Goal: Task Accomplishment & Management: Use online tool/utility

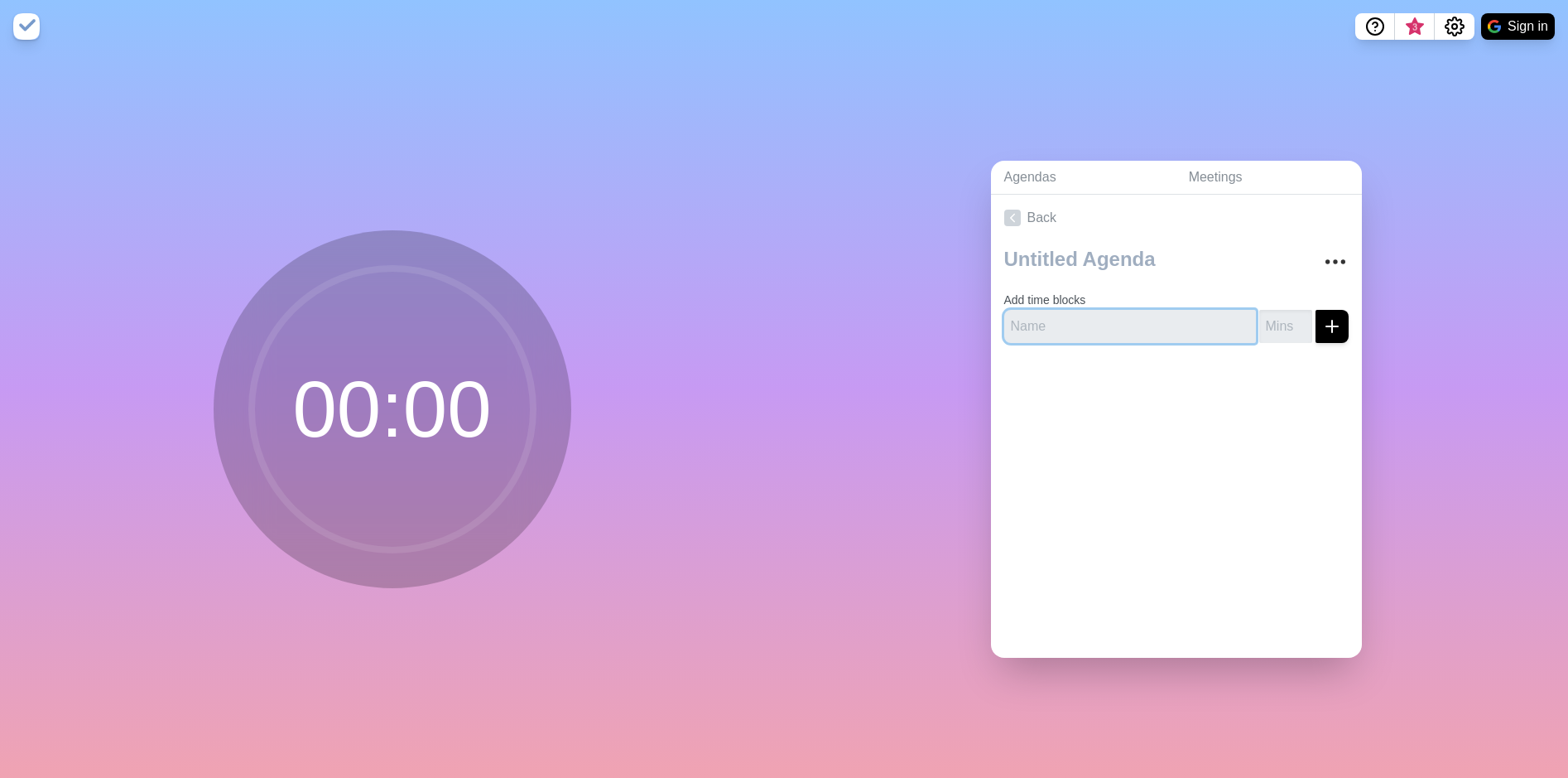
click at [1114, 312] on input "text" at bounding box center [1130, 326] width 252 height 33
type input "Check in"
click at [1259, 324] on input "number" at bounding box center [1286, 326] width 53 height 33
click at [1283, 316] on input "1" at bounding box center [1286, 326] width 53 height 33
type input "15"
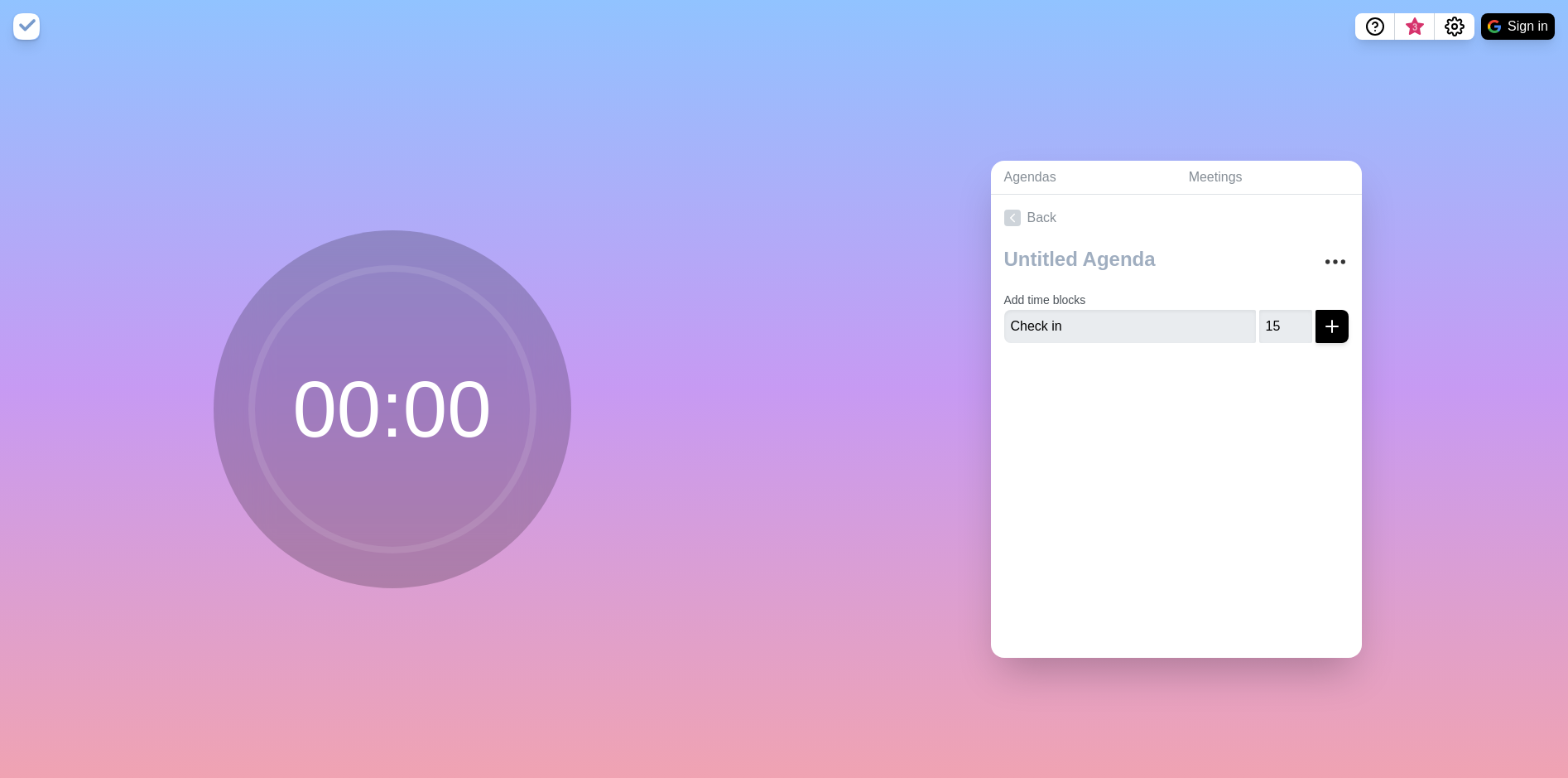
click at [1399, 354] on div "Agendas Meetings Back Add time blocks Check in 15" at bounding box center [1176, 415] width 784 height 725
click at [1323, 325] on icon "submit" at bounding box center [1333, 326] width 20 height 20
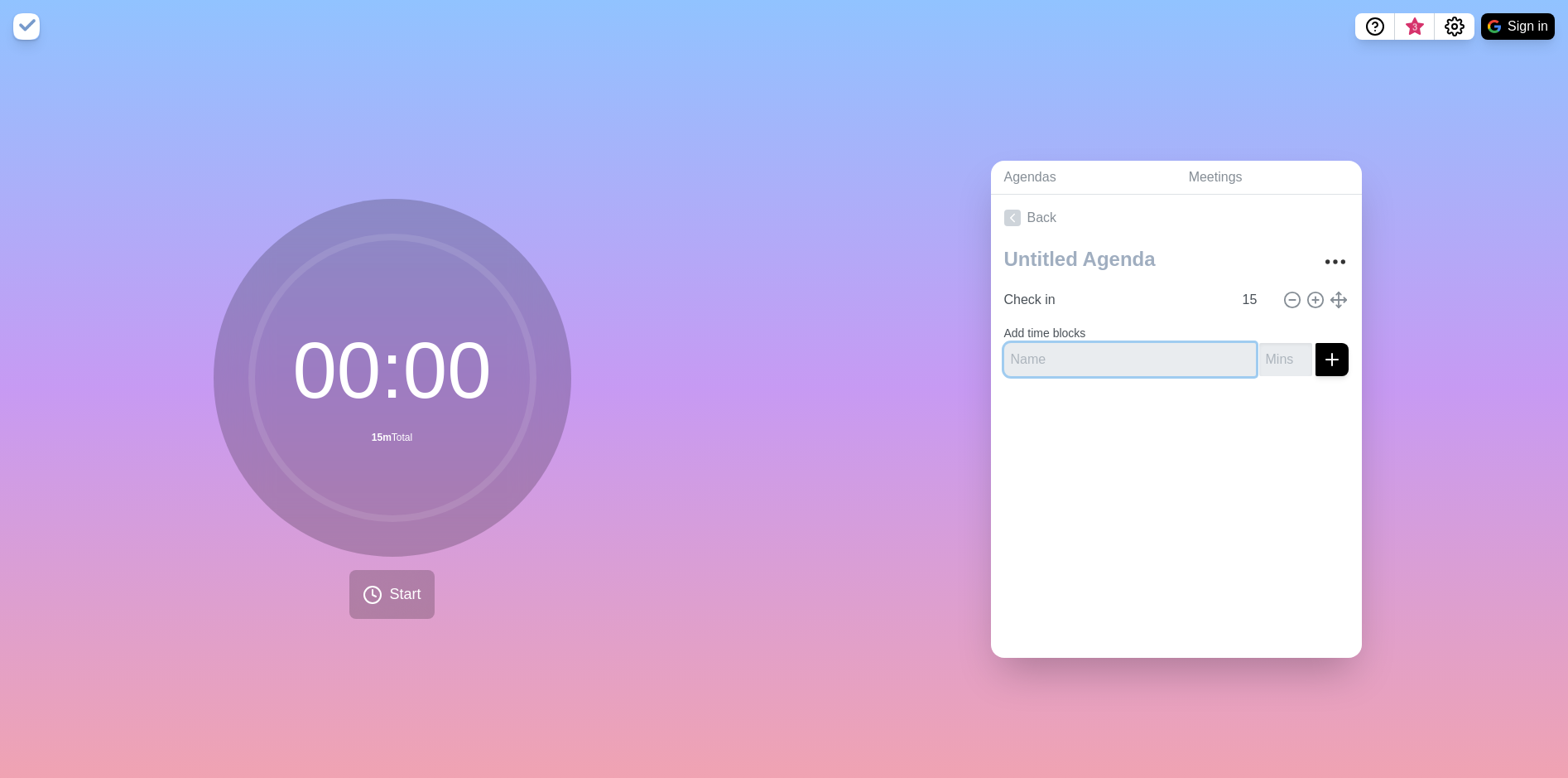
click at [1193, 352] on input "text" at bounding box center [1130, 360] width 252 height 33
type input "General update - [PERSON_NAME] (10:15-10:40)"
click at [1259, 352] on input "number" at bounding box center [1286, 360] width 53 height 33
type input "25"
click at [1231, 438] on div at bounding box center [1177, 422] width 371 height 66
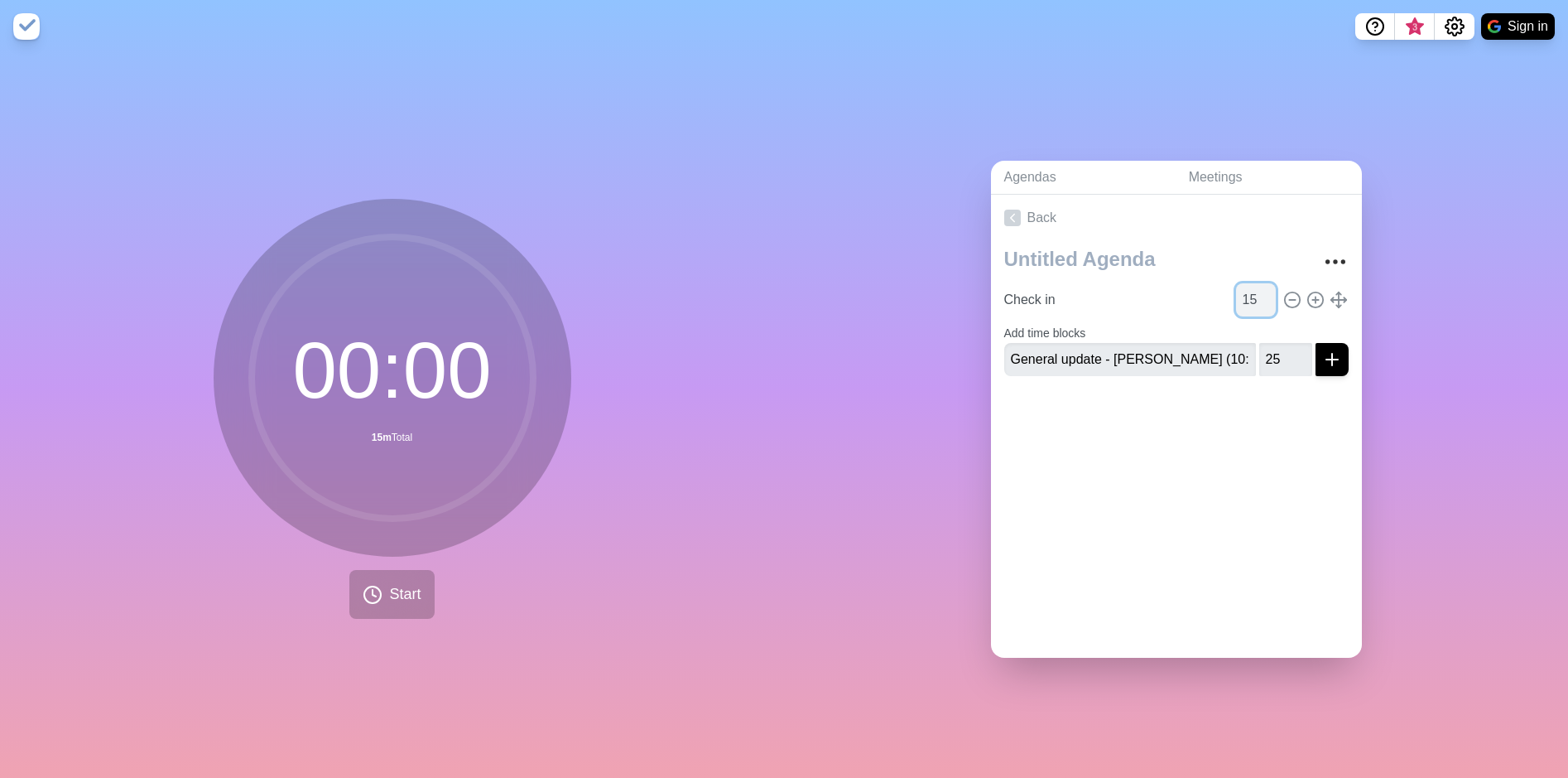
click at [1237, 297] on input "15" at bounding box center [1256, 300] width 40 height 33
click at [1138, 299] on input "Check in" at bounding box center [1115, 300] width 235 height 33
type input "Check in - All (10:00-10:15)"
click at [1231, 419] on div at bounding box center [1177, 422] width 371 height 66
click at [1280, 422] on div at bounding box center [1177, 422] width 371 height 66
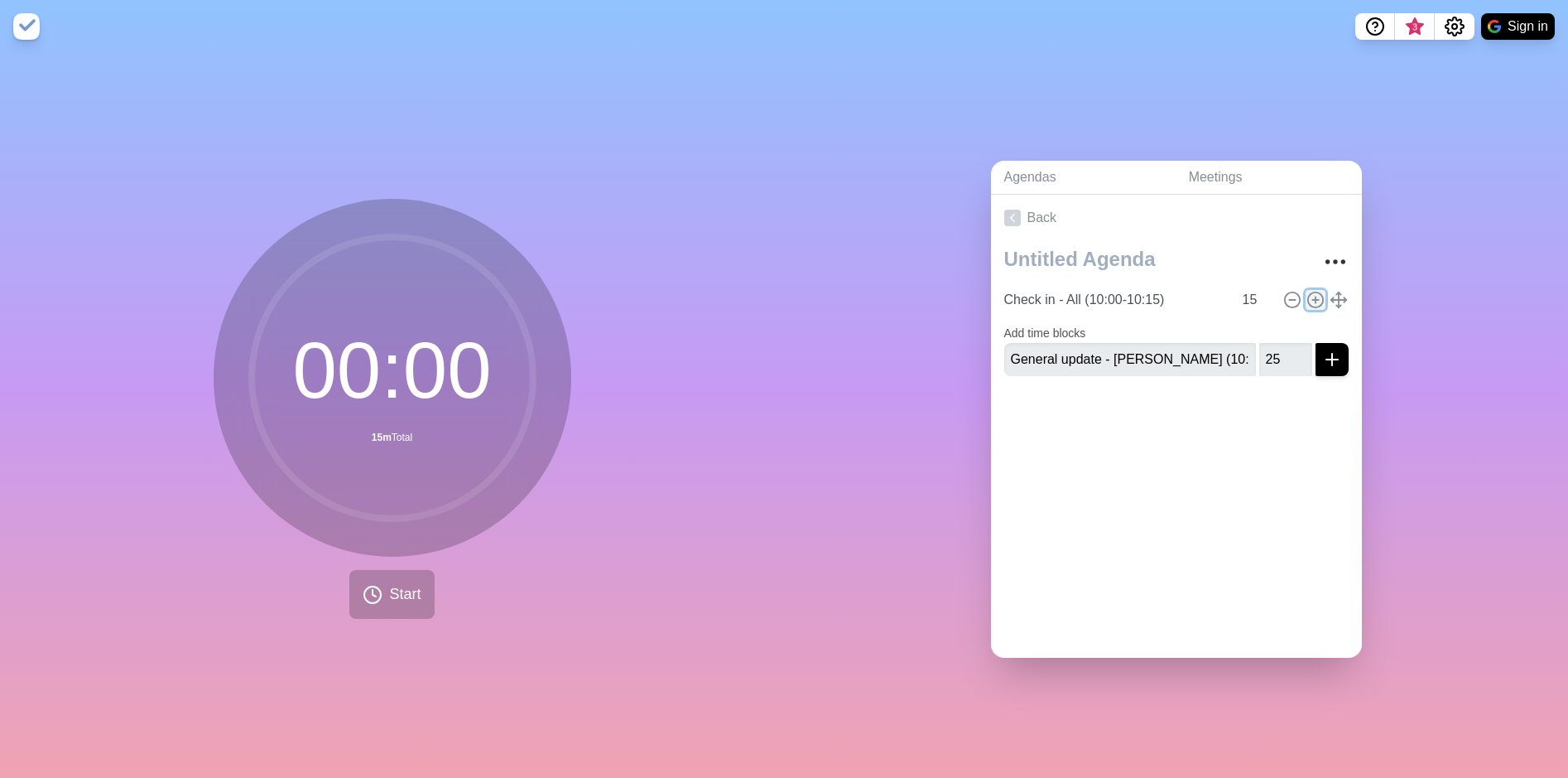
click at [1307, 297] on icon at bounding box center [1316, 300] width 19 height 19
click at [1285, 324] on circle at bounding box center [1292, 331] width 15 height 15
click at [1323, 350] on icon "submit" at bounding box center [1333, 360] width 20 height 20
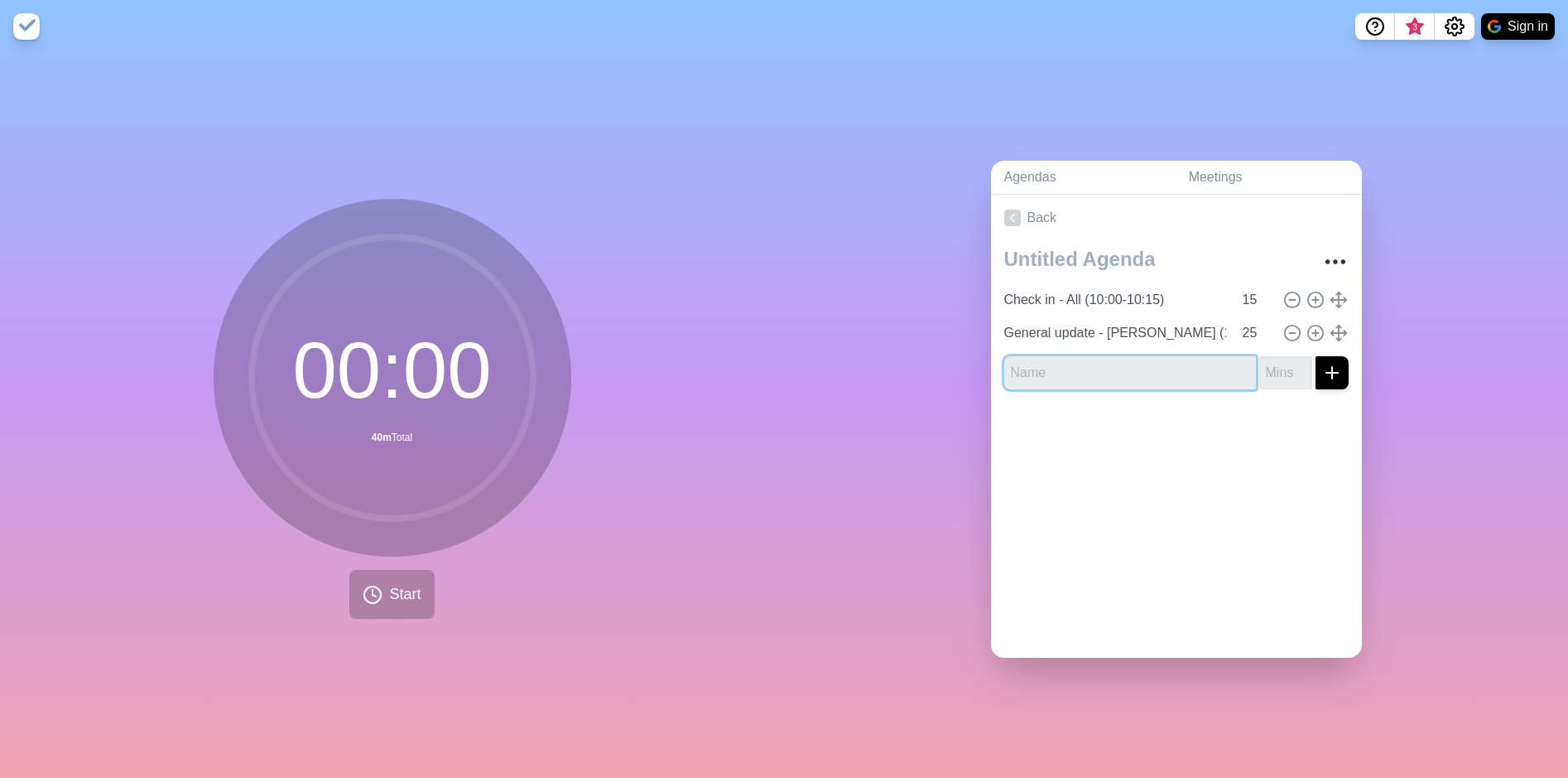
click at [1171, 363] on input "text" at bounding box center [1130, 372] width 252 height 33
type input "Customer Ops Operating model - [PERSON_NAME] & [PERSON_NAME]"
click at [1275, 370] on input "number" at bounding box center [1286, 372] width 53 height 33
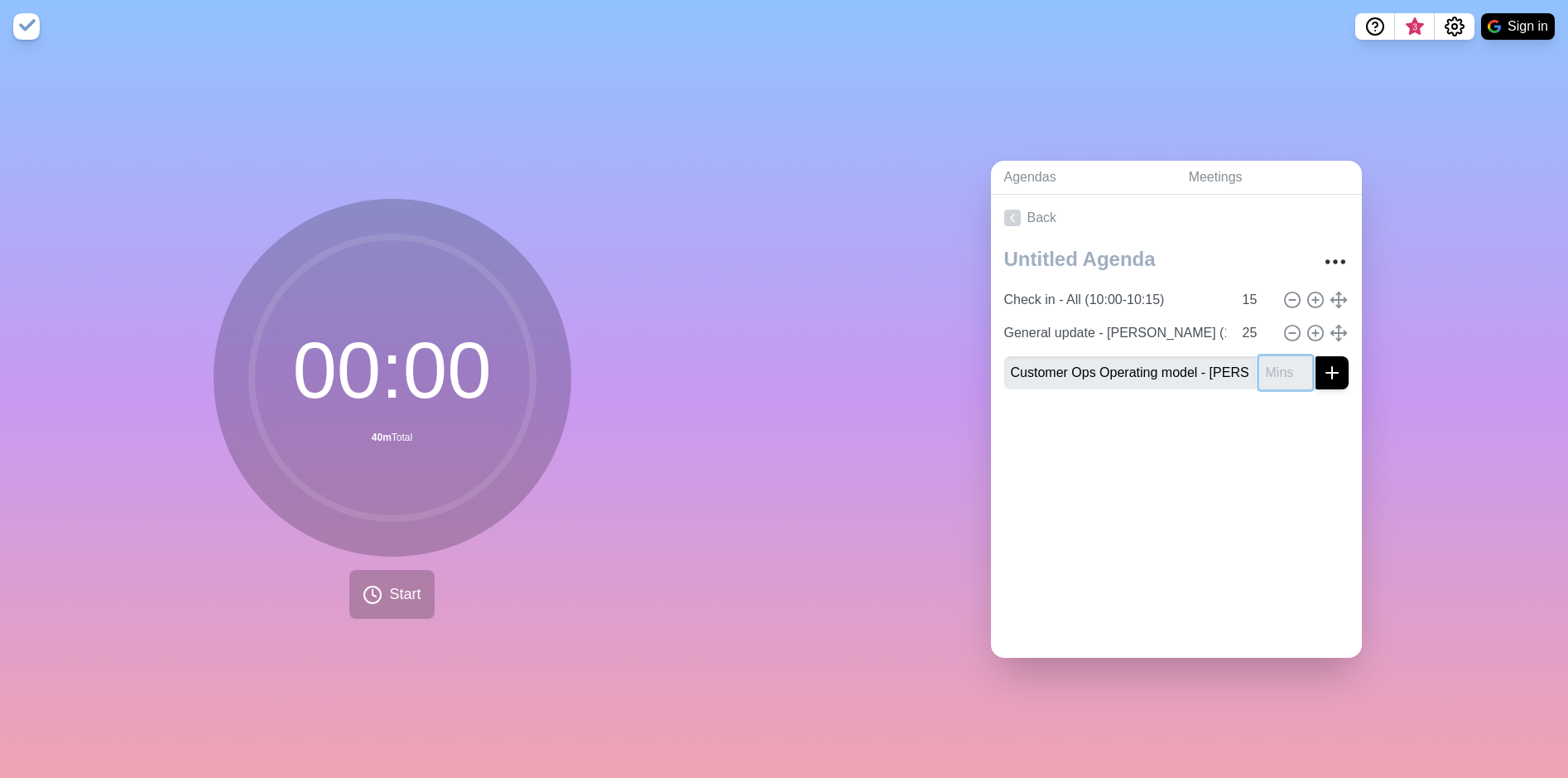
click at [1272, 370] on input "number" at bounding box center [1286, 372] width 53 height 33
type input "60"
click at [1253, 404] on div at bounding box center [1177, 436] width 371 height 66
click at [1318, 375] on button "submit" at bounding box center [1333, 372] width 33 height 33
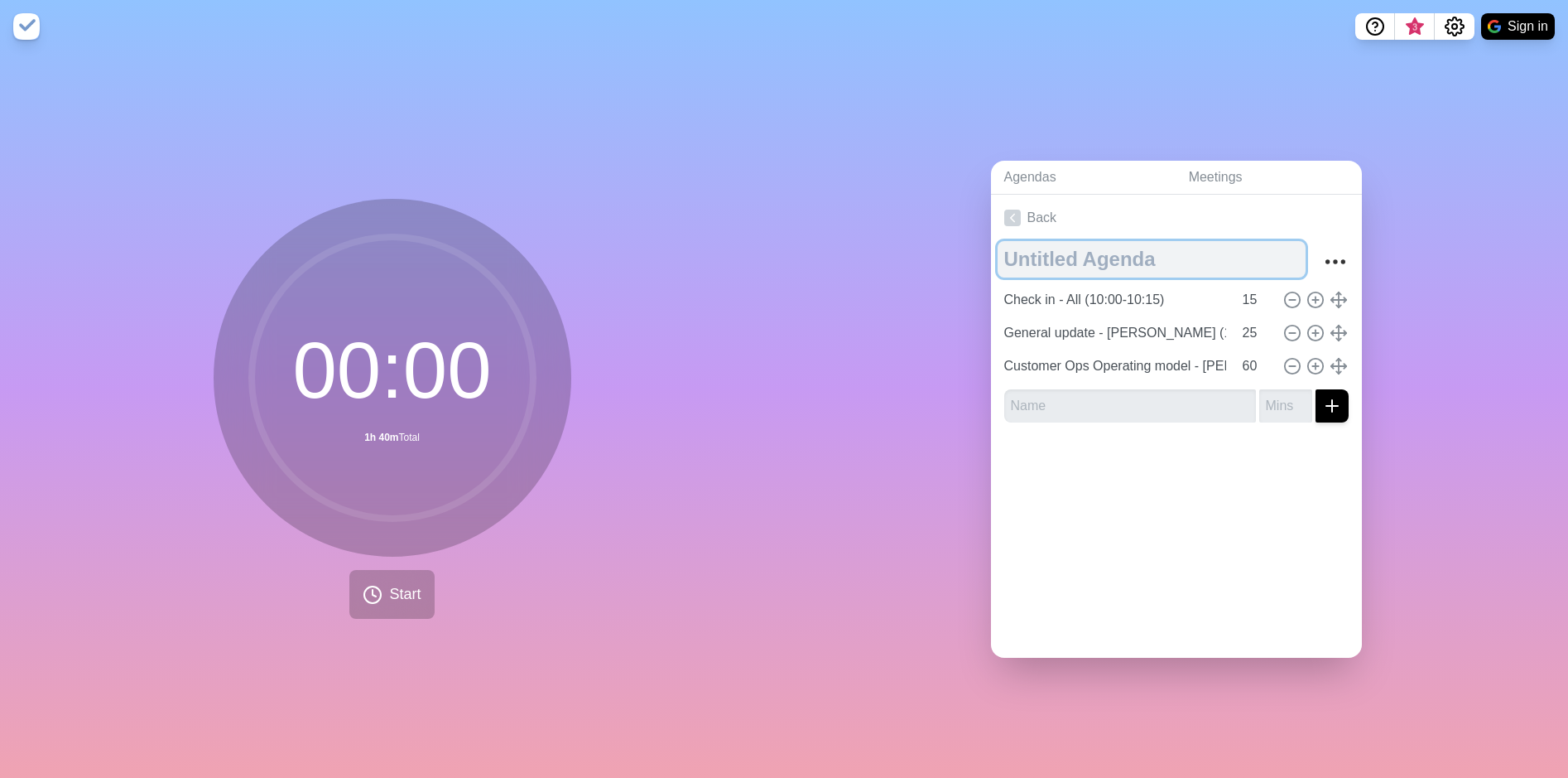
click at [1082, 258] on textarea at bounding box center [1151, 259] width 308 height 36
type textarea "Leadership Meeting"
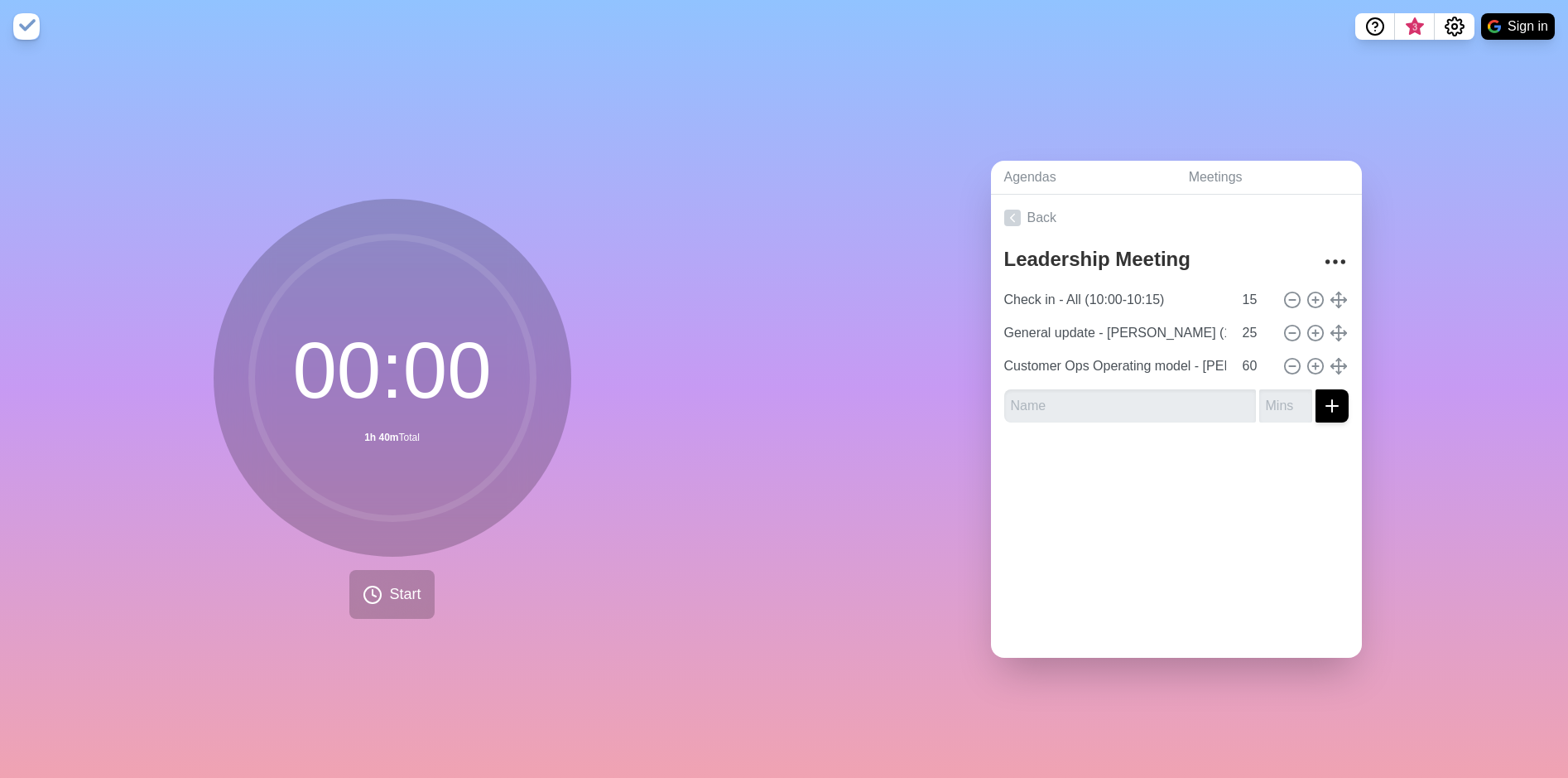
click at [1192, 473] on div at bounding box center [1177, 469] width 371 height 66
click at [1323, 401] on icon "submit" at bounding box center [1333, 406] width 20 height 20
click at [1144, 408] on input "text" at bounding box center [1130, 406] width 252 height 33
click at [1150, 392] on input "text" at bounding box center [1130, 406] width 252 height 33
type input "Break1 (11:40-11:50)"
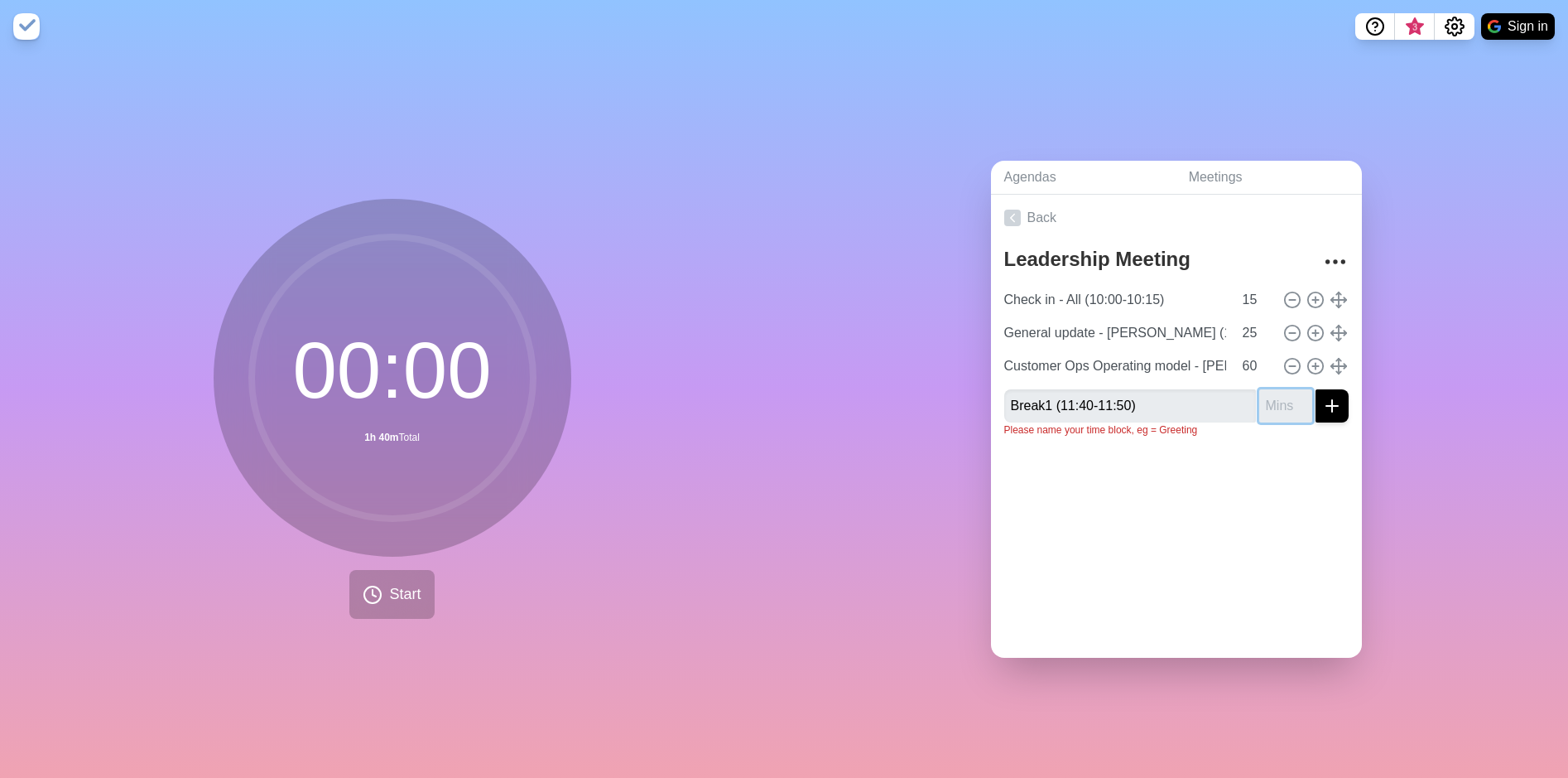
click at [1266, 406] on input "number" at bounding box center [1286, 406] width 53 height 33
type input "10"
click at [1238, 454] on div at bounding box center [1177, 484] width 371 height 66
click at [1333, 400] on line "submit" at bounding box center [1333, 406] width 0 height 12
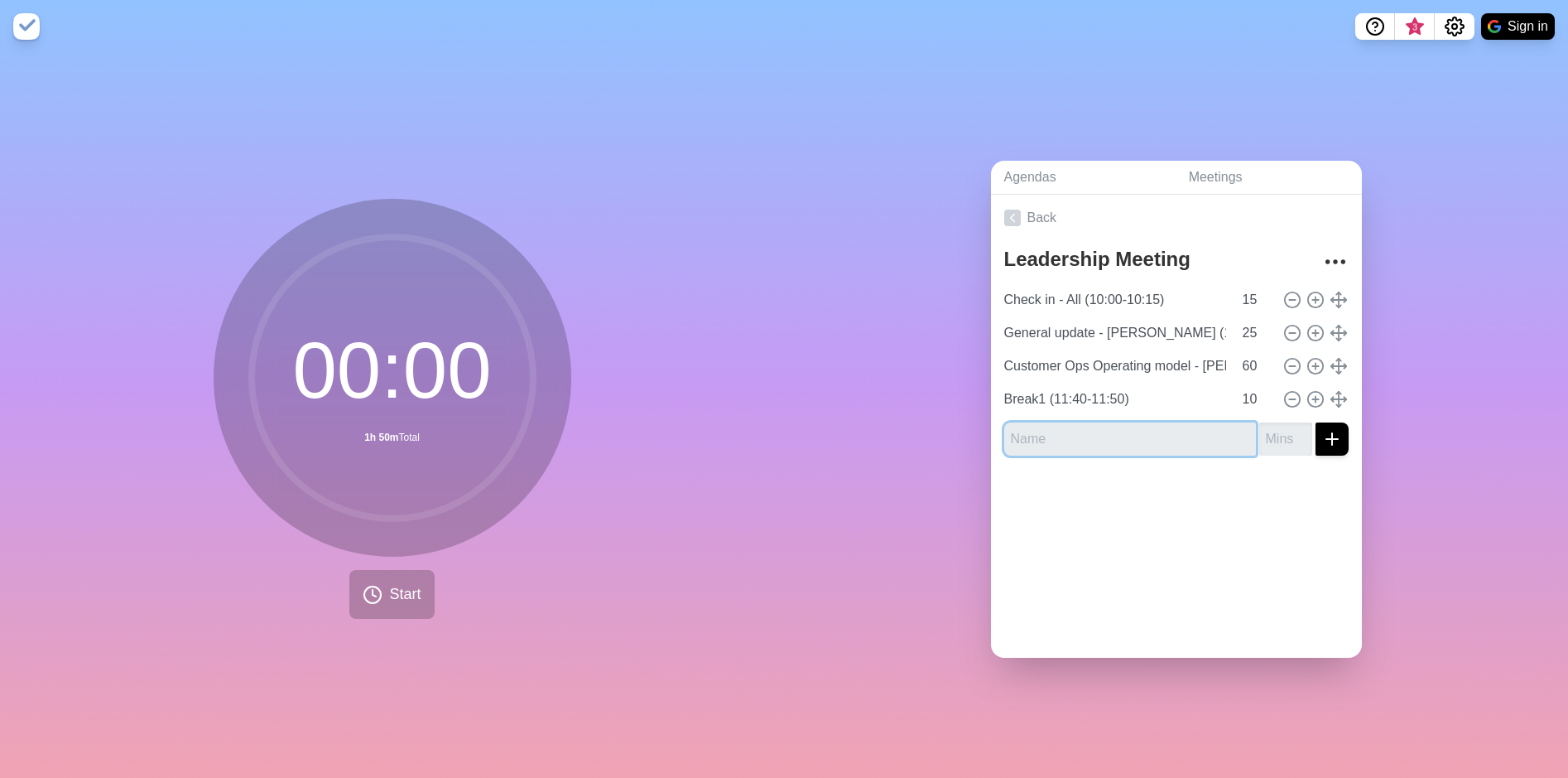
click at [1153, 422] on input "text" at bounding box center [1130, 439] width 252 height 33
click at [943, 581] on div "Agendas Meetings Back Leadership Meeting Check in - All (10:00-10:15) 15 Genera…" at bounding box center [1176, 415] width 784 height 725
click at [390, 588] on span "Start" at bounding box center [404, 594] width 31 height 22
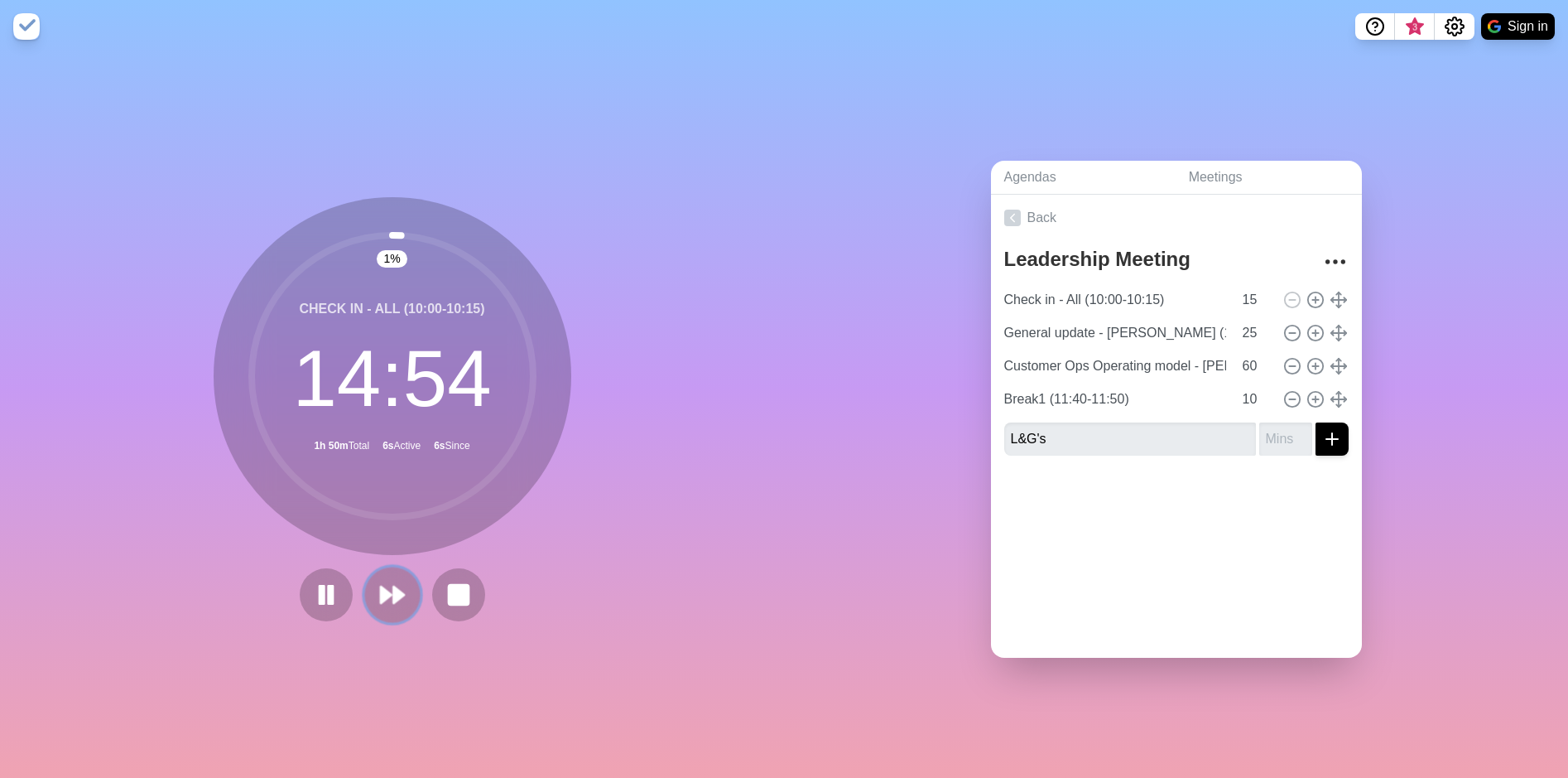
click at [395, 586] on polygon at bounding box center [399, 594] width 11 height 17
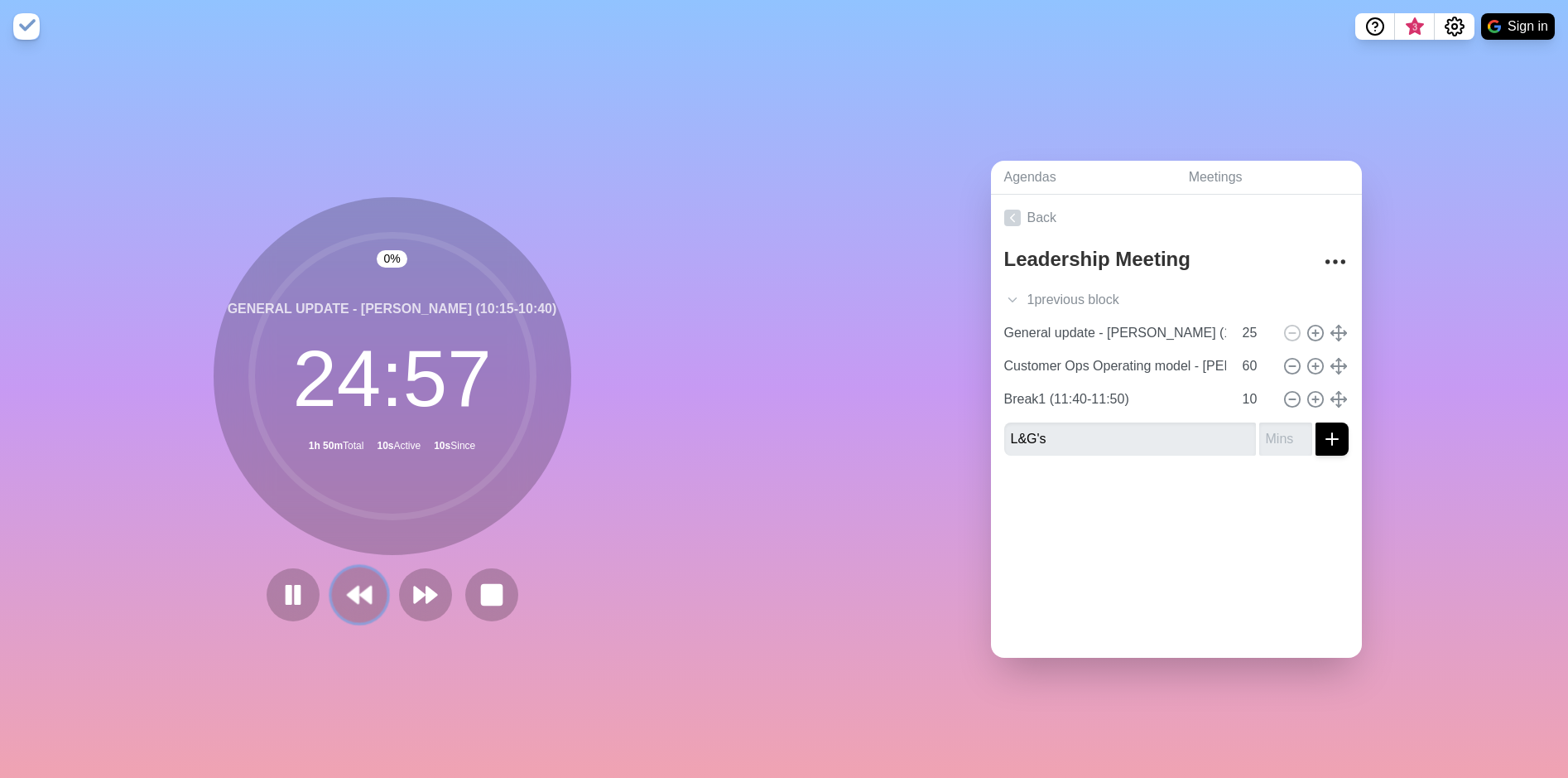
click at [364, 586] on polygon at bounding box center [365, 594] width 11 height 17
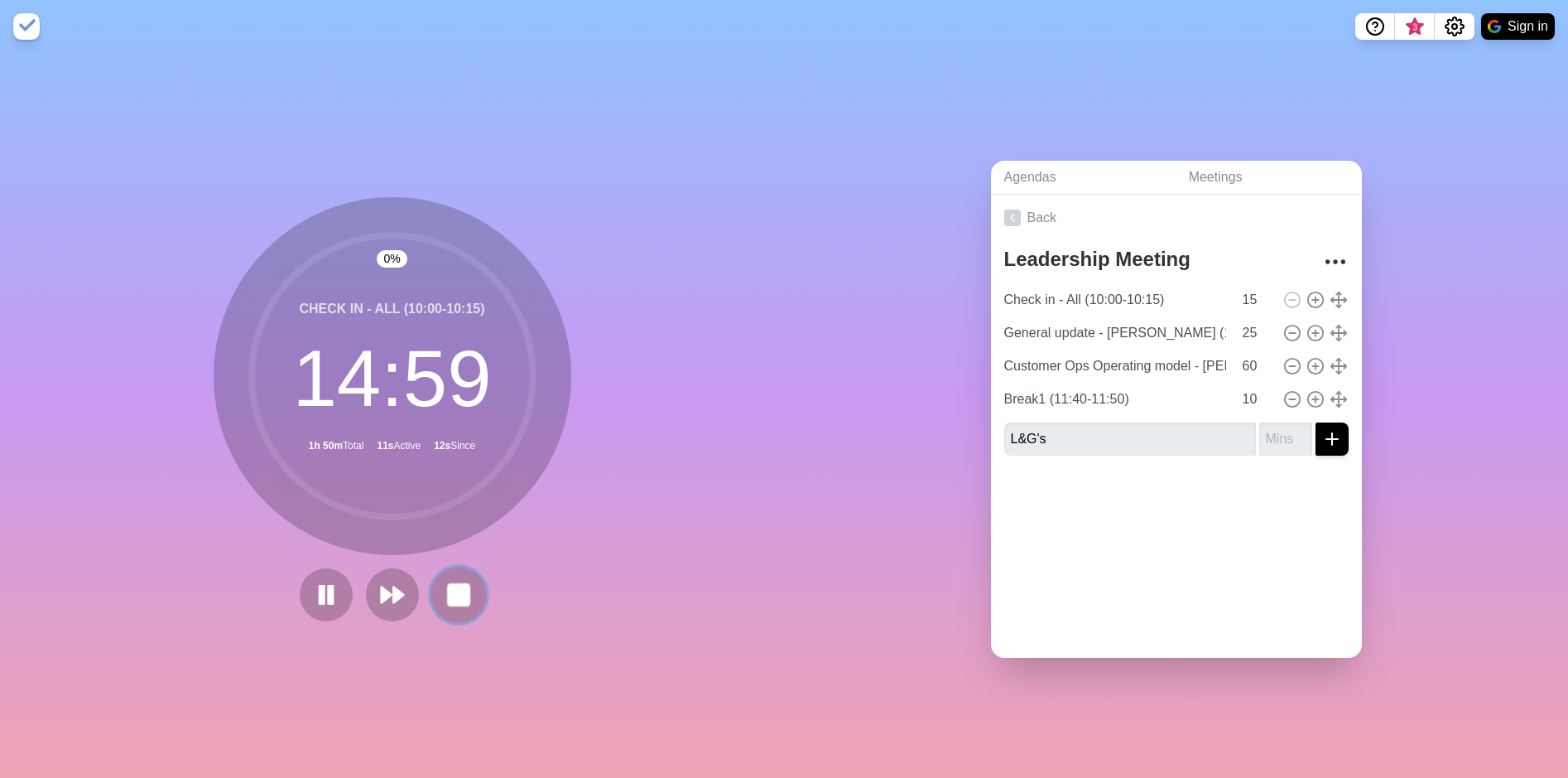
click at [454, 586] on rect at bounding box center [458, 594] width 21 height 21
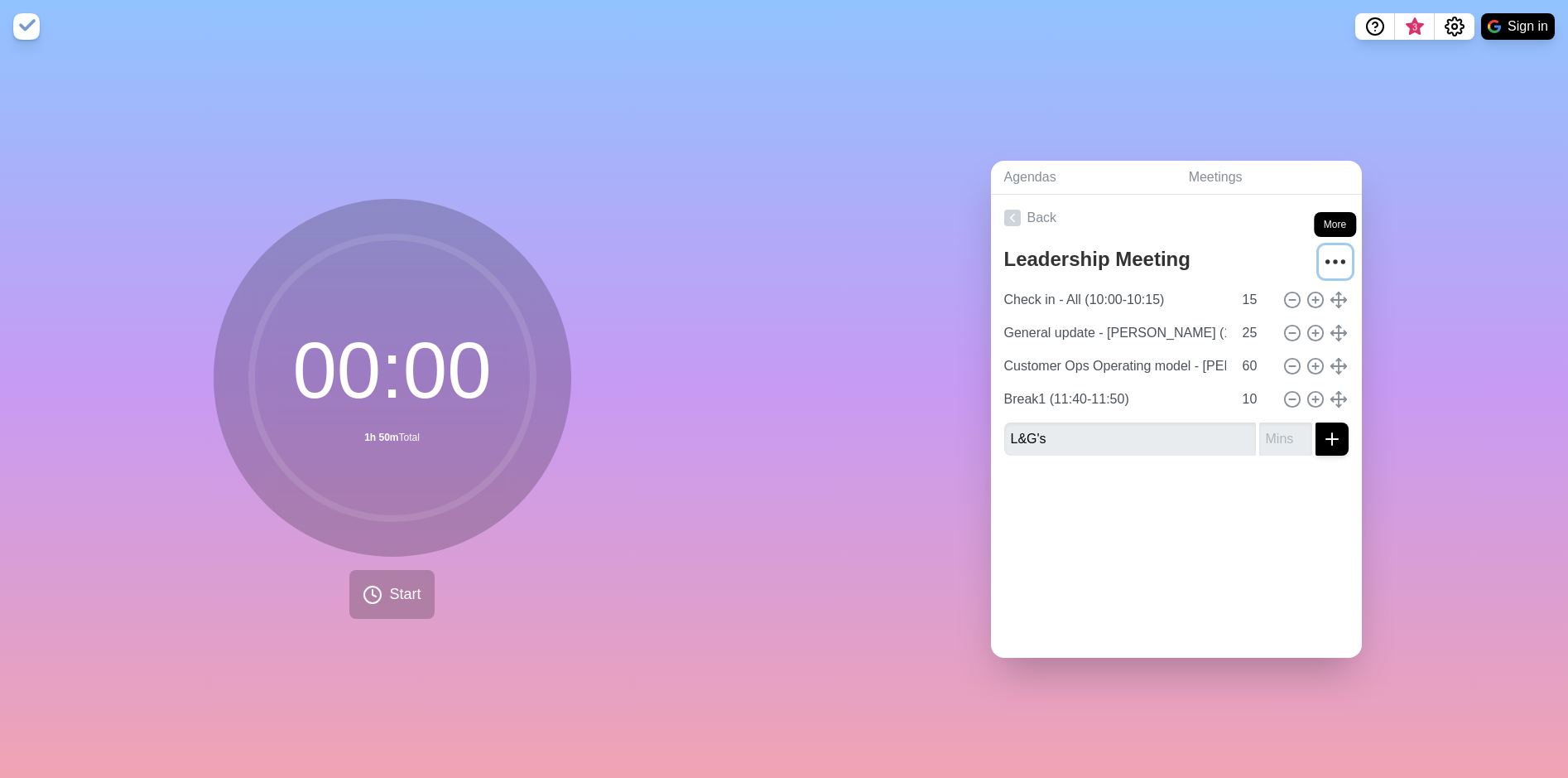
click at [1324, 250] on icon "More" at bounding box center [1335, 261] width 26 height 26
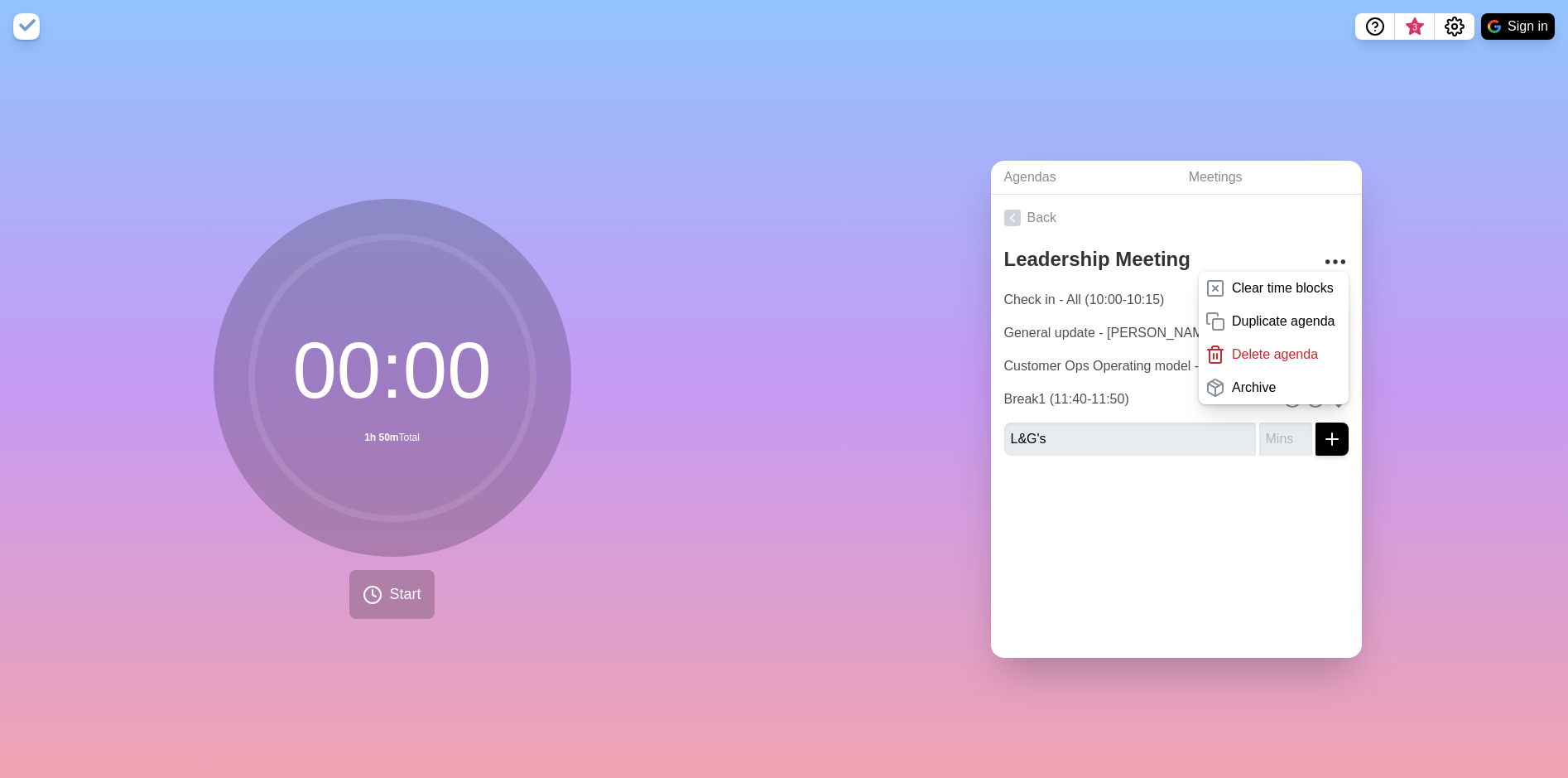
click at [1410, 258] on div "Agendas Meetings Back Leadership Meeting Clear time blocks Duplicate agenda Del…" at bounding box center [1176, 415] width 784 height 725
click at [1101, 444] on input "L&G's" at bounding box center [1130, 439] width 252 height 33
drag, startPoint x: 1101, startPoint y: 435, endPoint x: 970, endPoint y: 420, distance: 131.9
click at [970, 420] on div "Agendas Meetings Back Leadership Meeting Clear time blocks Duplicate agenda Del…" at bounding box center [1176, 415] width 784 height 725
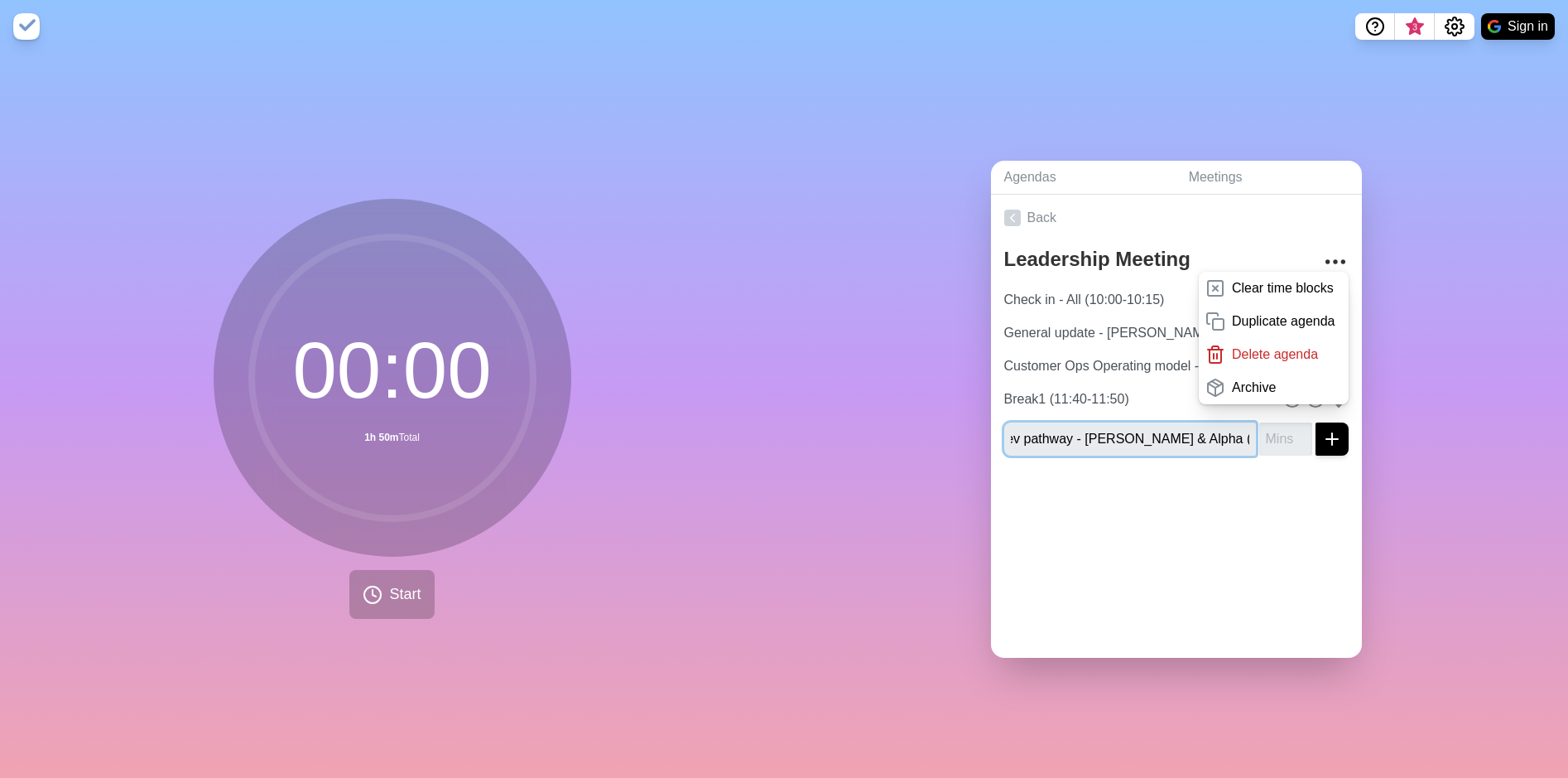
type input "L&Gs Leadership Dev pathway - [PERSON_NAME] & Alpha (11:50-12:10)"
click at [1275, 433] on input "number" at bounding box center [1286, 439] width 53 height 33
type input "20"
click at [1221, 508] on div at bounding box center [1177, 502] width 371 height 66
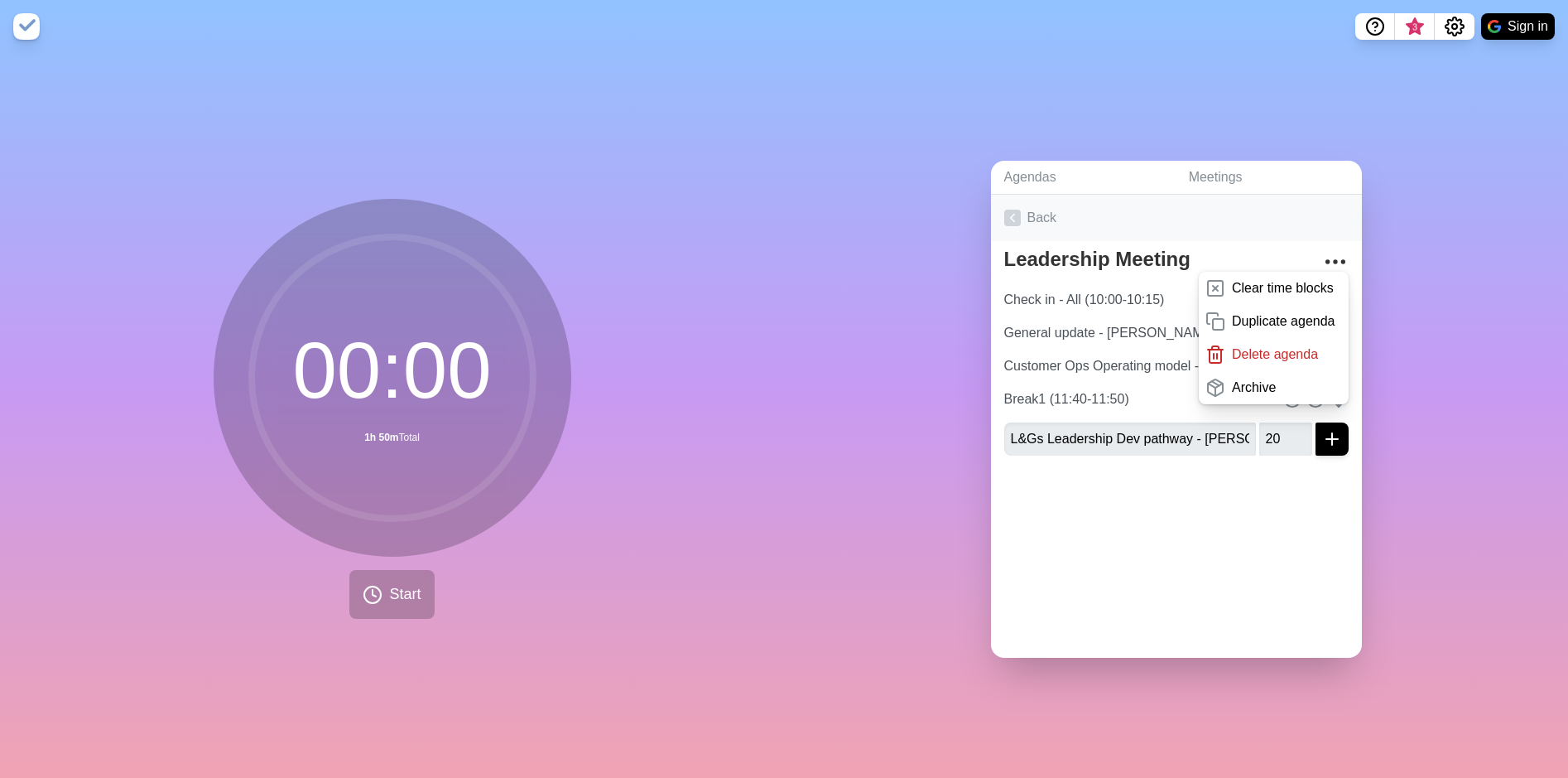
click at [1182, 198] on link "Back" at bounding box center [1177, 217] width 371 height 46
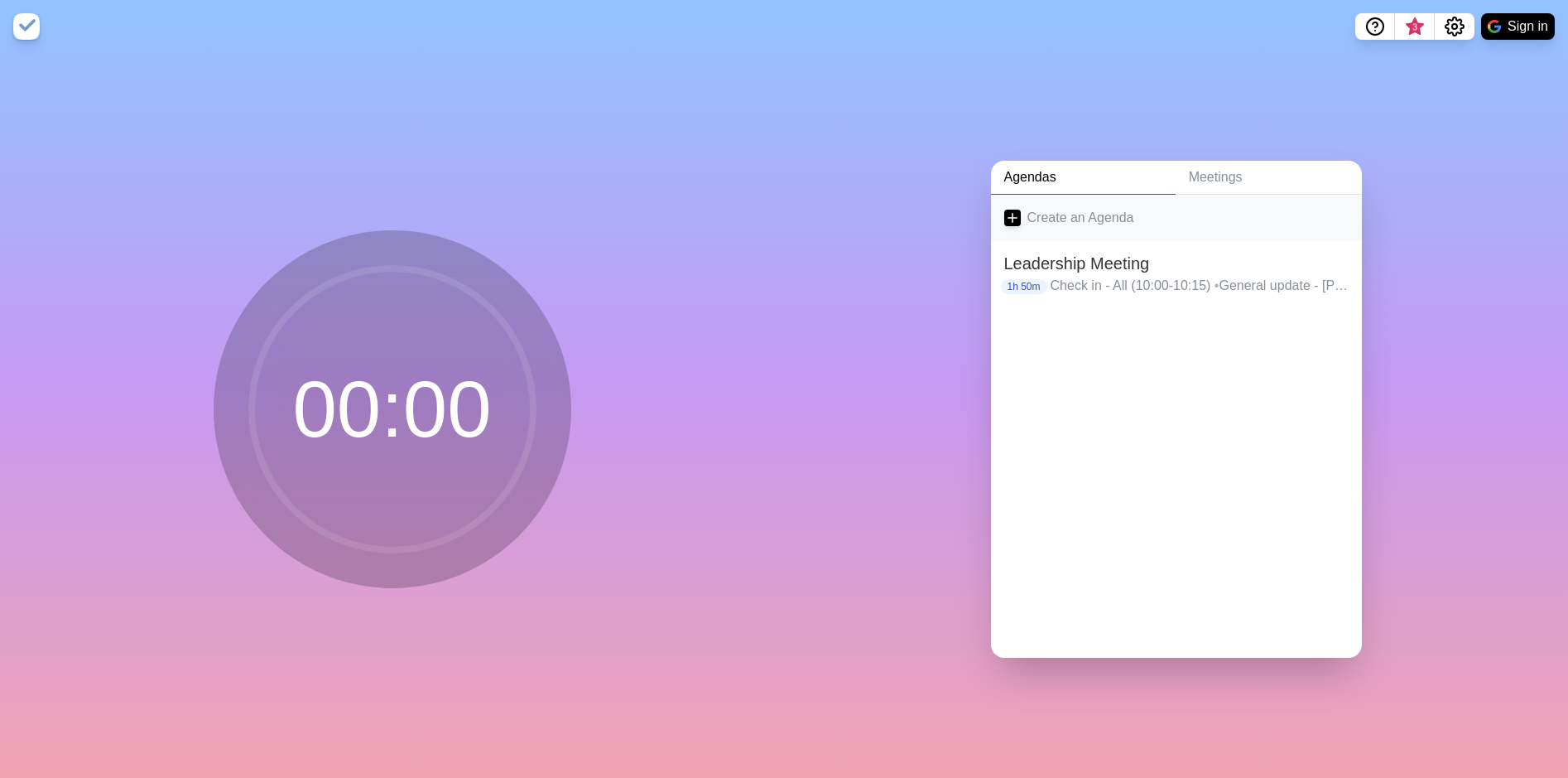
click at [1182, 194] on link "Create an Agenda" at bounding box center [1177, 217] width 371 height 46
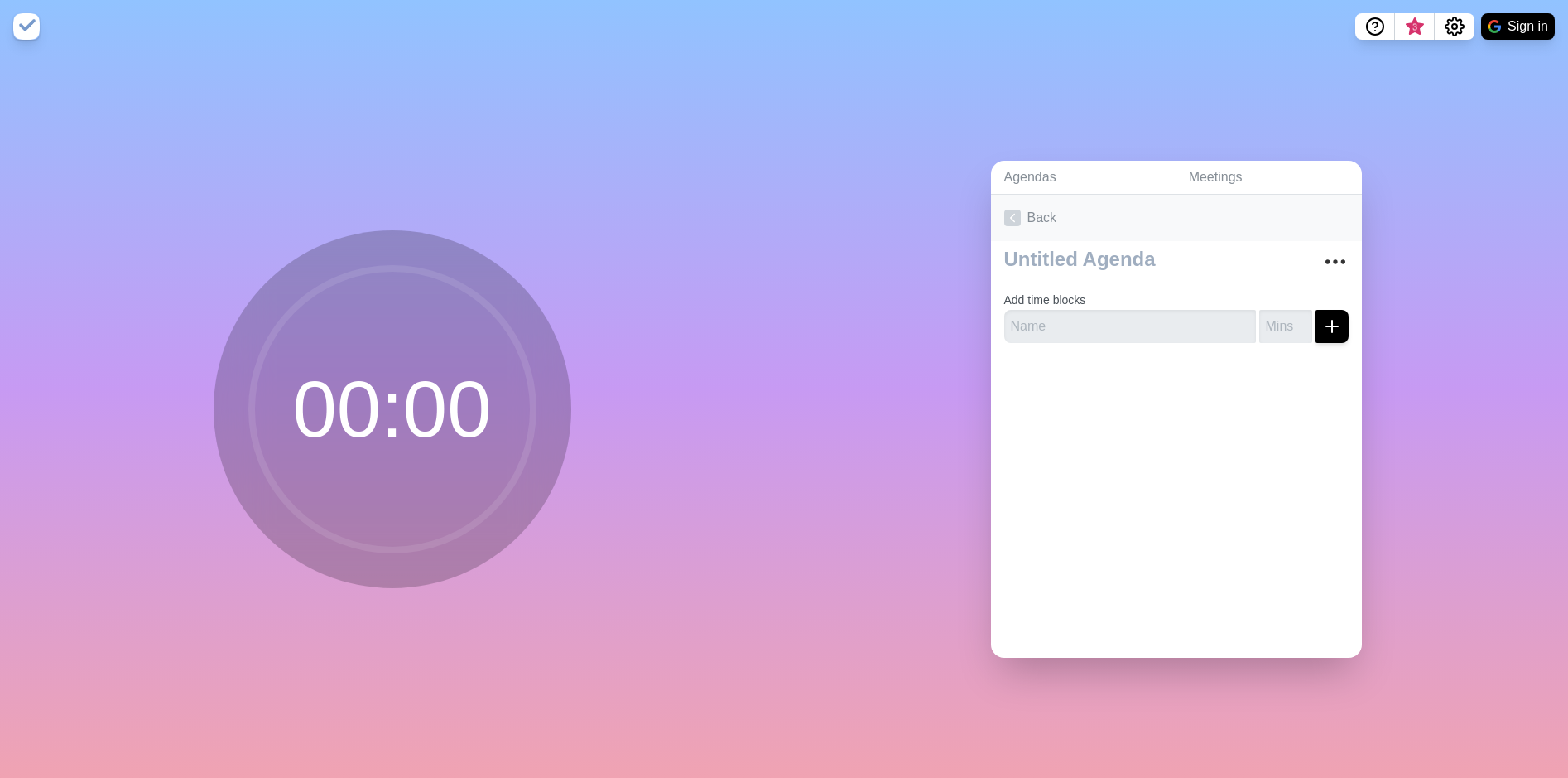
click at [1008, 209] on icon at bounding box center [1012, 217] width 17 height 17
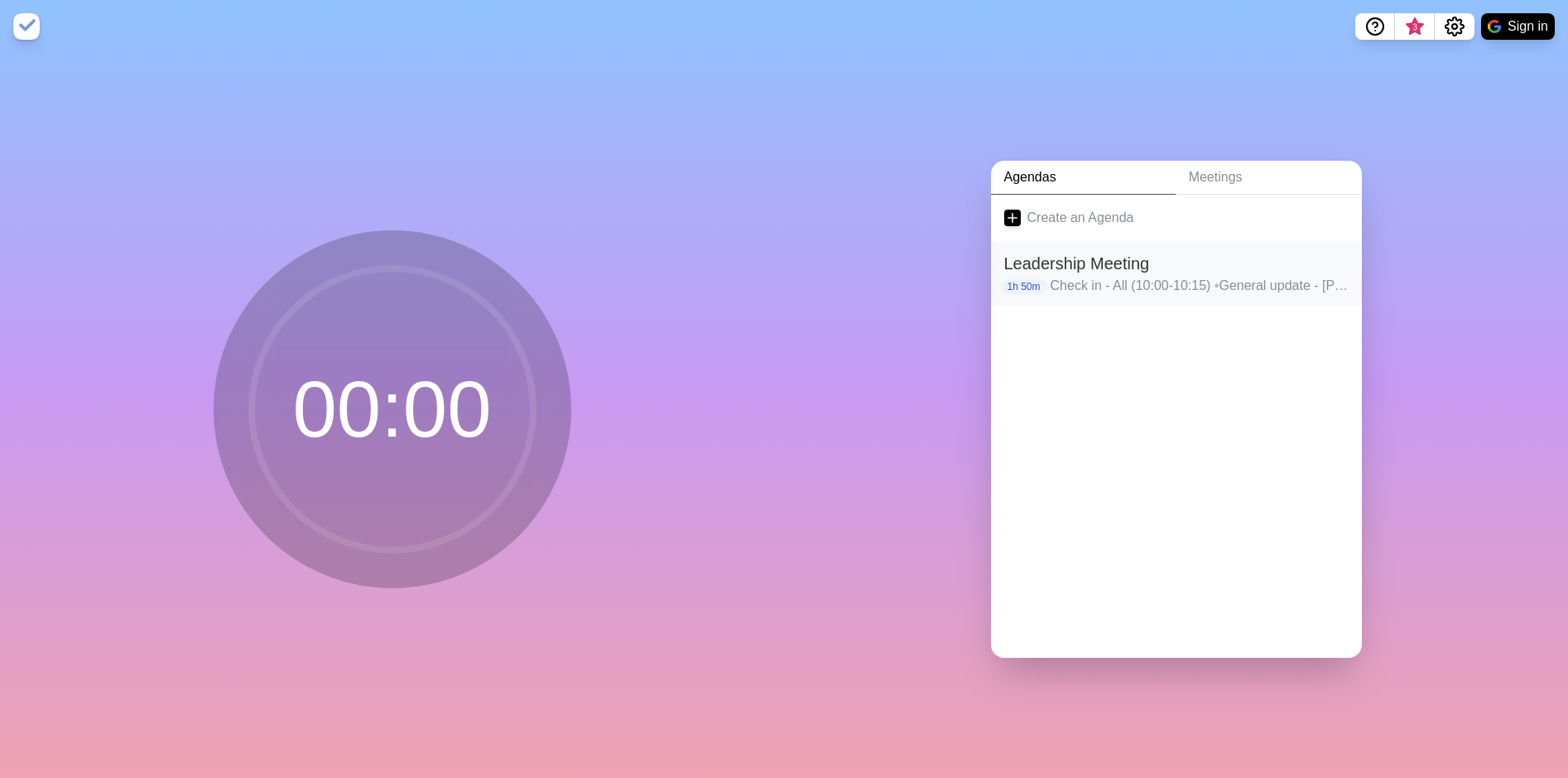
click at [1093, 264] on h2 "Leadership Meeting" at bounding box center [1176, 263] width 345 height 24
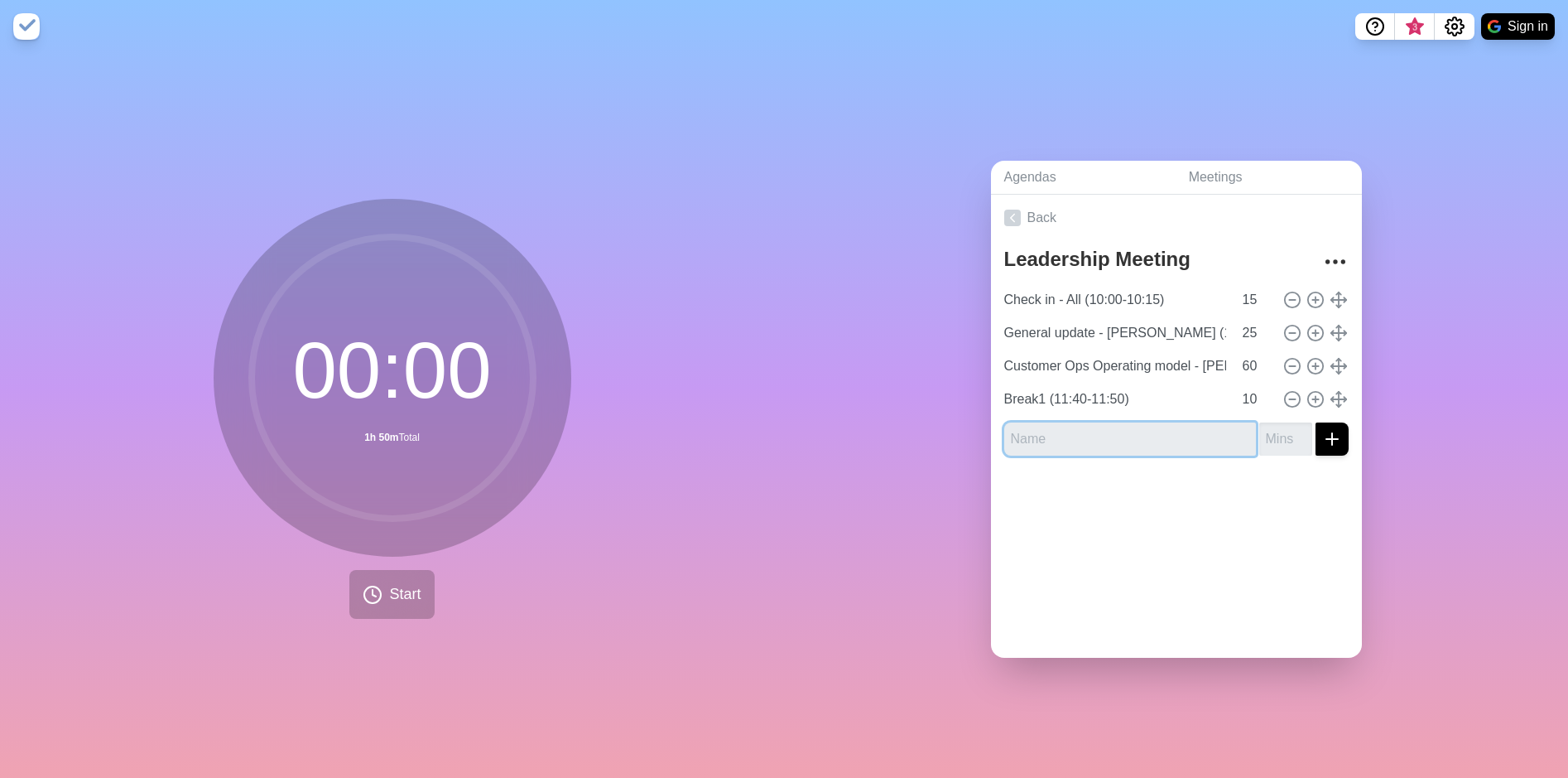
click at [1158, 431] on input "text" at bounding box center [1130, 439] width 252 height 33
type input "L&Gs Leadership pathway - [PERSON_NAME]/ Alpha (11:50-12:10)"
drag, startPoint x: 1281, startPoint y: 416, endPoint x: 1271, endPoint y: 422, distance: 11.7
click at [1280, 422] on input "number" at bounding box center [1286, 439] width 53 height 33
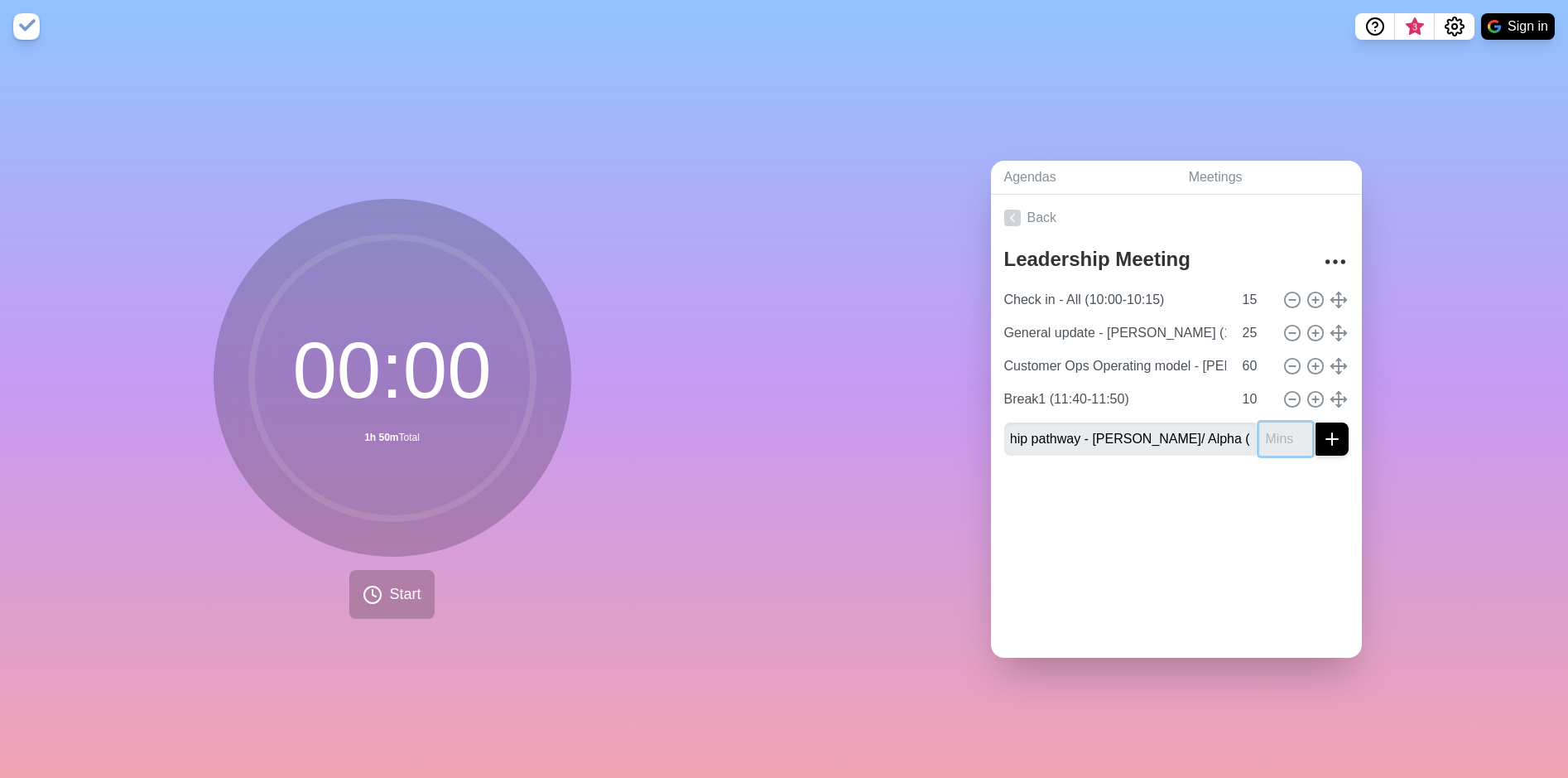
scroll to position [0, 0]
type input "10"
click at [1202, 478] on div at bounding box center [1177, 502] width 371 height 66
drag, startPoint x: 1311, startPoint y: 438, endPoint x: 1302, endPoint y: 443, distance: 10.3
click at [1323, 438] on icon "submit" at bounding box center [1333, 439] width 20 height 20
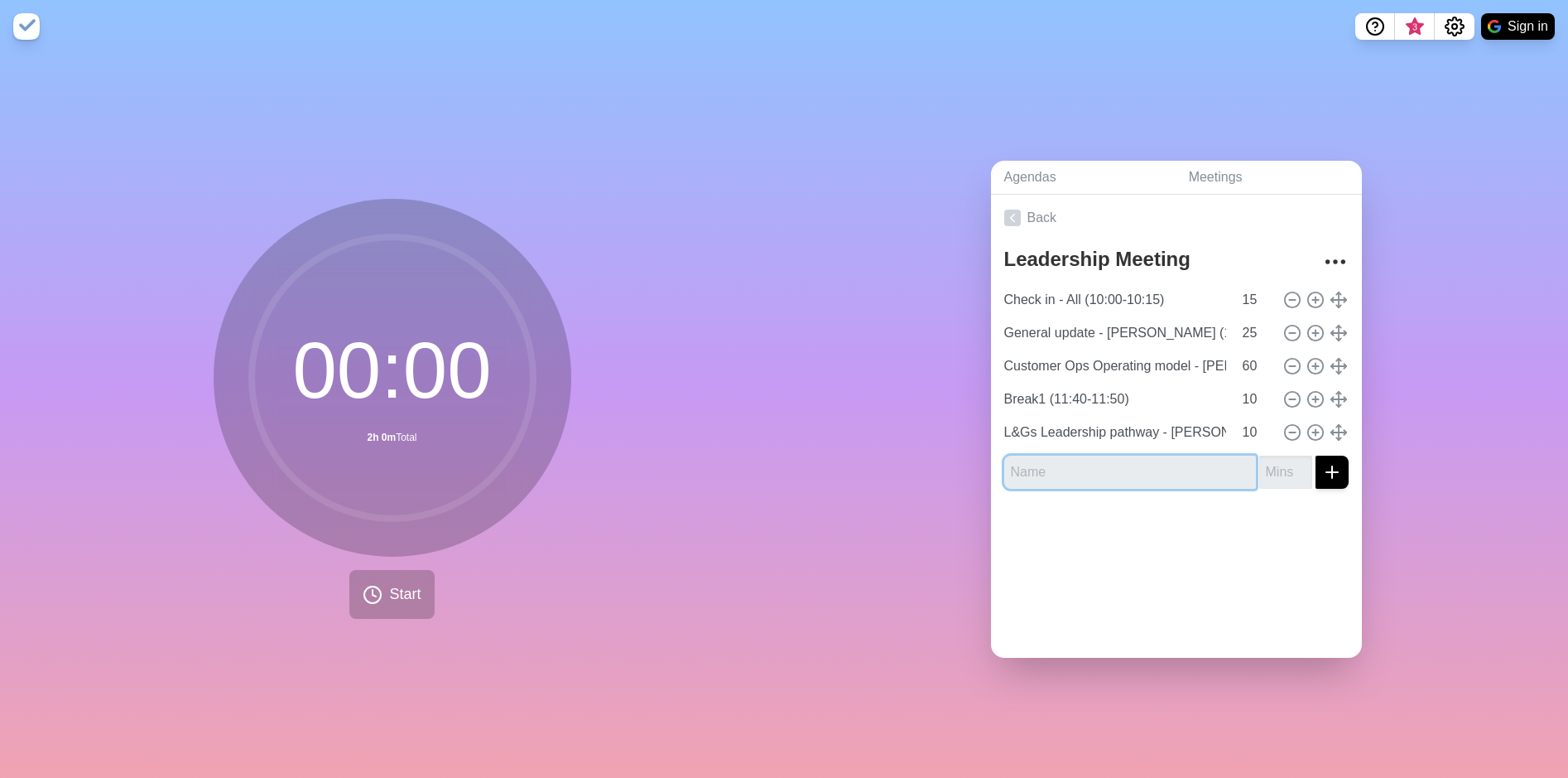
click at [1144, 462] on input "text" at bounding box center [1130, 472] width 252 height 33
type input "People Update - [PERSON_NAME] (12:10-12:25)"
click at [1259, 463] on input "number" at bounding box center [1286, 472] width 53 height 33
type input "15"
click at [1323, 469] on icon "submit" at bounding box center [1333, 472] width 20 height 20
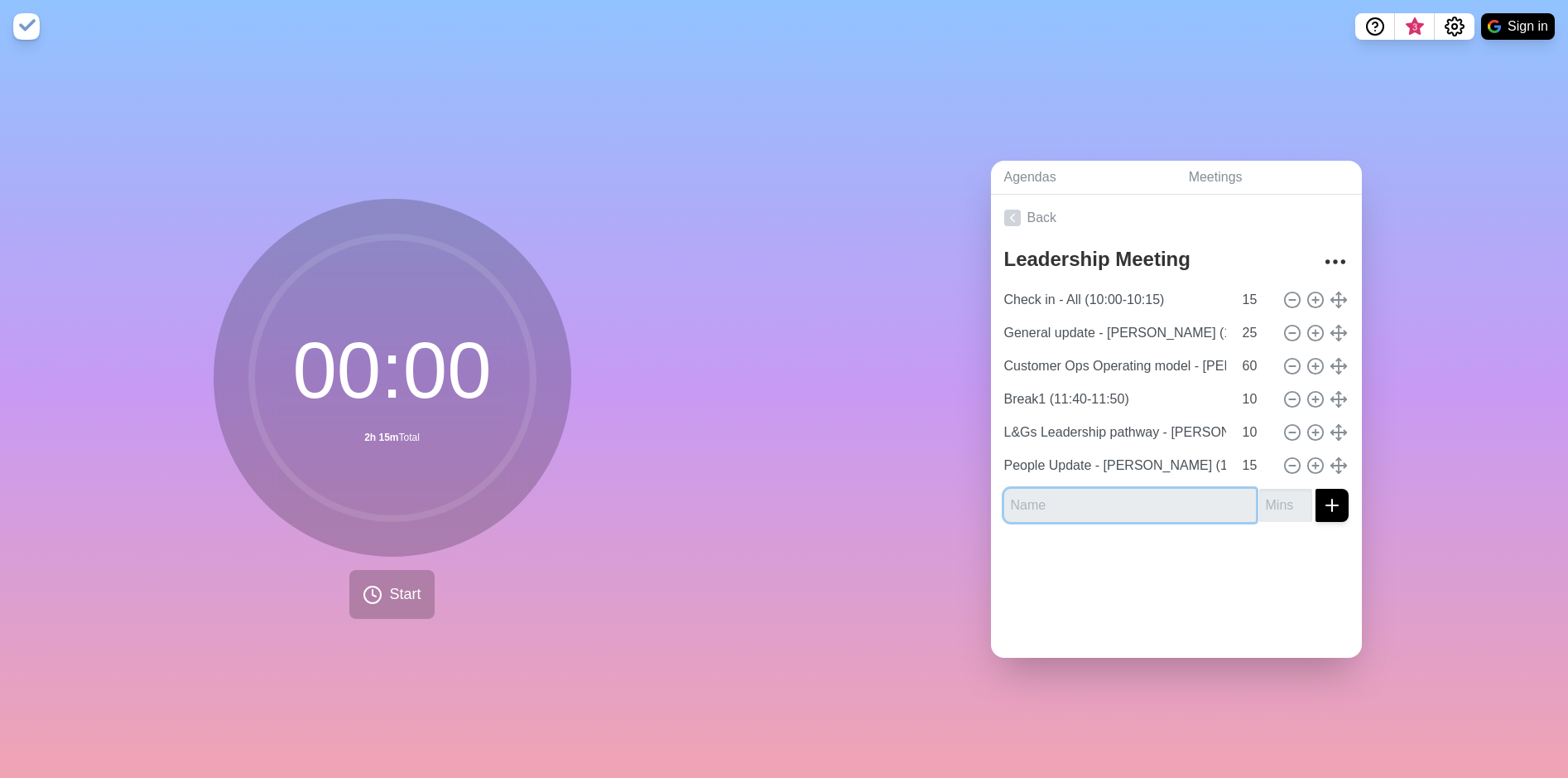
click at [1112, 497] on input "text" at bounding box center [1130, 505] width 252 height 33
type input "Comms Update - [PERSON_NAME] (12:25-12:35)"
click at [1265, 494] on input "number" at bounding box center [1286, 505] width 53 height 33
type input "10"
click at [1316, 508] on button "submit" at bounding box center [1333, 505] width 33 height 33
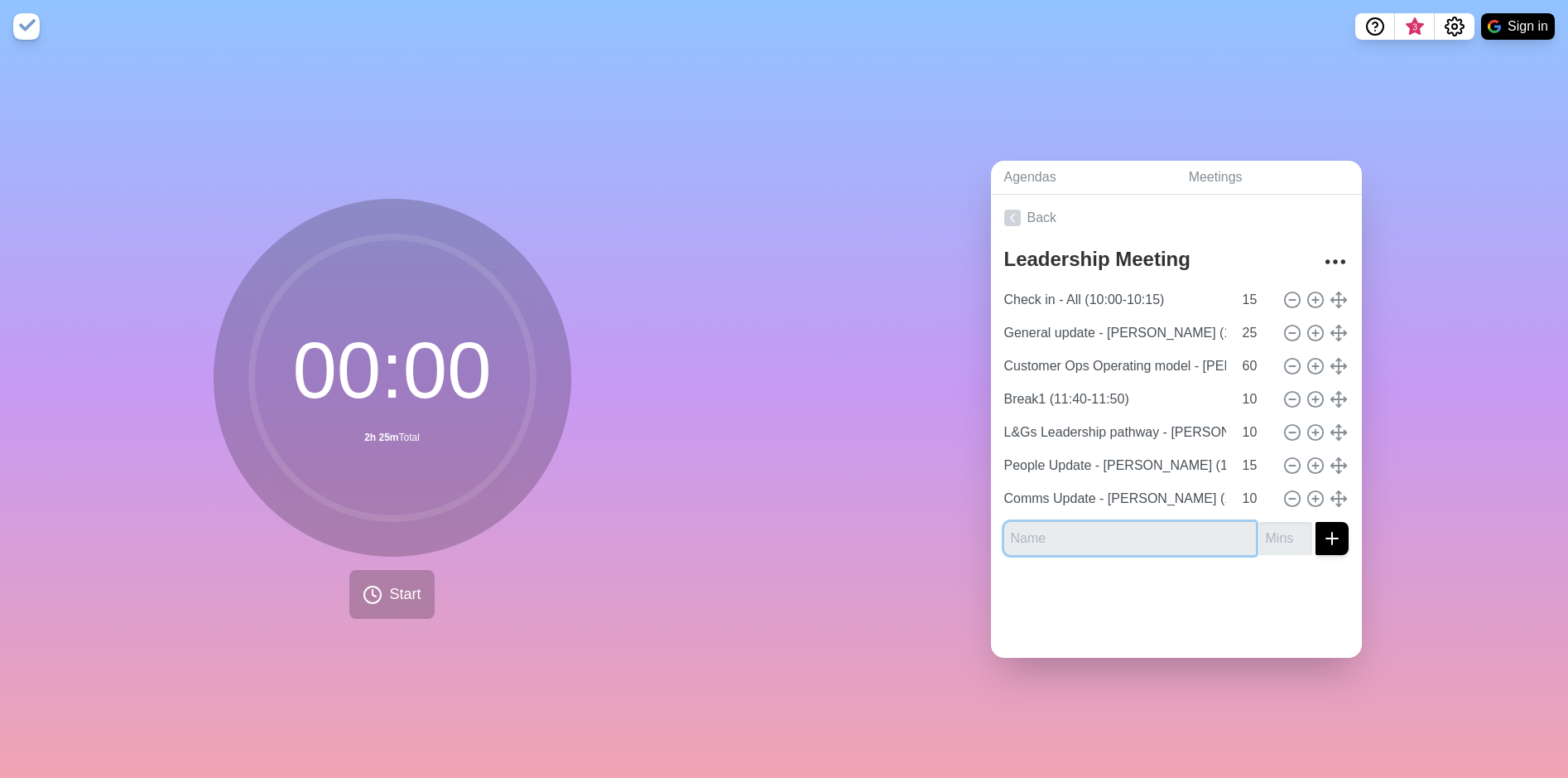
click at [1182, 531] on input "text" at bounding box center [1130, 539] width 252 height 33
type input "L"
type input "LUNCH (12:35-13:05)"
click at [1259, 534] on input "number" at bounding box center [1286, 539] width 53 height 33
type input "30"
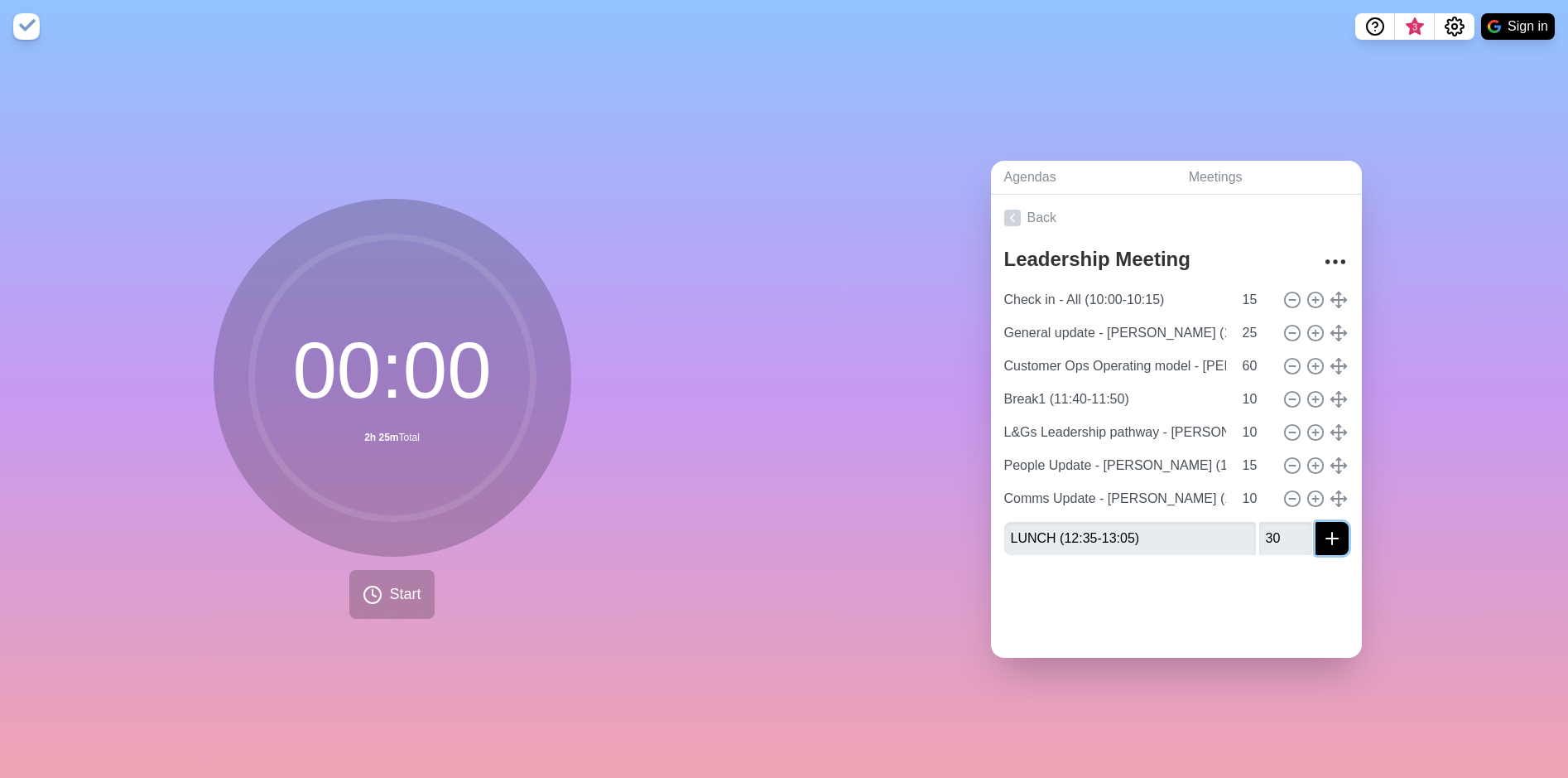
click at [1323, 529] on icon "submit" at bounding box center [1333, 539] width 20 height 20
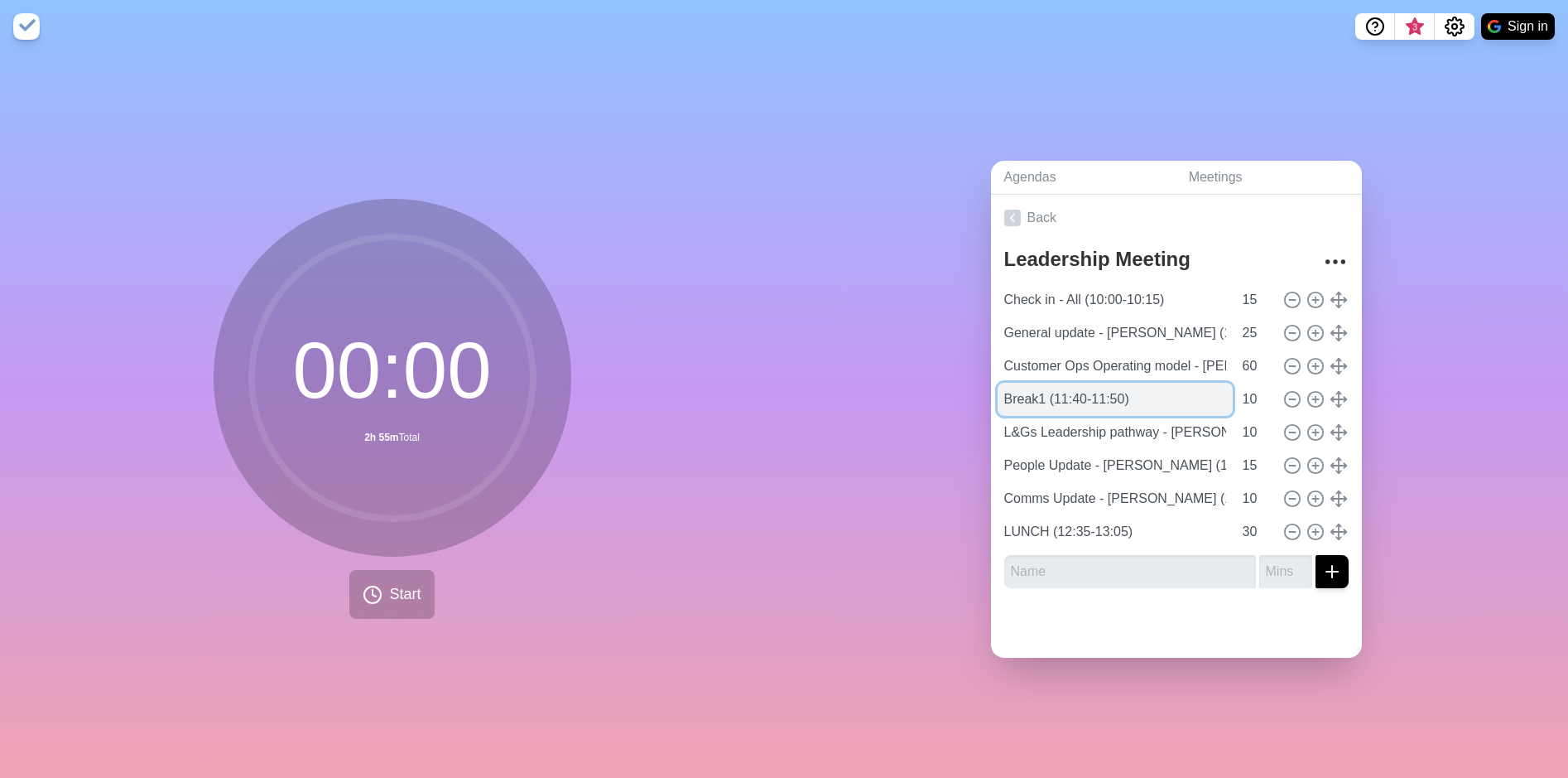
click at [1129, 397] on input "Break1 (11:40-11:50)" at bounding box center [1115, 400] width 235 height 33
click at [1139, 390] on input "Break1 (11:40-11:50)" at bounding box center [1115, 400] width 235 height 33
drag, startPoint x: 1036, startPoint y: 390, endPoint x: 915, endPoint y: 390, distance: 121.0
click at [915, 390] on div "Agendas Meetings Back Leadership Meeting Check in - All (10:00-10:15) 15 Genera…" at bounding box center [1176, 415] width 784 height 725
type input "BREAK (11:40-11:50)"
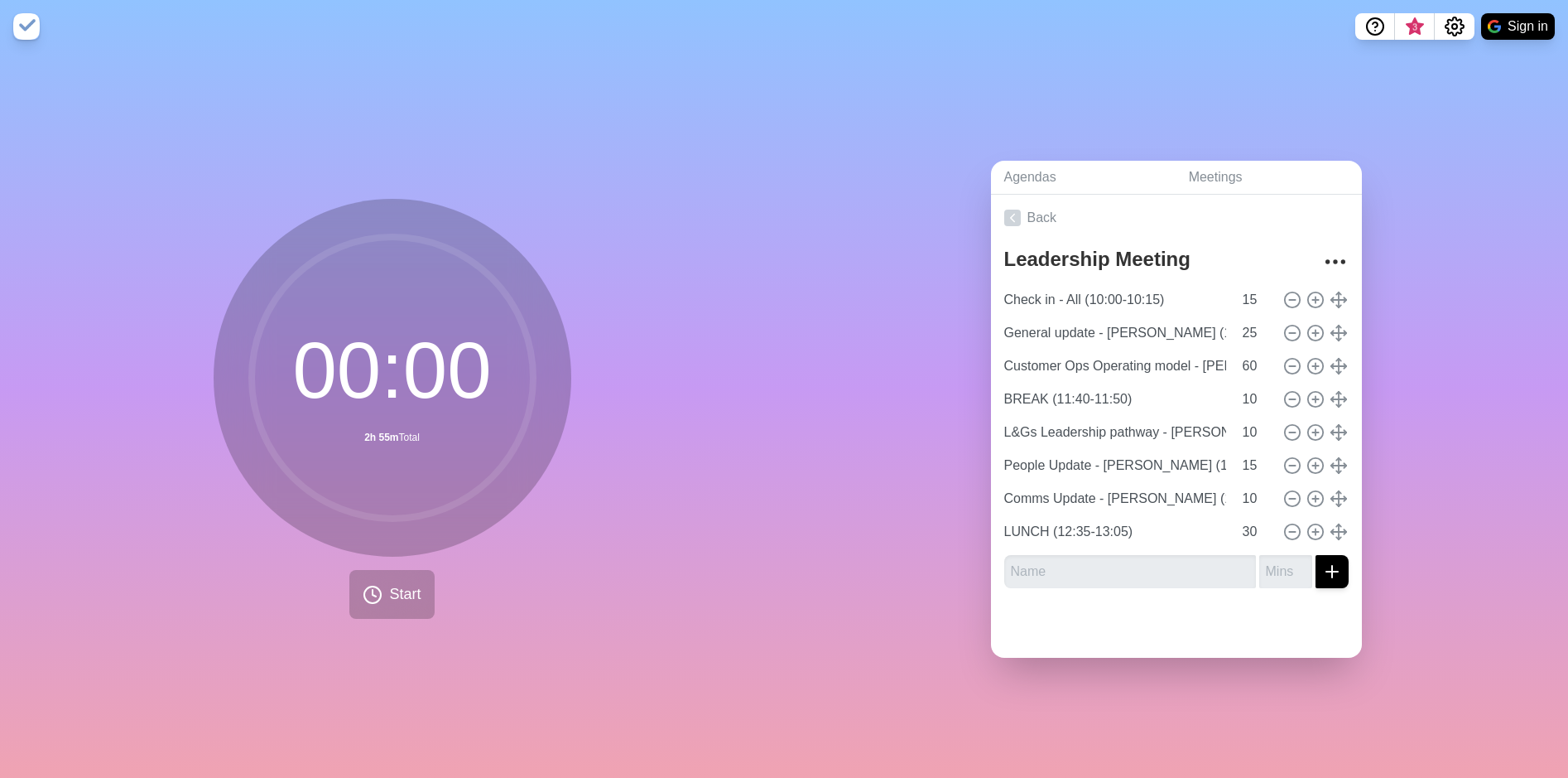
click at [1108, 633] on div at bounding box center [1177, 629] width 371 height 57
click at [1323, 571] on icon "submit" at bounding box center [1333, 572] width 20 height 20
click at [1136, 568] on input "text" at bounding box center [1130, 572] width 252 height 33
type input "QA & Complaints - [PERSON_NAME] (13:05 - 13:25)"
click at [1259, 568] on input "number" at bounding box center [1286, 572] width 53 height 33
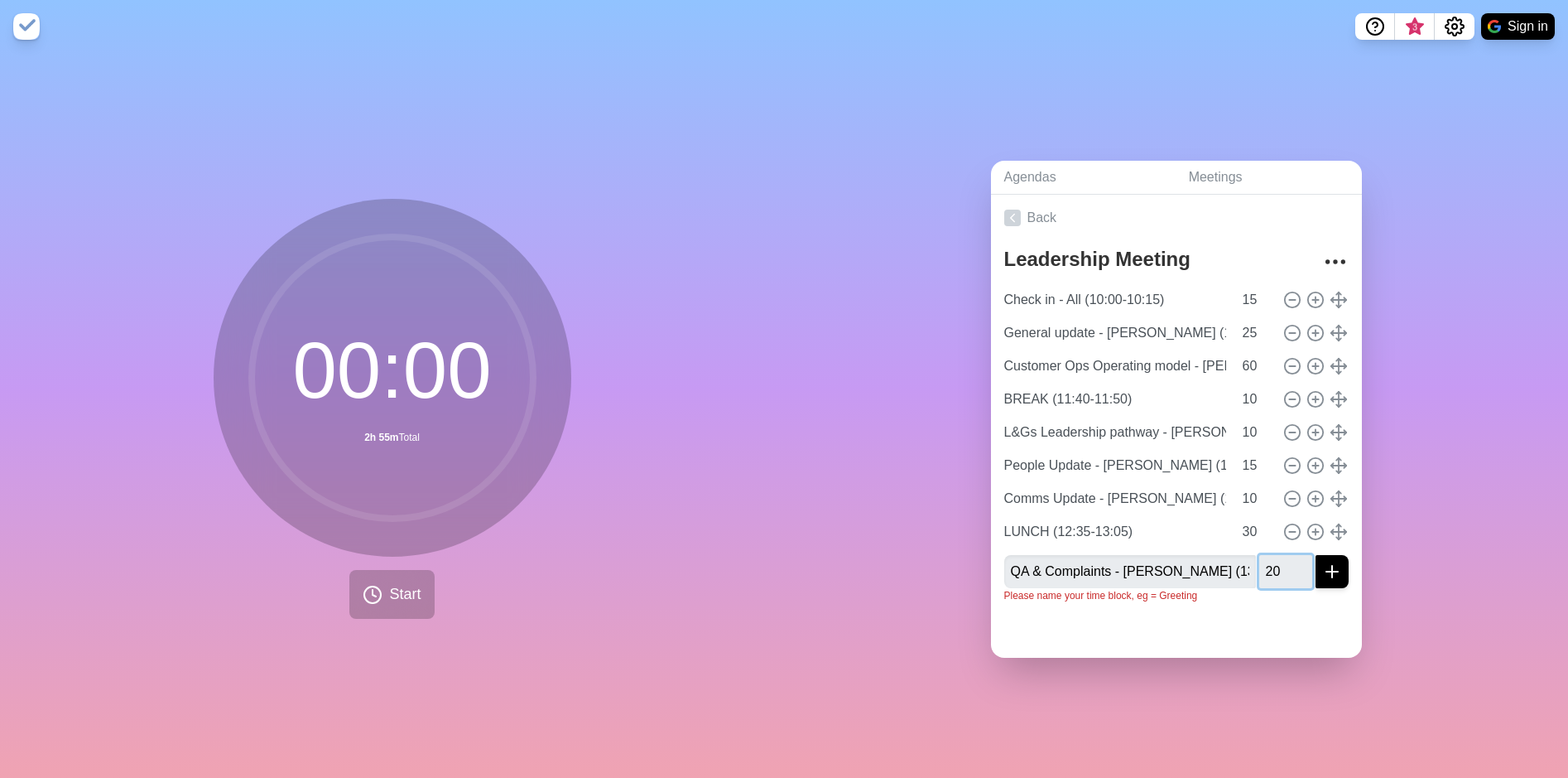
type input "20"
click at [1316, 561] on button "submit" at bounding box center [1333, 572] width 33 height 33
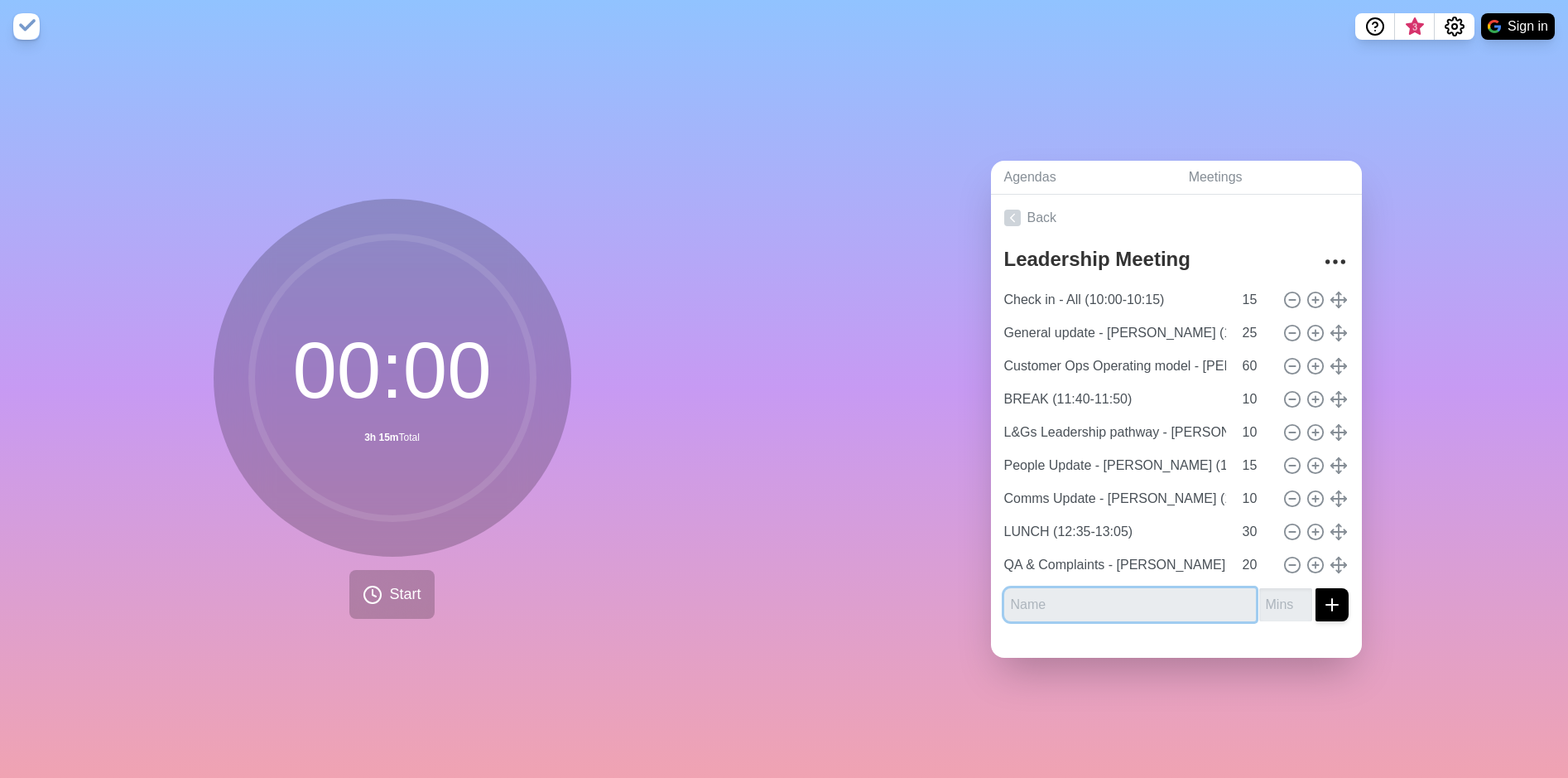
click at [1169, 600] on input "text" at bounding box center [1130, 605] width 252 height 33
type input "EODB [PERSON_NAME] (14:25-14:55)"
click at [1269, 599] on input "number" at bounding box center [1286, 605] width 53 height 33
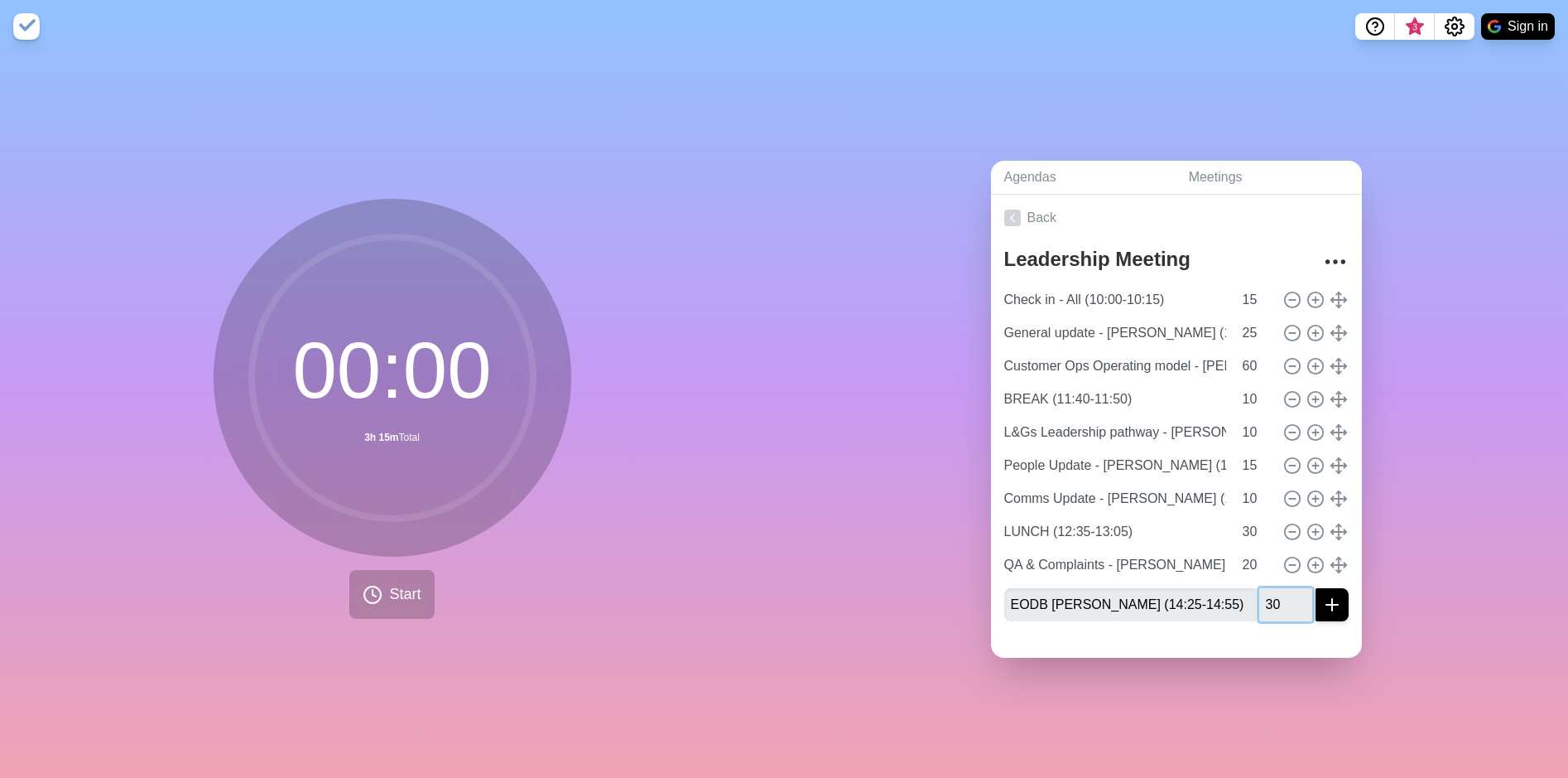
type input "30"
click at [1323, 602] on icon "submit" at bounding box center [1333, 605] width 20 height 20
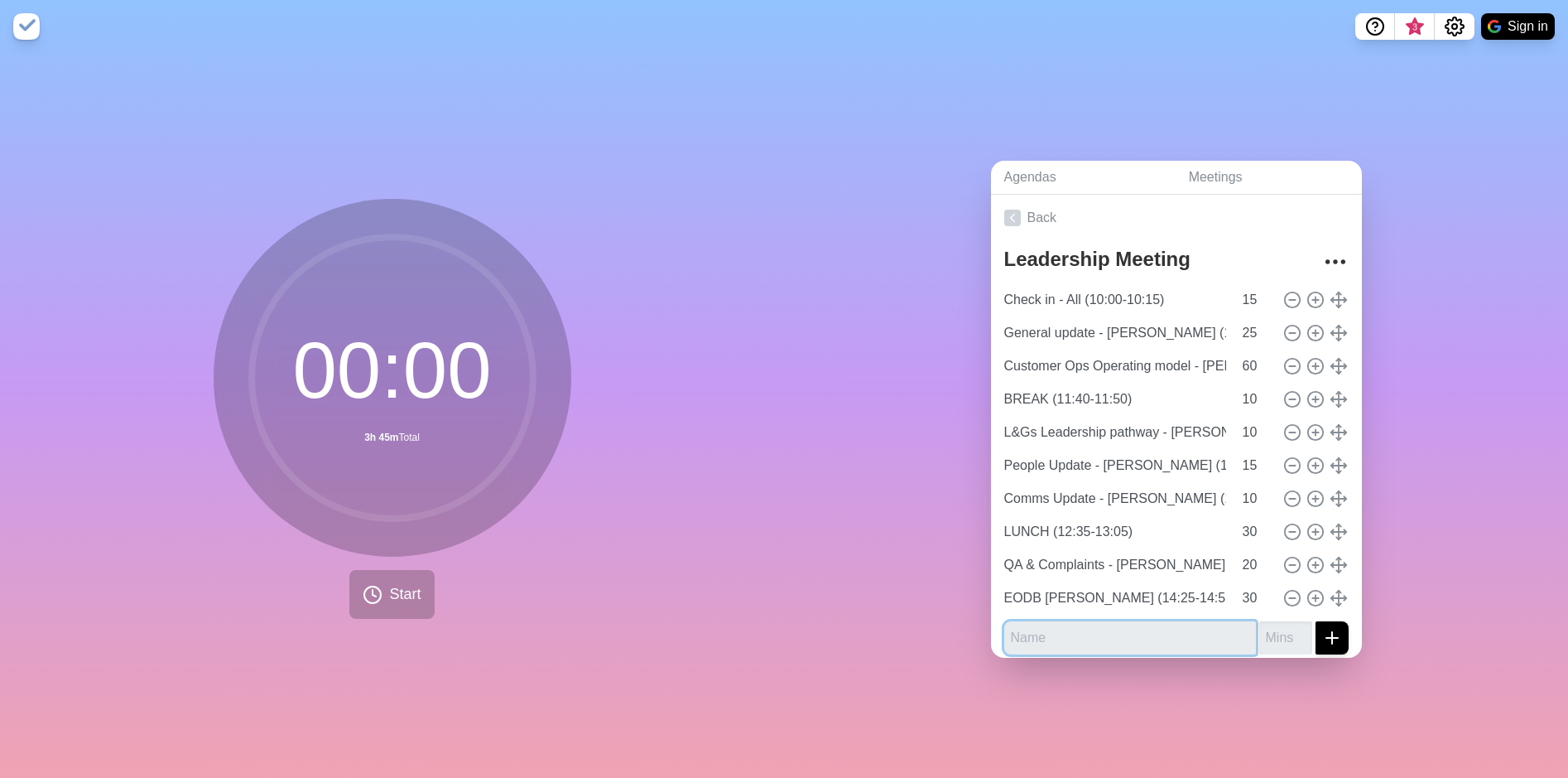
click at [1147, 624] on input "text" at bounding box center [1130, 638] width 252 height 33
type input "1"
type input "BREAK (14:55-15:05)"
click at [1263, 628] on input "number" at bounding box center [1286, 638] width 53 height 33
drag, startPoint x: 1268, startPoint y: 634, endPoint x: 1245, endPoint y: 634, distance: 23.0
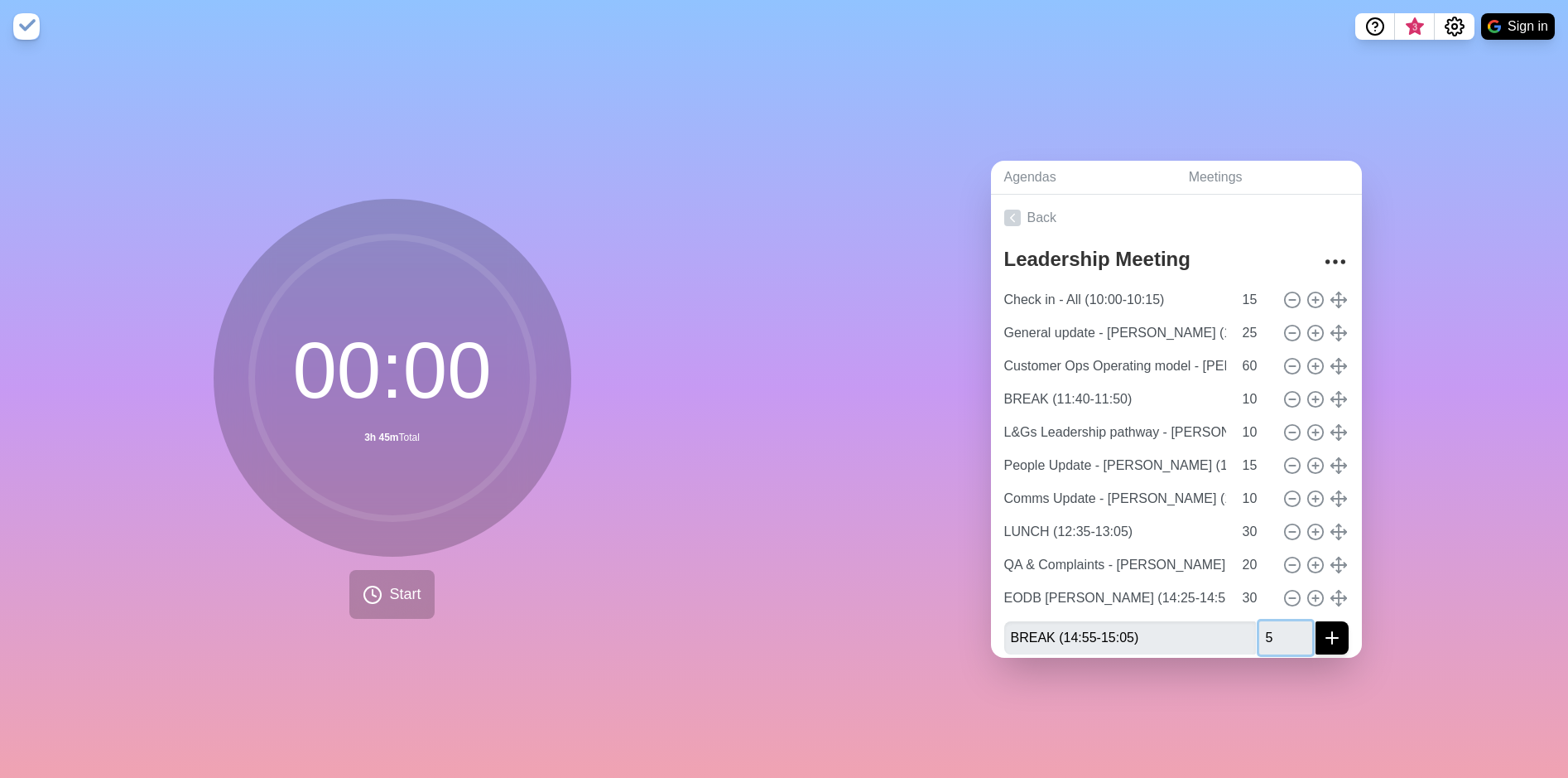
click at [1259, 634] on input "5" at bounding box center [1286, 638] width 53 height 33
type input "10"
click at [1324, 633] on button "submit" at bounding box center [1333, 638] width 33 height 33
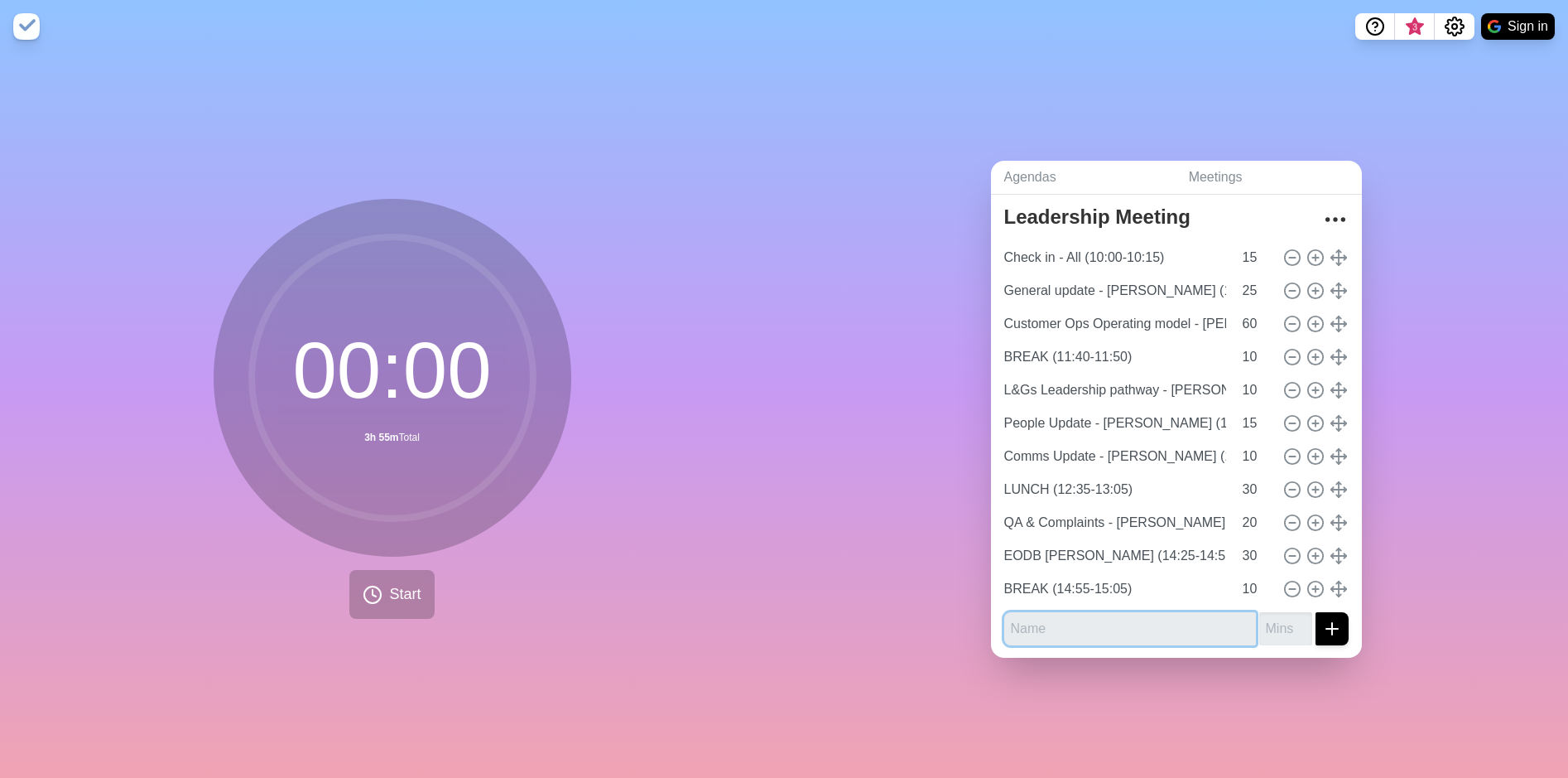
click at [1155, 614] on input "text" at bounding box center [1130, 628] width 252 height 33
click at [1147, 632] on input "Expenses and Accruals" at bounding box center [1130, 628] width 252 height 33
type input "Expenses and Accruals - [PERSON_NAME], [PERSON_NAME], [PERSON_NAME] (15:05-15:3…"
click at [1259, 625] on input "number" at bounding box center [1286, 628] width 53 height 33
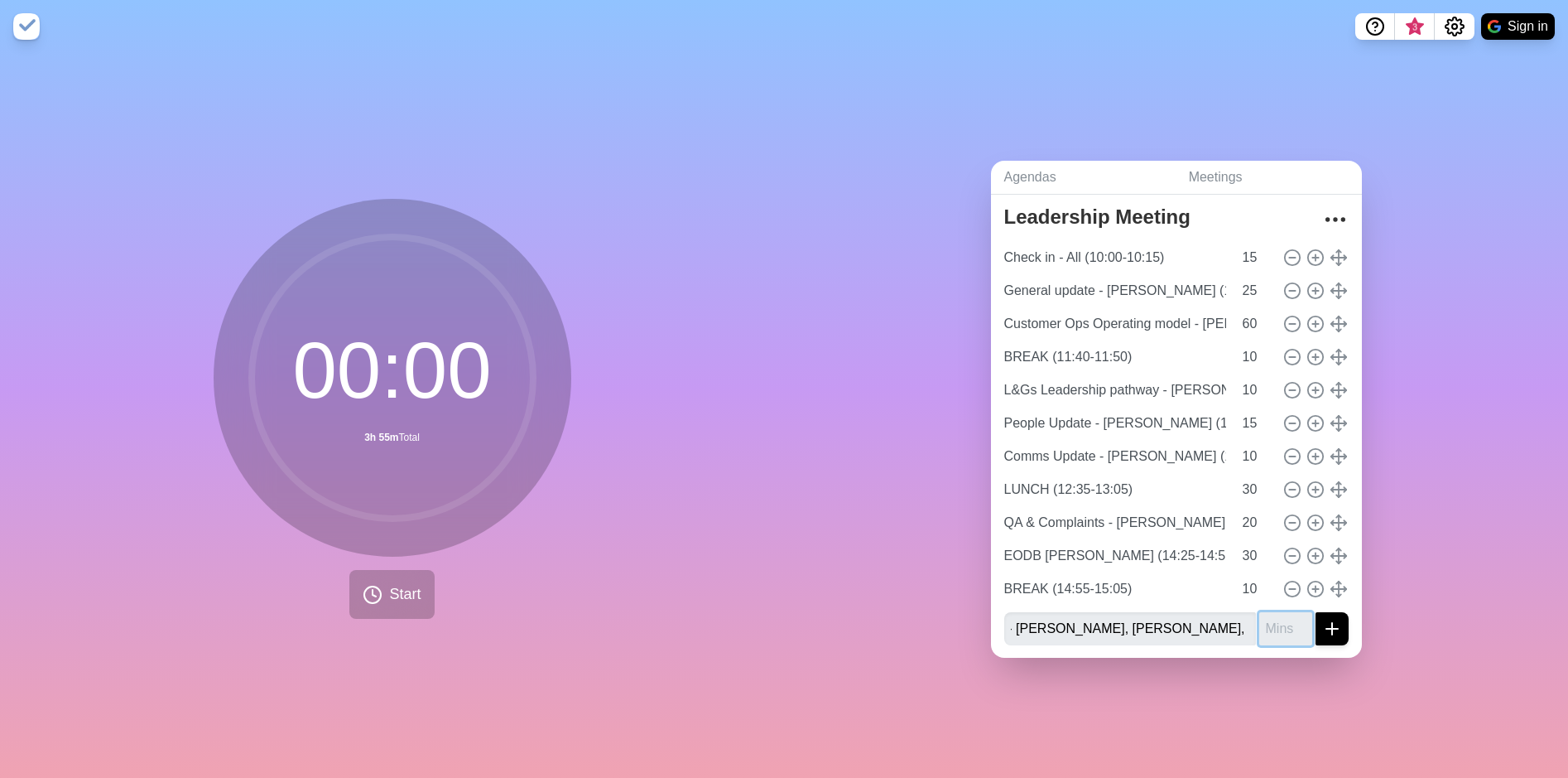
scroll to position [0, 0]
type input "30"
click at [1323, 621] on icon "submit" at bounding box center [1333, 628] width 20 height 20
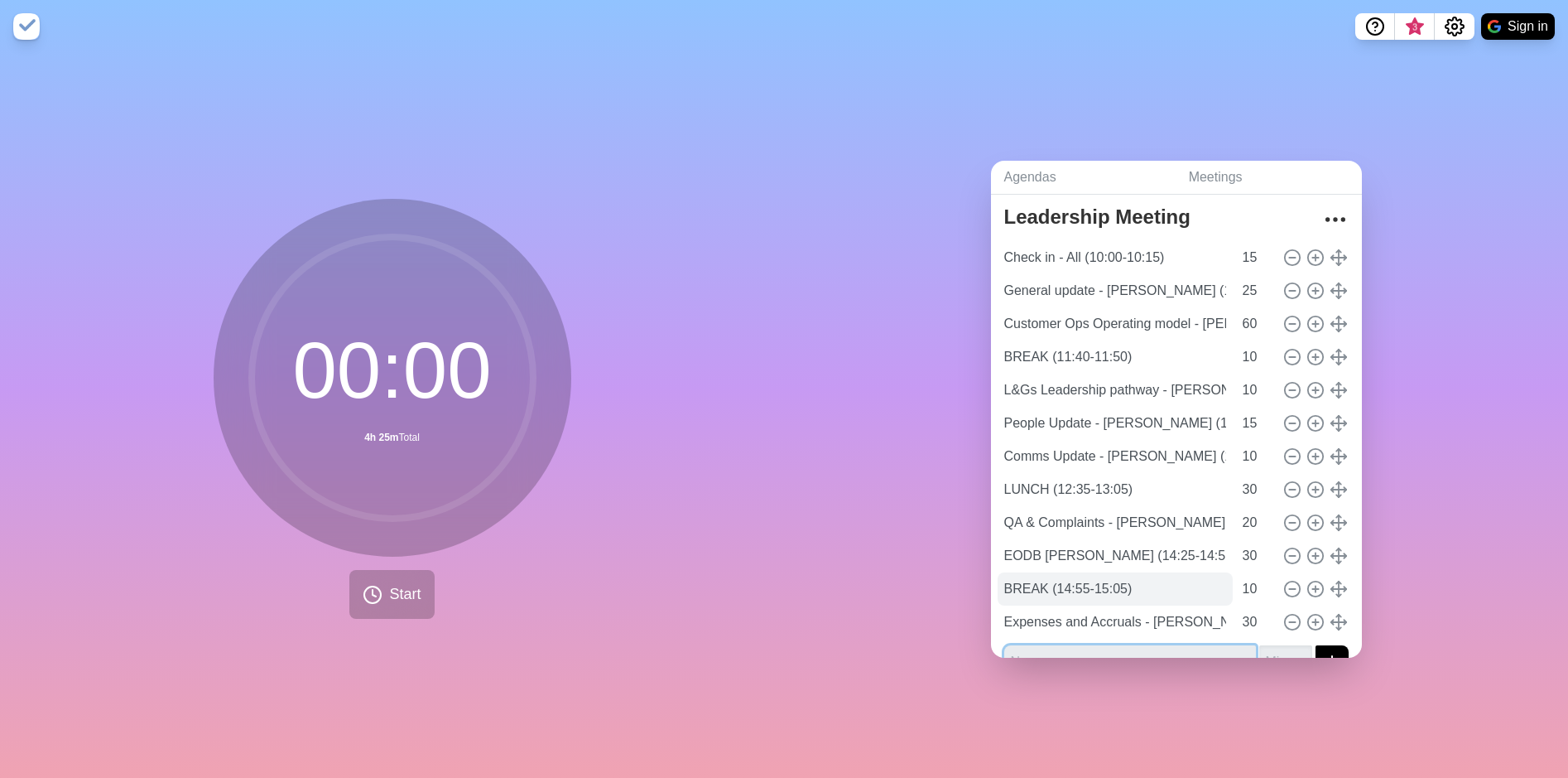
scroll to position [75, 0]
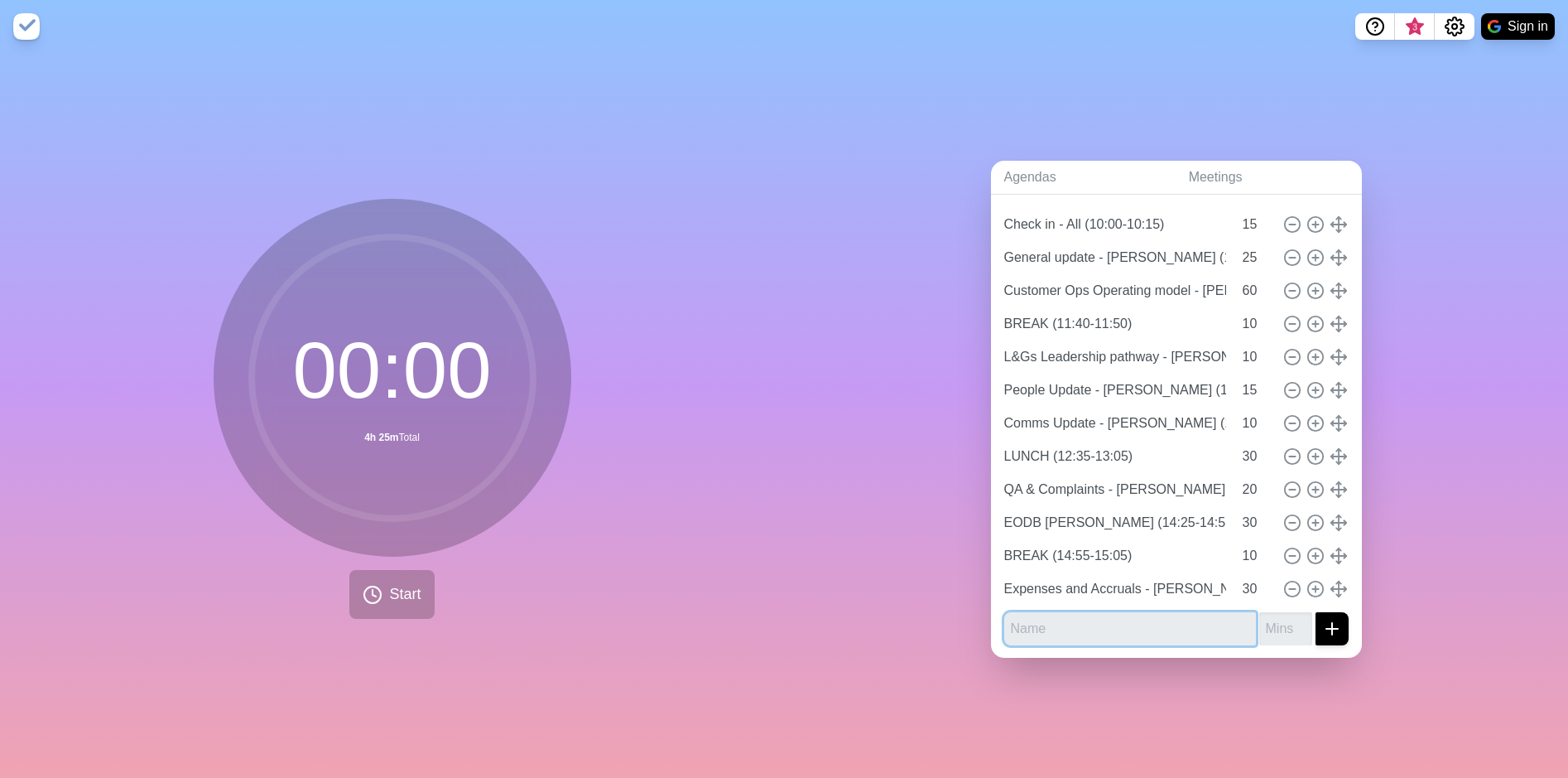
click at [1135, 613] on input "text" at bounding box center [1130, 628] width 252 height 33
type input "Planning updates - [PERSON_NAME] (15:35-16:00)"
click at [1259, 623] on input "number" at bounding box center [1286, 628] width 53 height 33
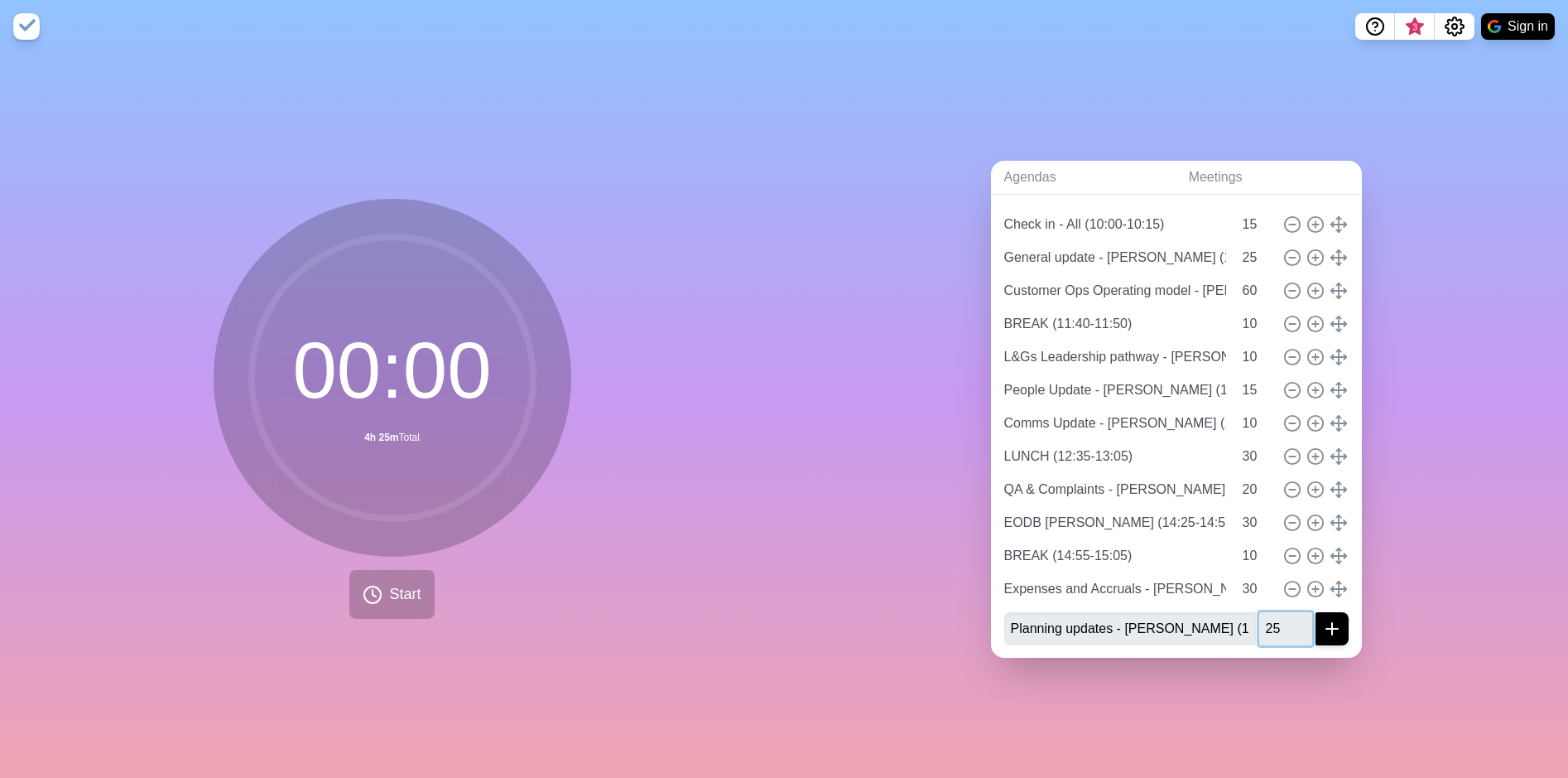
type input "25"
click at [1323, 623] on icon "submit" at bounding box center [1333, 628] width 20 height 20
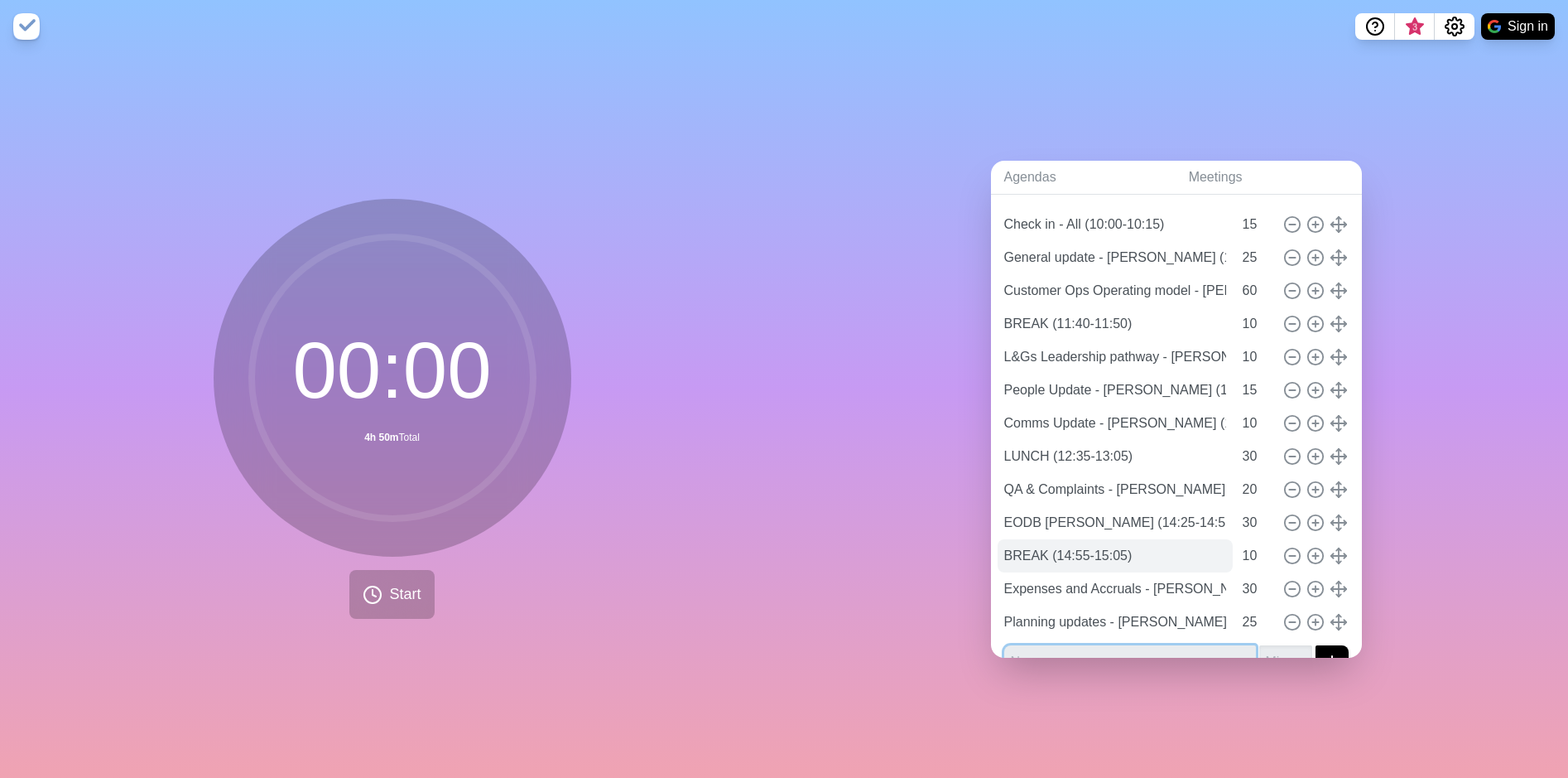
scroll to position [108, 0]
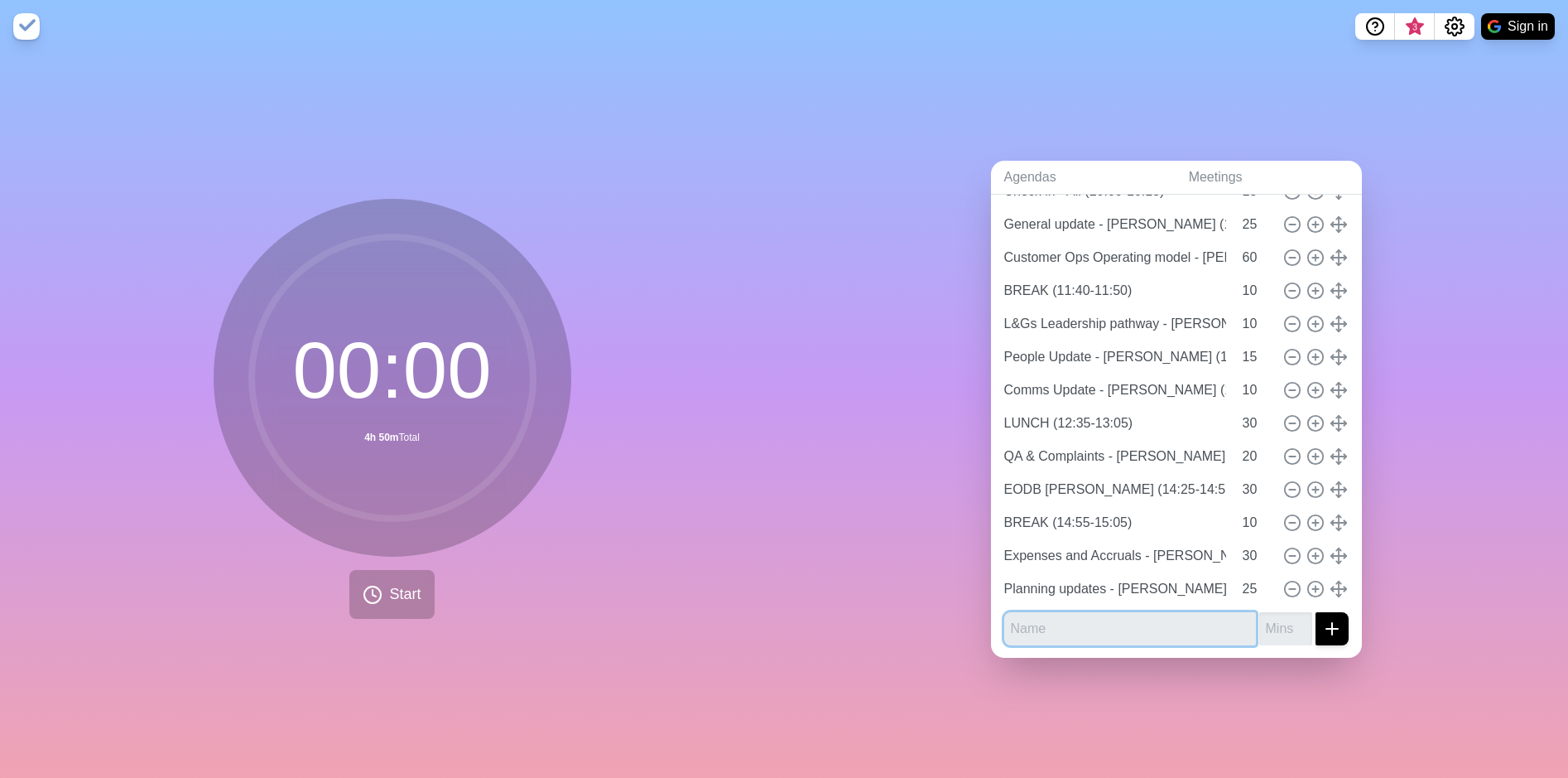
click at [1098, 618] on input "text" at bounding box center [1130, 628] width 252 height 33
click at [1095, 618] on input "text" at bounding box center [1130, 628] width 252 height 33
type input "Operational Assurance - Grant (16:00-16:25)"
click at [1271, 612] on input "number" at bounding box center [1286, 628] width 53 height 33
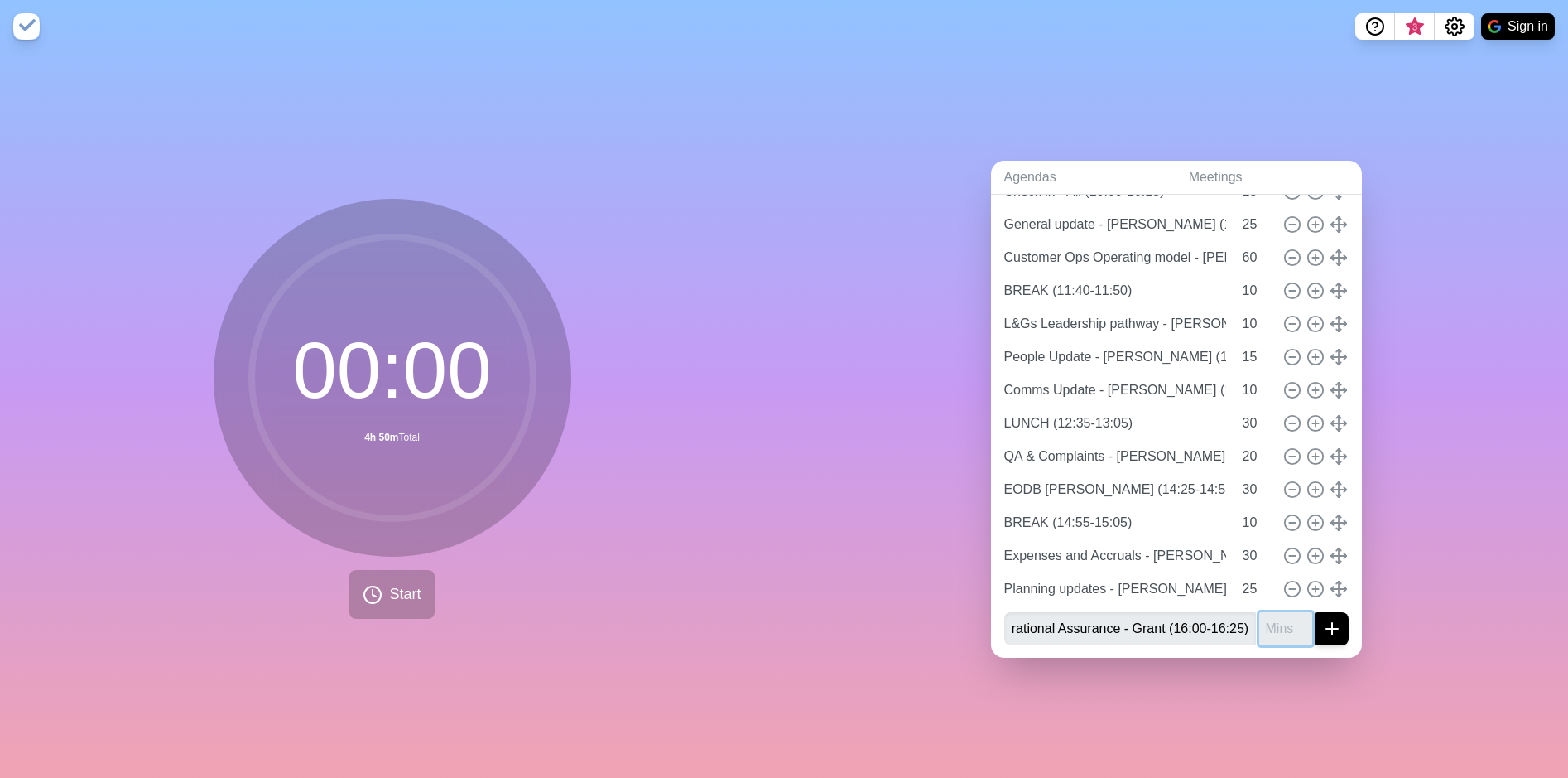
scroll to position [0, 0]
type input "25"
click at [1323, 627] on icon "submit" at bounding box center [1333, 628] width 20 height 20
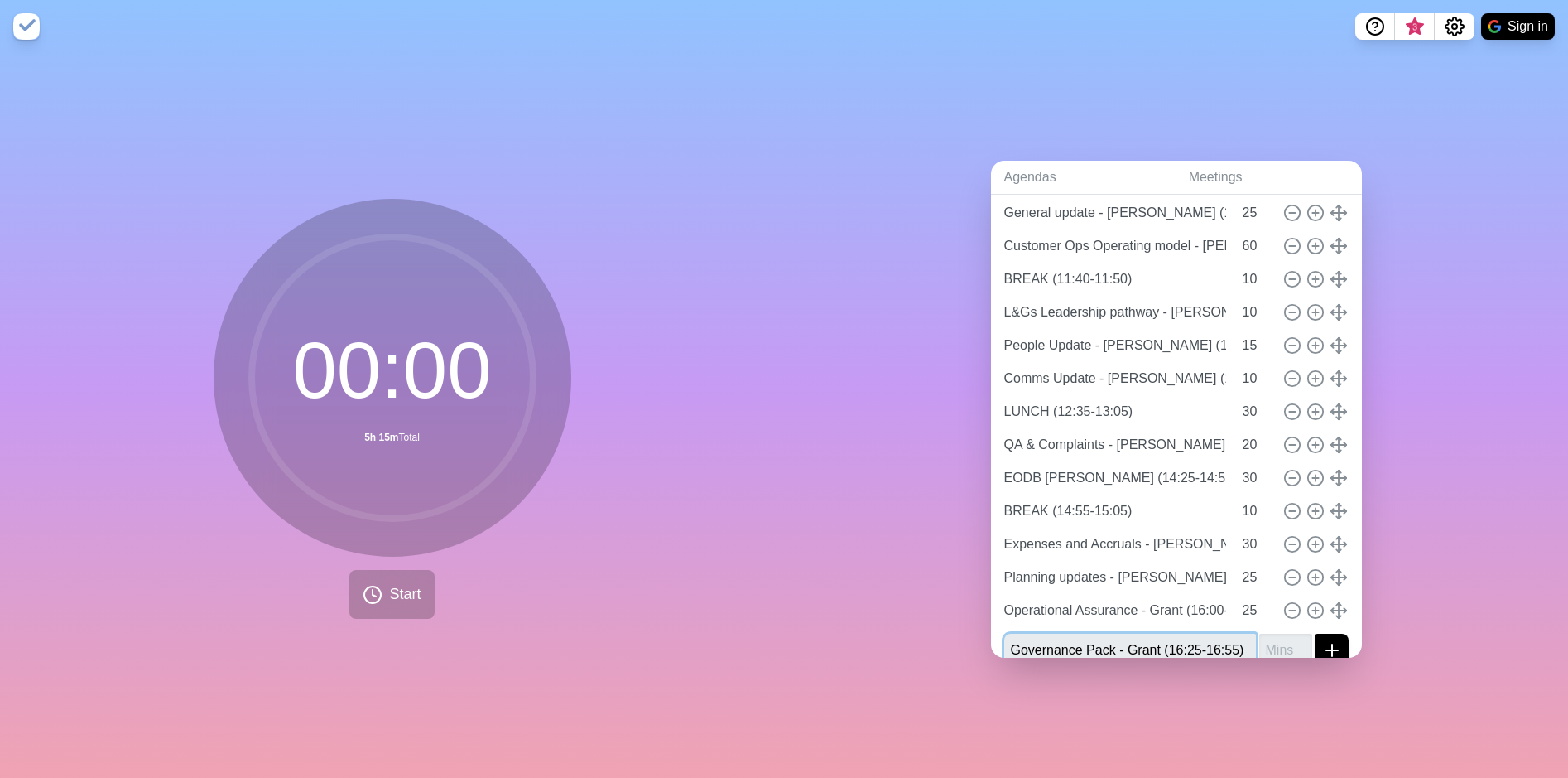
type input "Governance Pack - Grant (16:25-16:55)"
click at [1262, 644] on input "number" at bounding box center [1286, 650] width 53 height 33
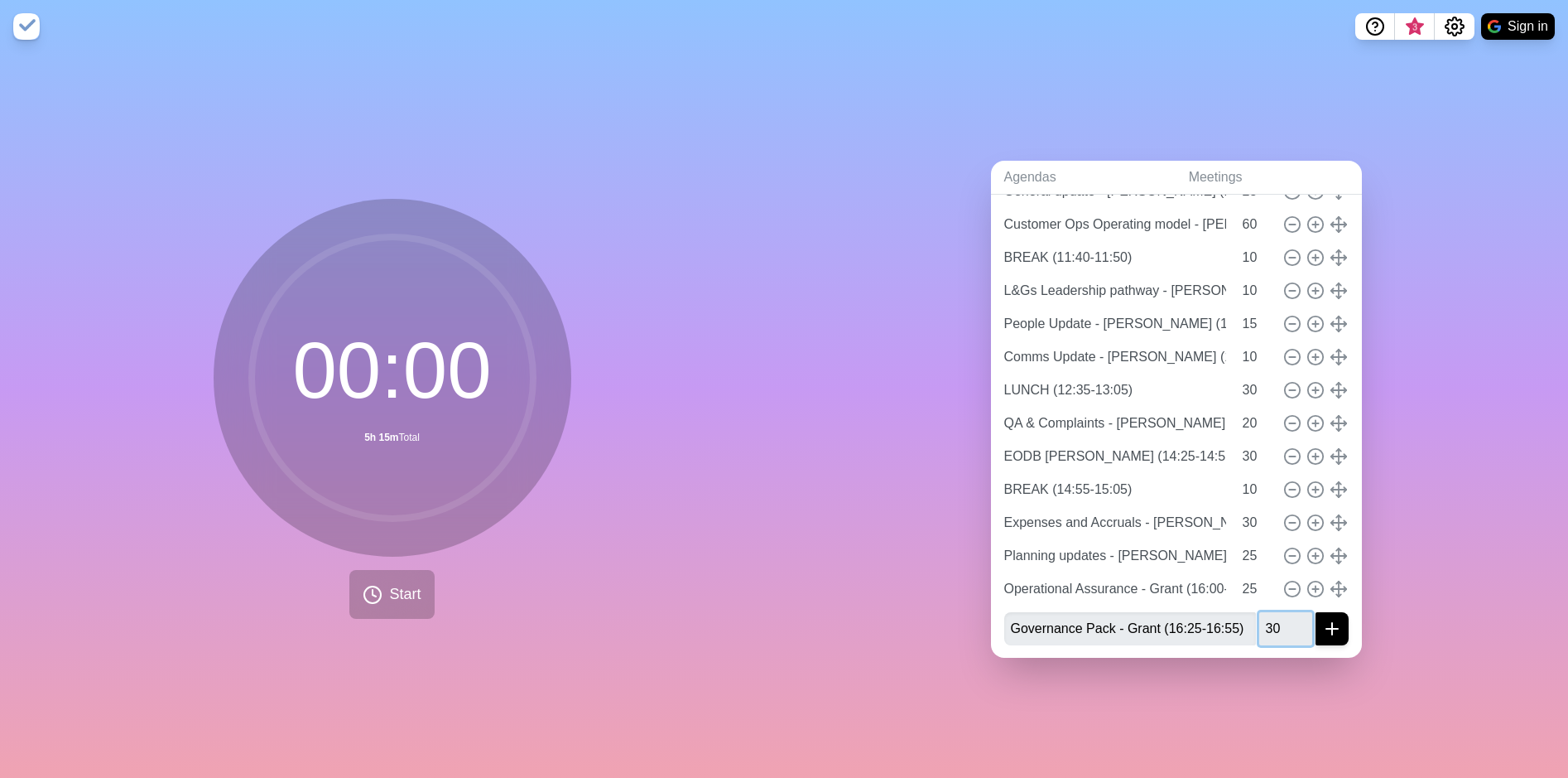
type input "30"
click at [1323, 619] on icon "submit" at bounding box center [1333, 628] width 20 height 20
click at [1152, 645] on input "text" at bounding box center [1130, 662] width 252 height 33
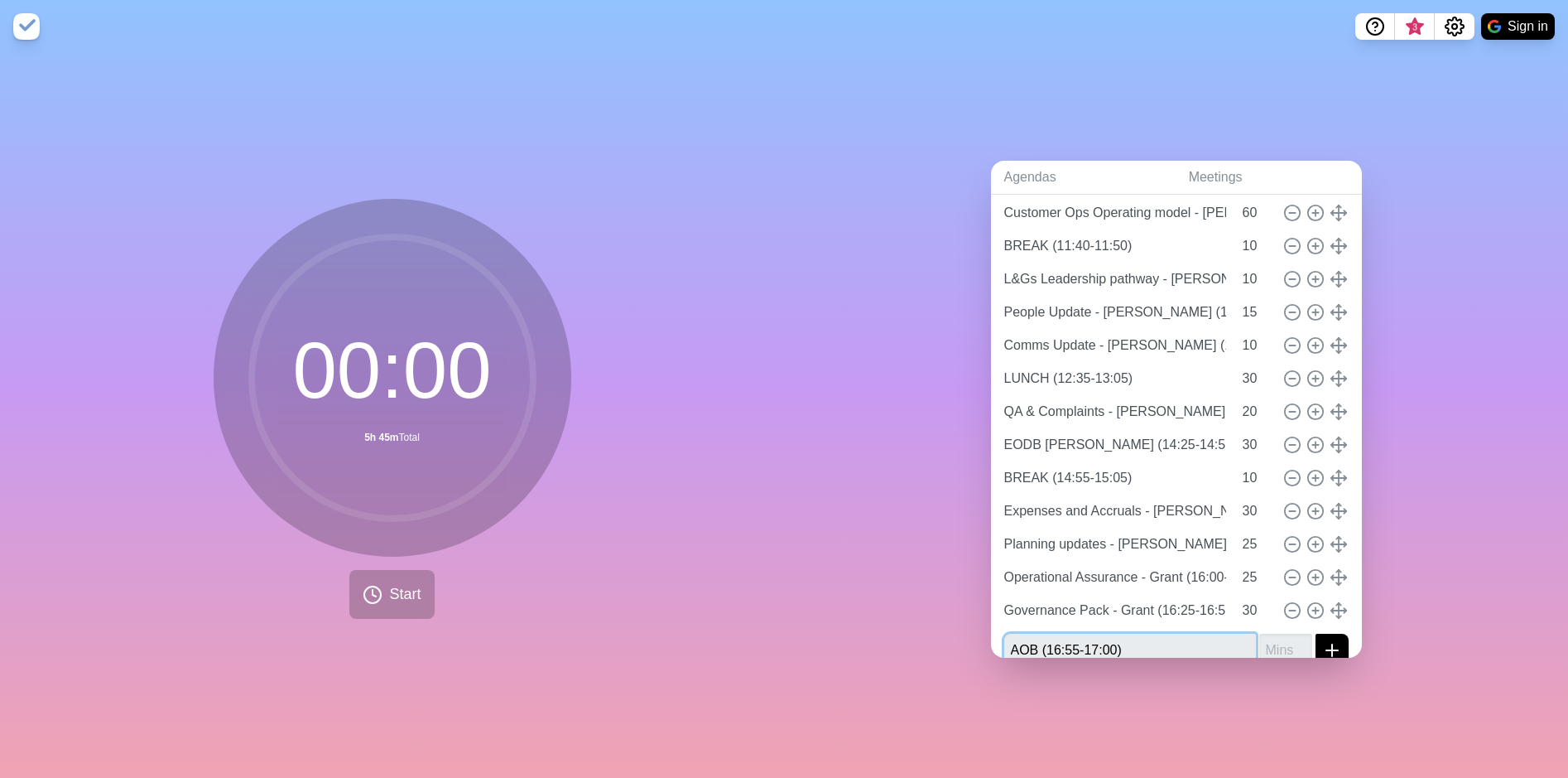
type input "AOB (16:55-17:00)"
click at [1259, 639] on input "number" at bounding box center [1286, 650] width 53 height 33
type input "5"
click at [1480, 410] on div "Agendas Meetings Back Leadership Meeting Check in - All (10:00-10:15) 15 Genera…" at bounding box center [1176, 415] width 784 height 725
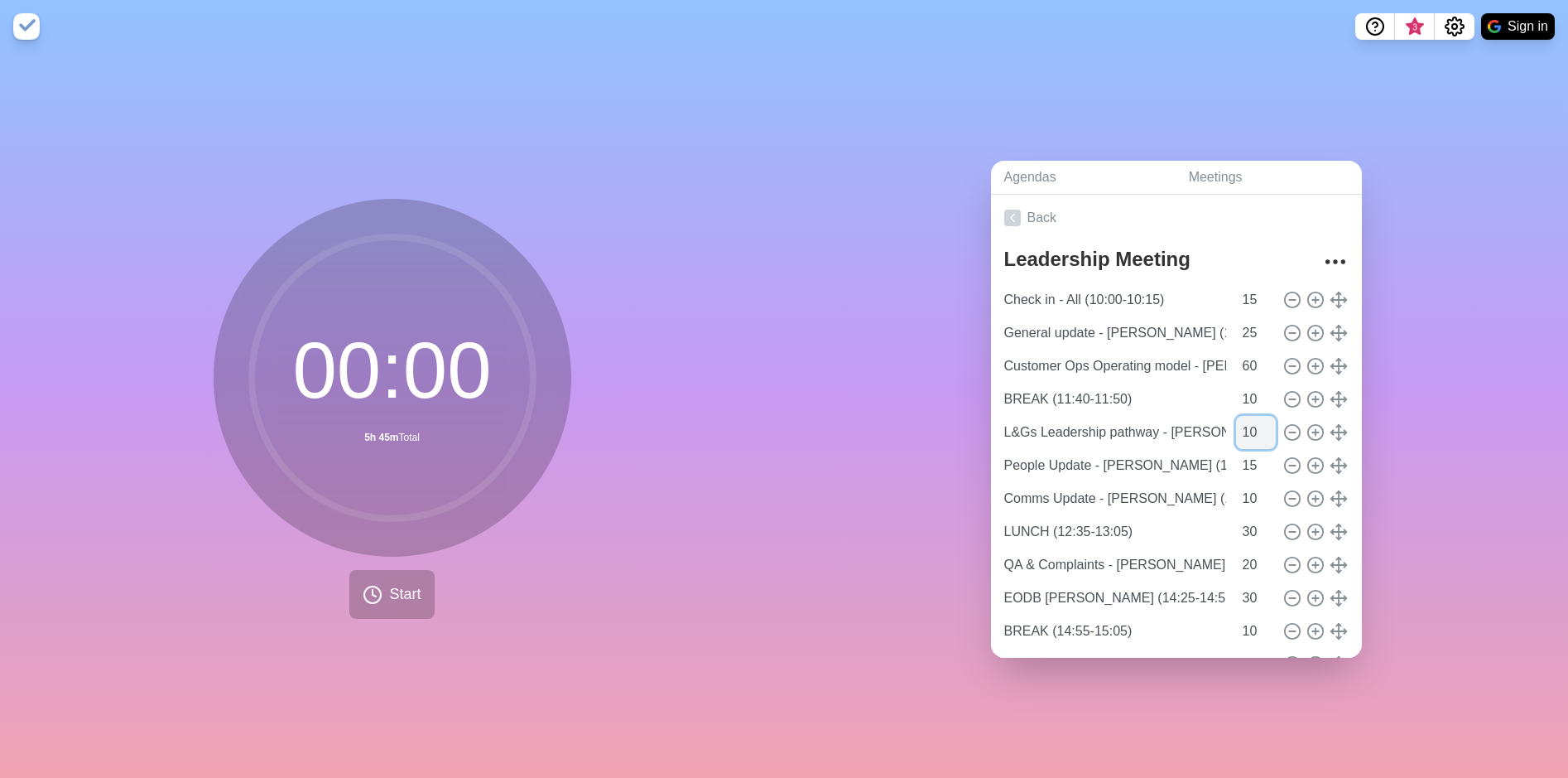
click at [1237, 427] on input "10" at bounding box center [1256, 433] width 40 height 33
type input "20"
click at [1189, 584] on input "EODB [PERSON_NAME] (14:25-14:55)" at bounding box center [1115, 598] width 235 height 33
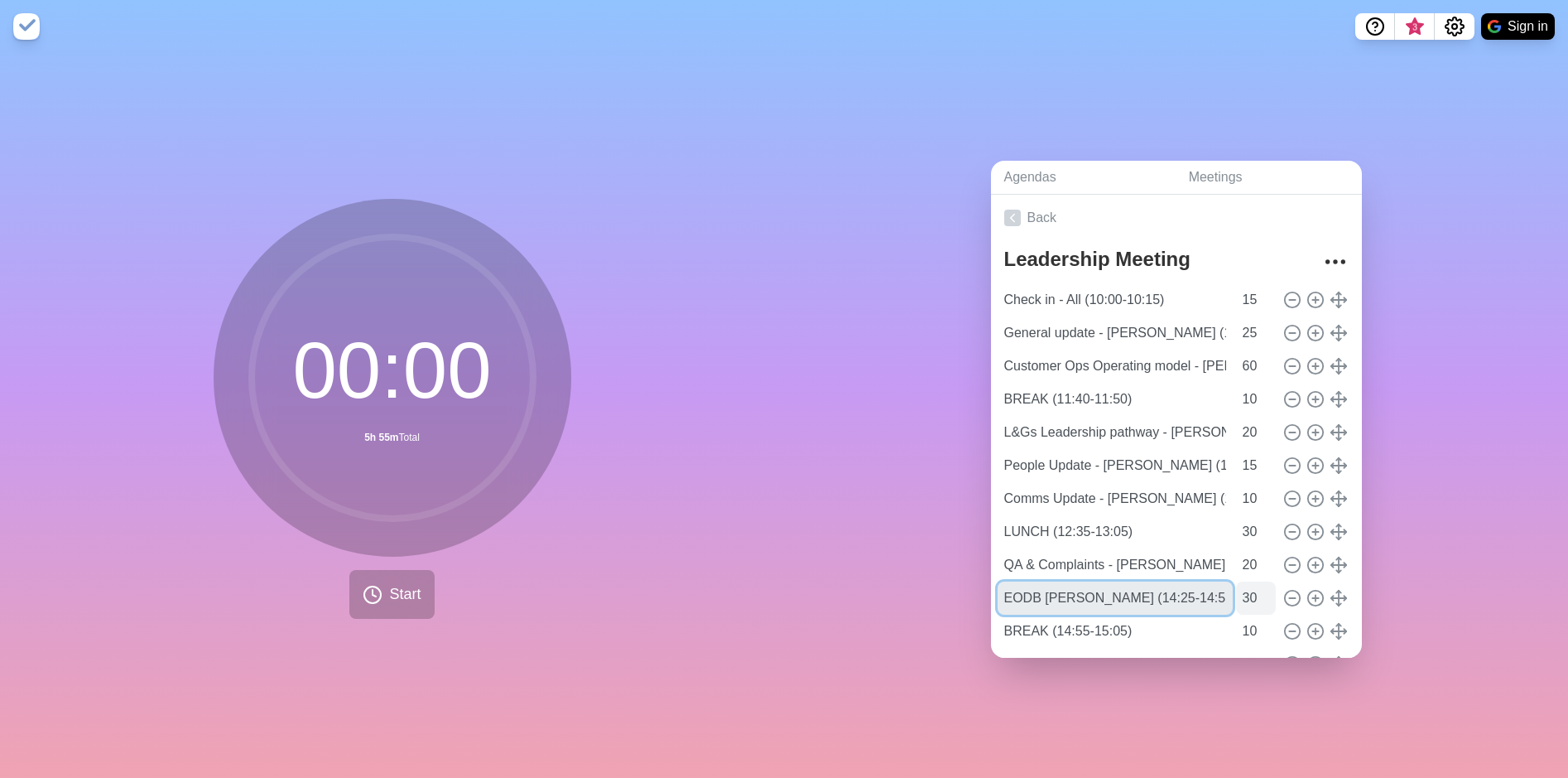
scroll to position [0, 82]
drag, startPoint x: 1145, startPoint y: 584, endPoint x: 1250, endPoint y: 584, distance: 105.0
click at [1250, 584] on div "EODB [PERSON_NAME] (14:25-14:55) 30" at bounding box center [1176, 598] width 358 height 33
click at [1202, 594] on input "EODB [PERSON_NAME] (14:25-14:55)" at bounding box center [1115, 598] width 235 height 33
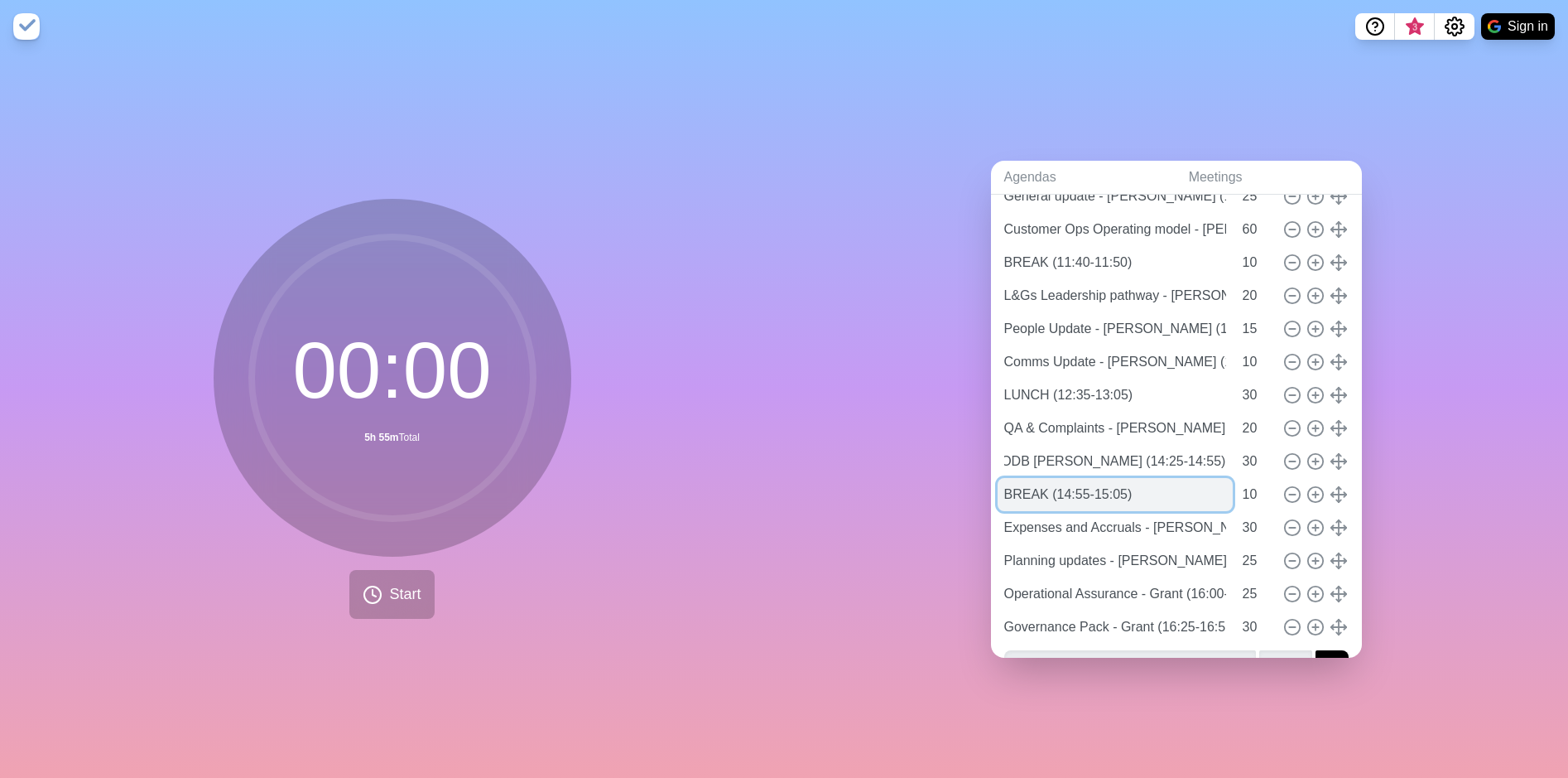
scroll to position [0, 0]
click at [1137, 479] on input "BREAK (14:55-15:05)" at bounding box center [1115, 495] width 235 height 33
click at [1148, 454] on input "EODB [PERSON_NAME] (14:25-14:55)" at bounding box center [1115, 461] width 235 height 33
click at [1307, 461] on circle at bounding box center [1314, 460] width 15 height 15
type input "EODB [PERSON_NAME] (14:25-14:55)"
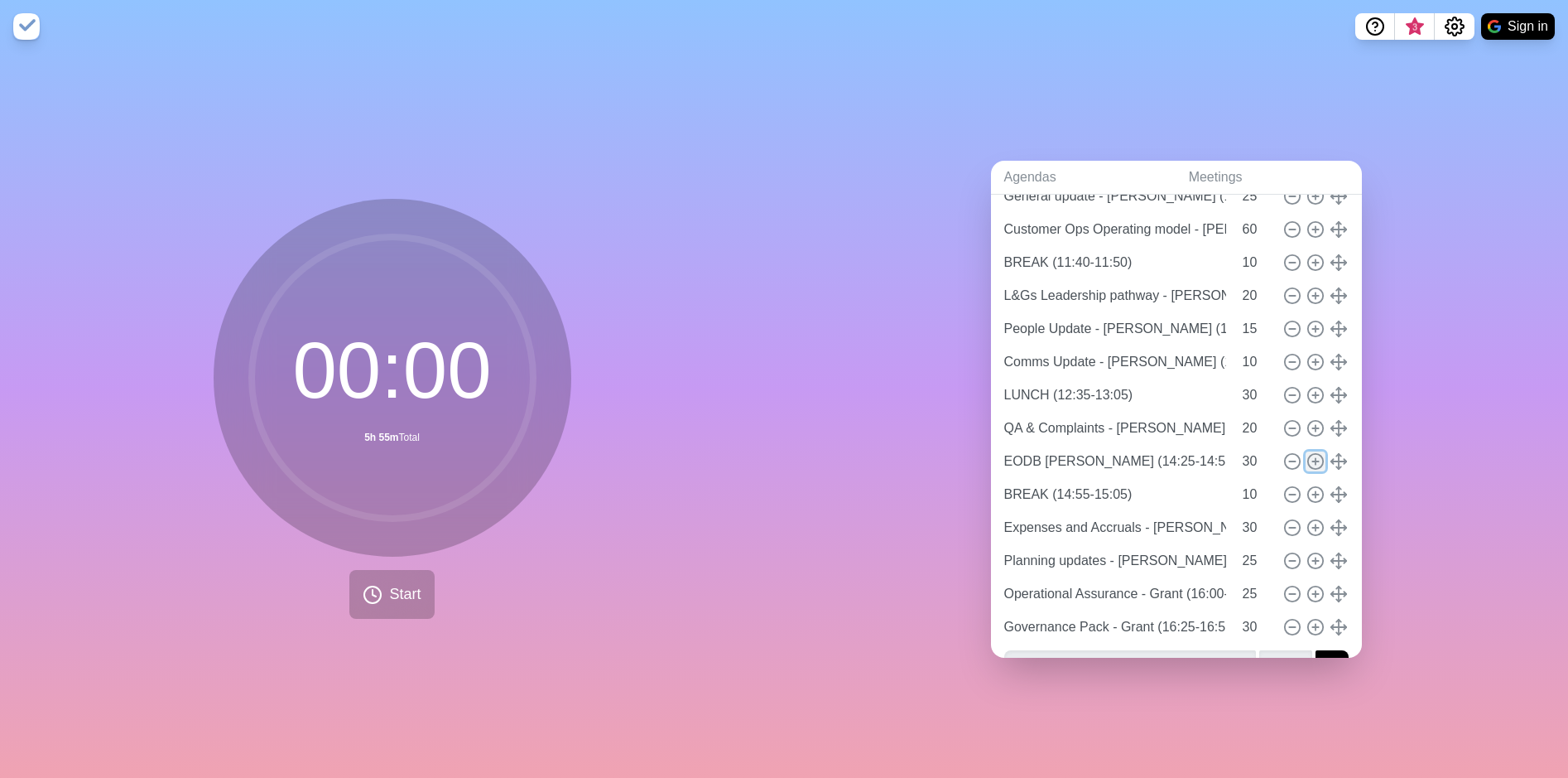
type input "30"
type input "BREAK (14:55-15:05)"
type input "10"
type input "Expenses and Accruals - [PERSON_NAME], [PERSON_NAME], [PERSON_NAME] (15:05-15:3…"
type input "30"
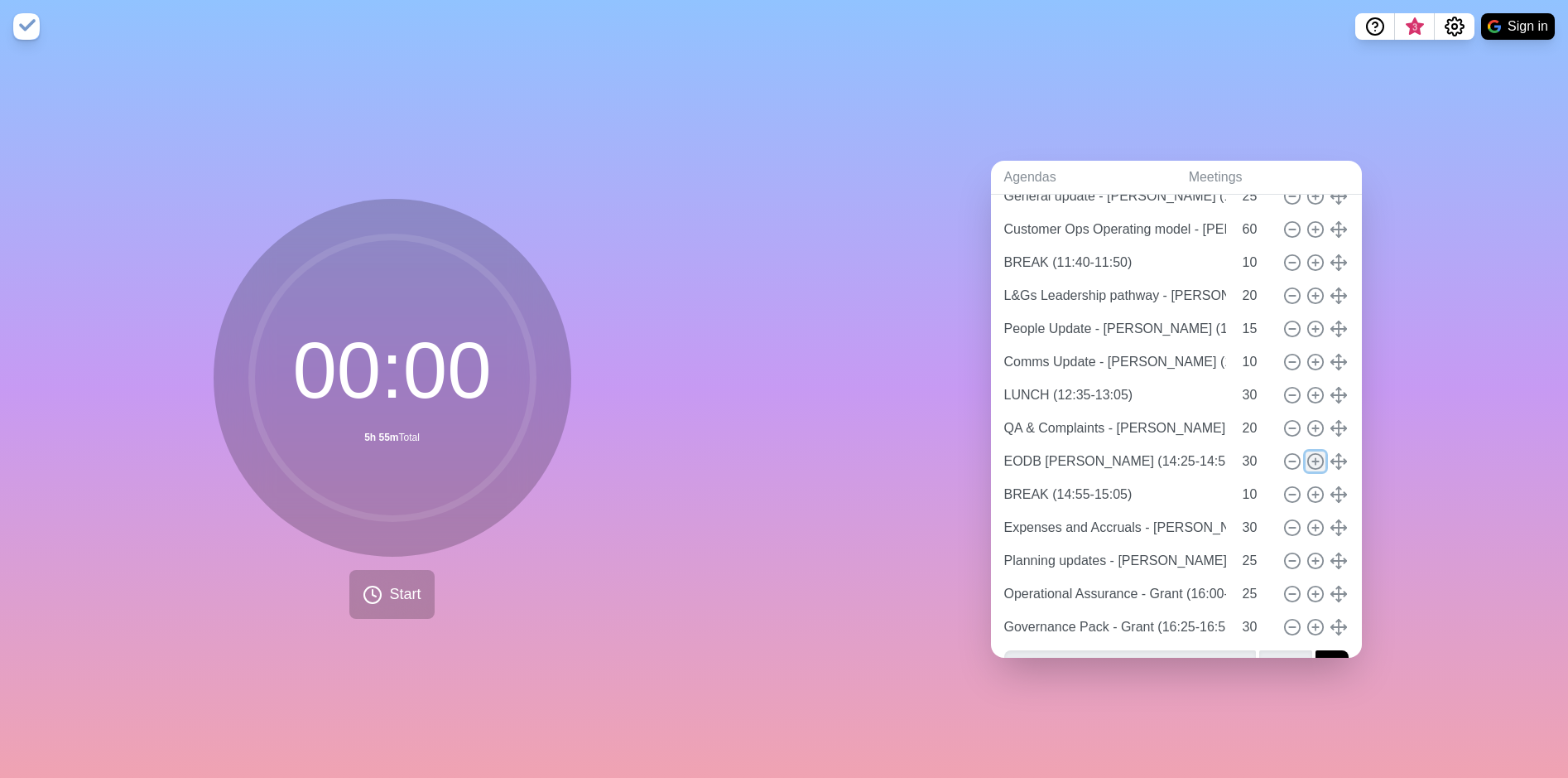
type input "Planning updates - [PERSON_NAME] (15:35-16:00)"
type input "Operational Assurance - Grant (16:00-16:25)"
type input "25"
click at [1158, 487] on input "EODB [PERSON_NAME] (14:25-14:55)" at bounding box center [1115, 495] width 235 height 33
drag, startPoint x: 1078, startPoint y: 486, endPoint x: 967, endPoint y: 483, distance: 111.0
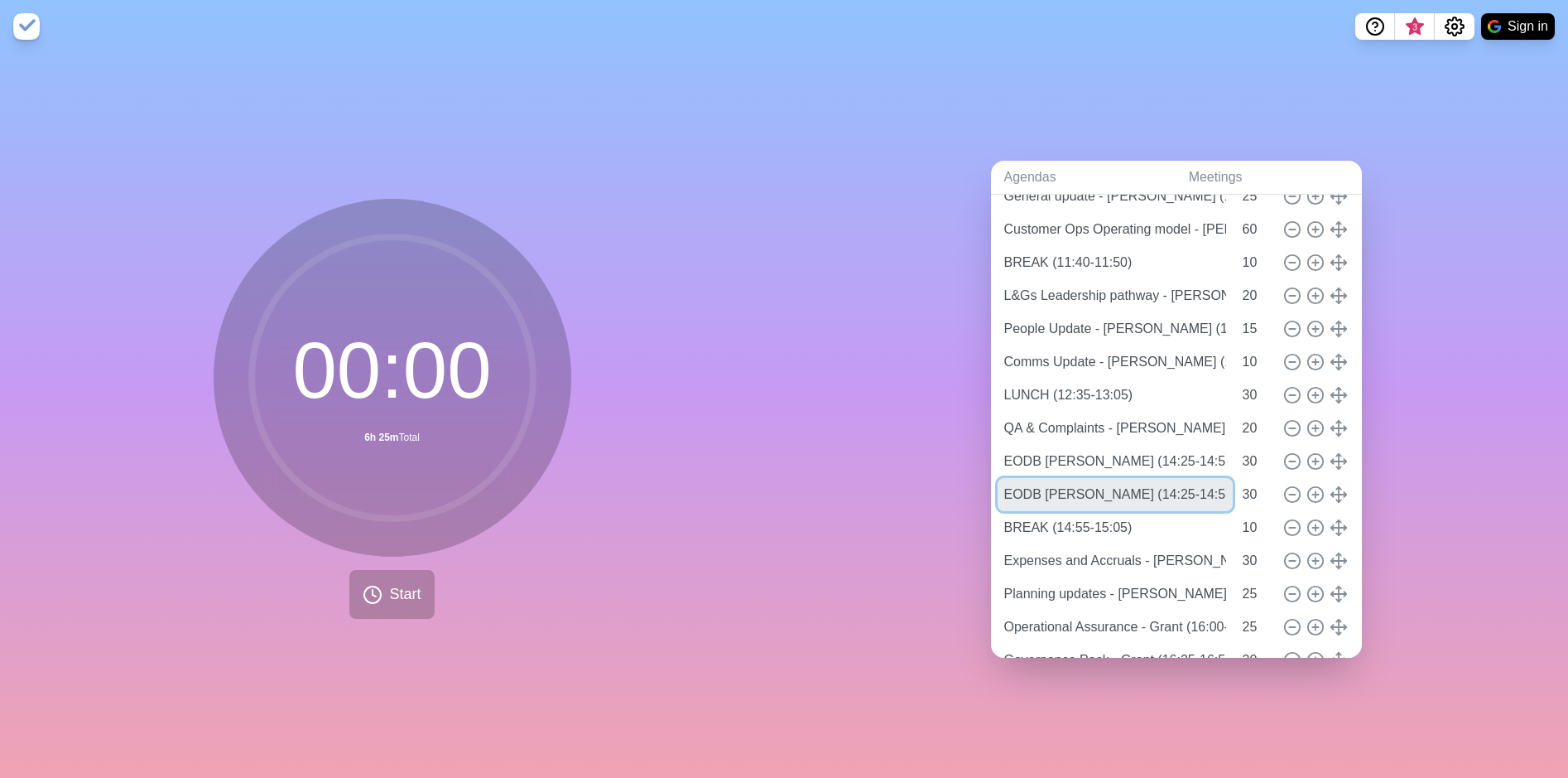
click at [967, 483] on div "Agendas Meetings Back Leadership Meeting Check in - All (10:00-10:15) 15 Genera…" at bounding box center [1176, 415] width 784 height 725
drag, startPoint x: 1160, startPoint y: 482, endPoint x: 1320, endPoint y: 487, distance: 160.1
click at [1320, 487] on div "Transformation update - [PERSON_NAME] (14:25-14:55) 30" at bounding box center [1176, 495] width 358 height 33
click at [1166, 487] on input "Transformation update - [PERSON_NAME] (14:25-14:55)" at bounding box center [1115, 495] width 235 height 33
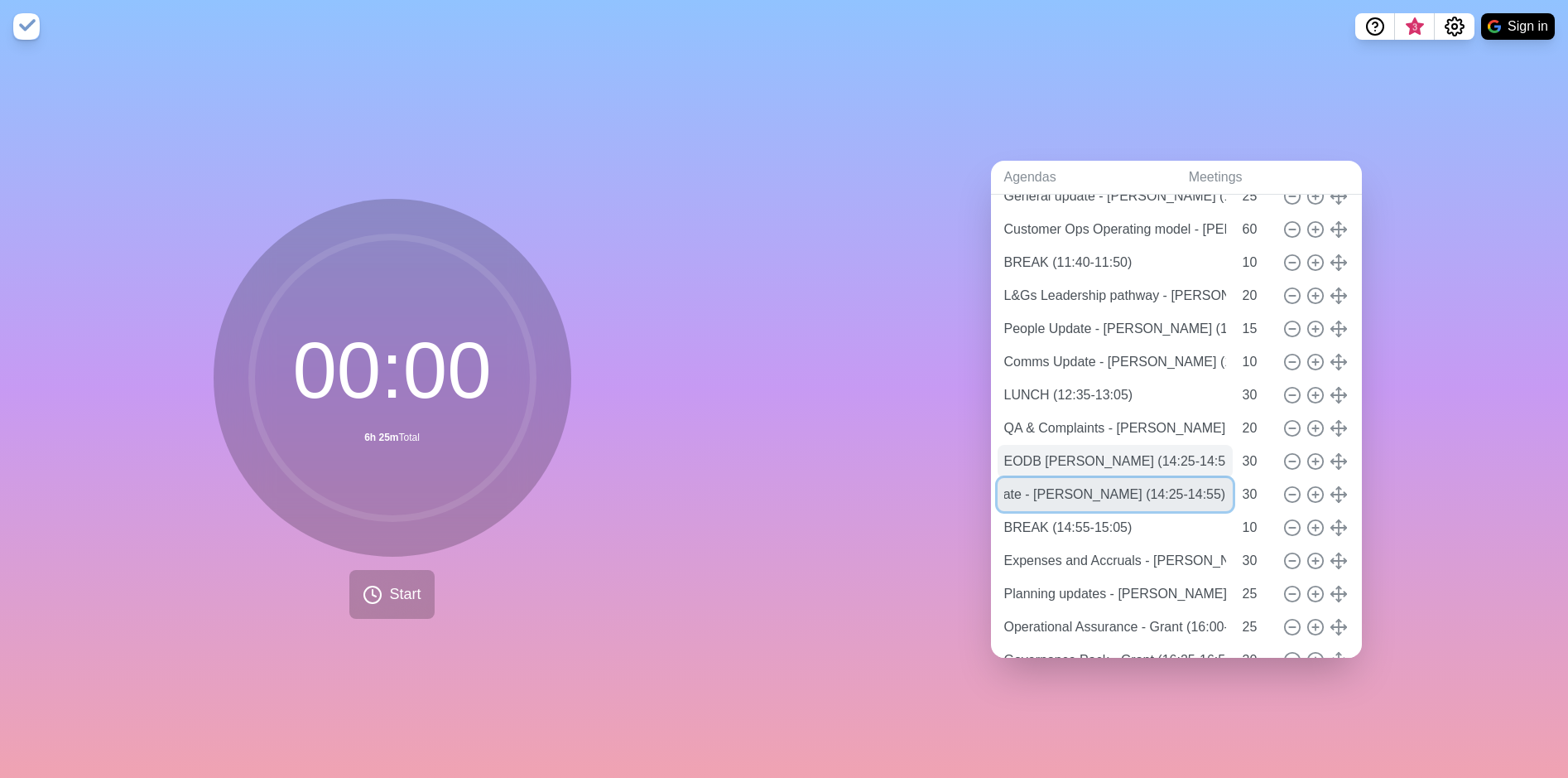
type input "Transformation update - [PERSON_NAME] (14:25-14:55)"
click at [1137, 456] on input "EODB [PERSON_NAME] (14:25-14:55)" at bounding box center [1115, 461] width 235 height 33
click at [1075, 454] on input "EODB [PERSON_NAME] (14:25-14:55)" at bounding box center [1115, 461] width 235 height 33
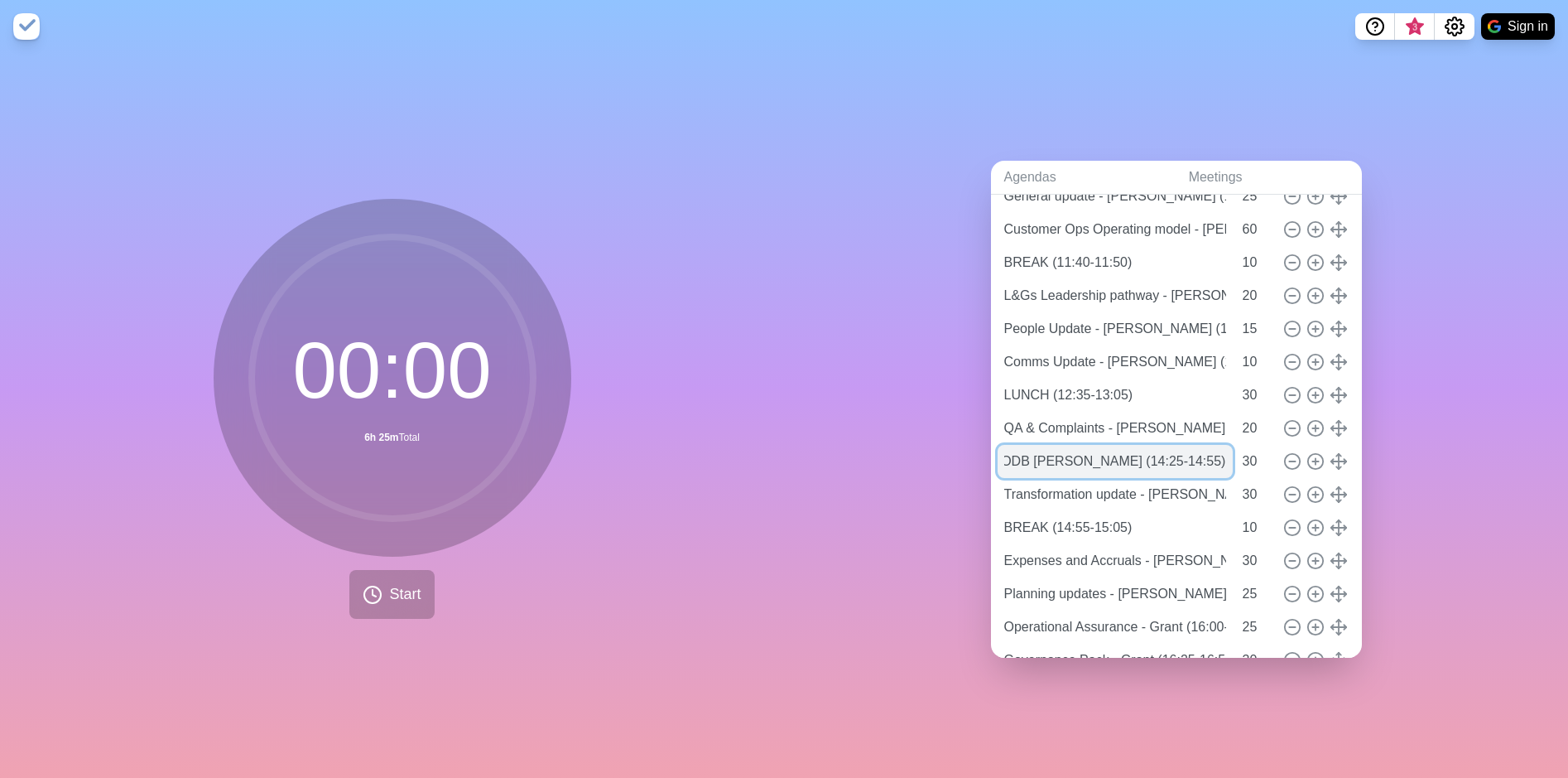
drag, startPoint x: 1093, startPoint y: 455, endPoint x: 1103, endPoint y: 454, distance: 10.0
click at [1103, 454] on input "EODB [PERSON_NAME] (14:25-14:55)" at bounding box center [1115, 461] width 235 height 33
type input "EODB Steerco - [PERSON_NAME] (13:25-14:25)"
click at [1237, 458] on input "30" at bounding box center [1256, 461] width 40 height 33
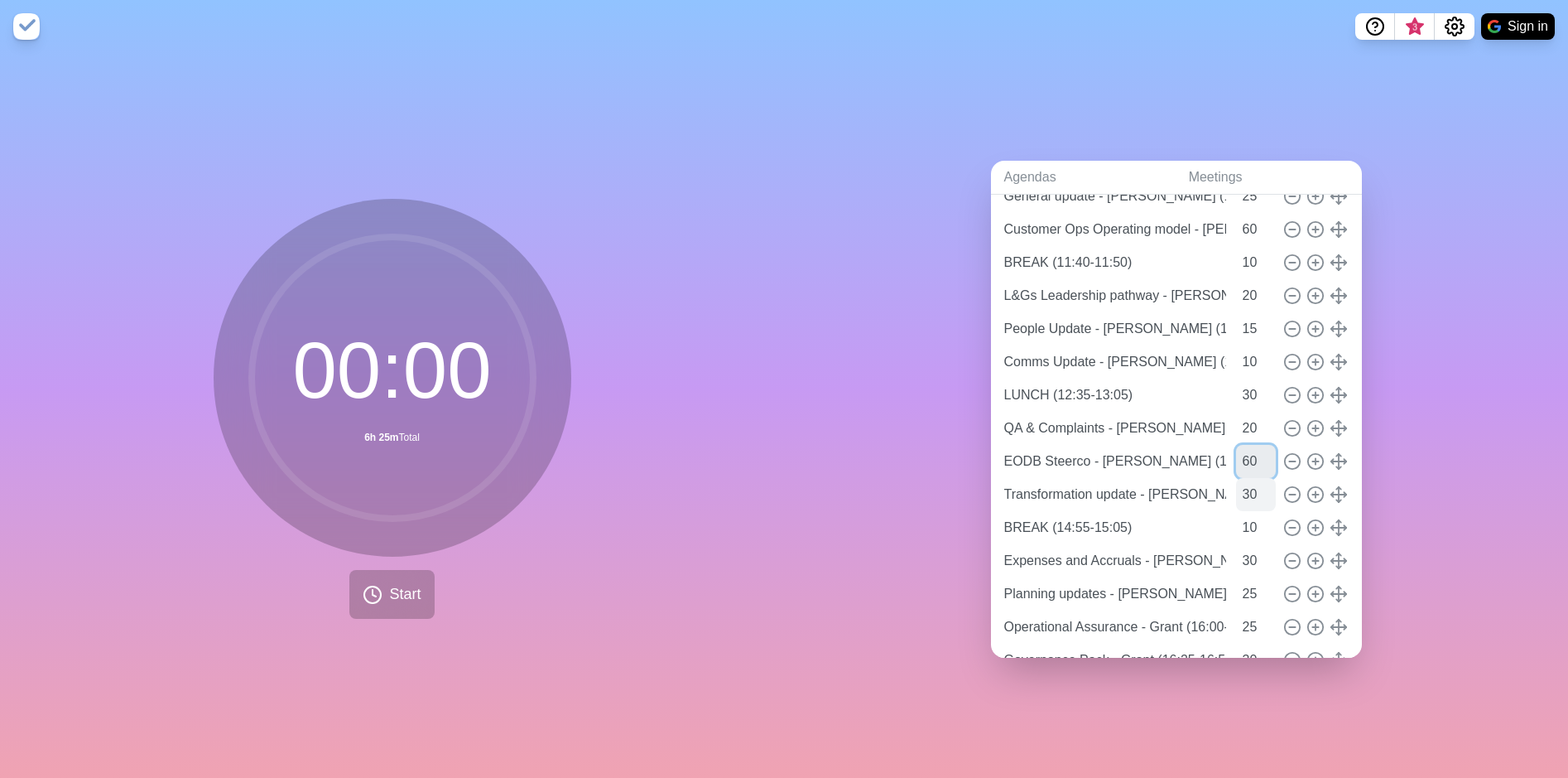
type input "60"
click at [1242, 490] on input "30" at bounding box center [1256, 495] width 40 height 33
click at [1051, 450] on input "EODB Steerco - [PERSON_NAME] (13:25-14:25)" at bounding box center [1115, 461] width 235 height 33
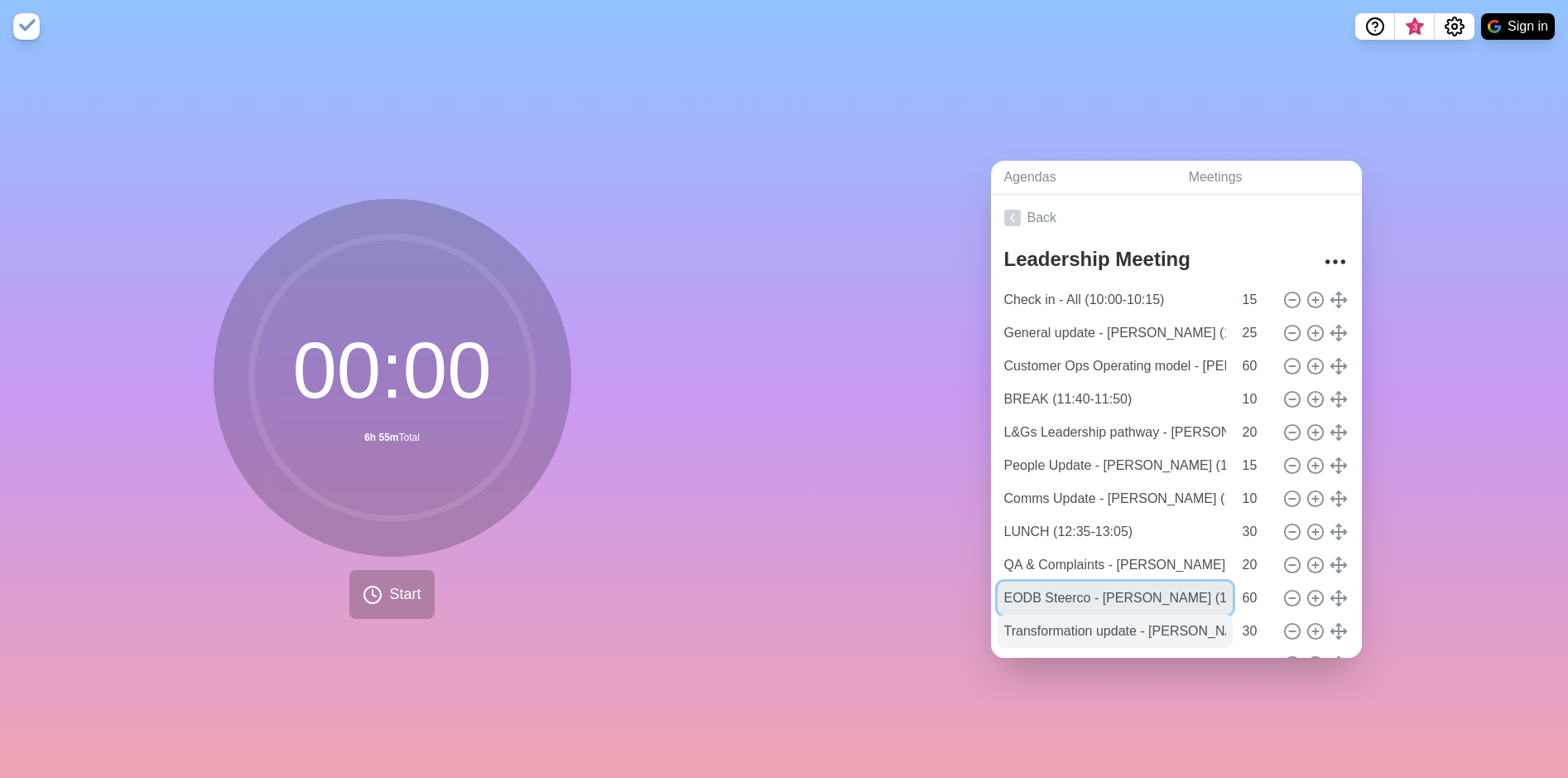
scroll to position [208, 0]
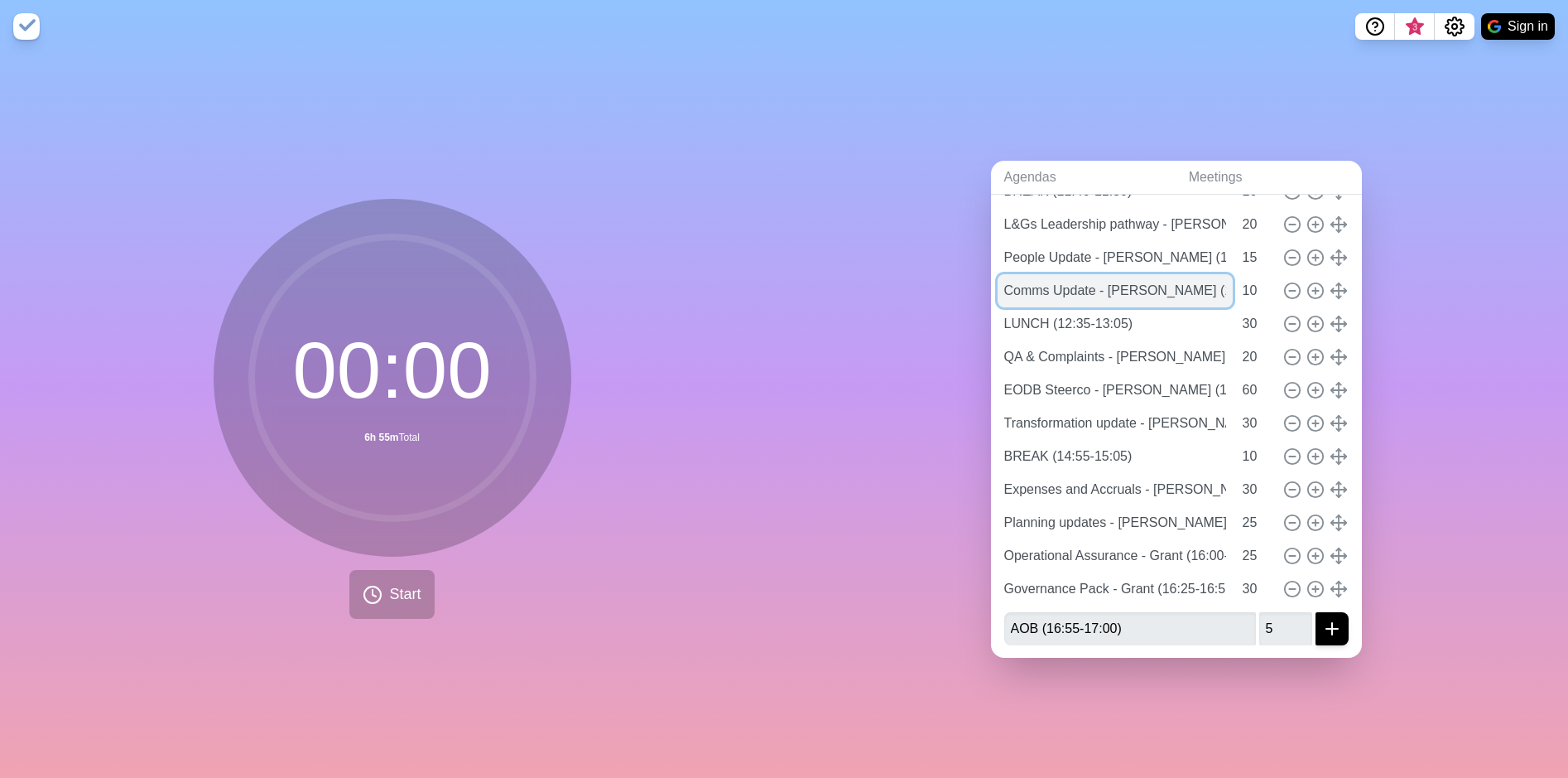
click at [1160, 275] on input "Comms Update - [PERSON_NAME] (12:25-12:35)" at bounding box center [1115, 291] width 235 height 33
click at [1323, 627] on icon "submit" at bounding box center [1333, 628] width 20 height 20
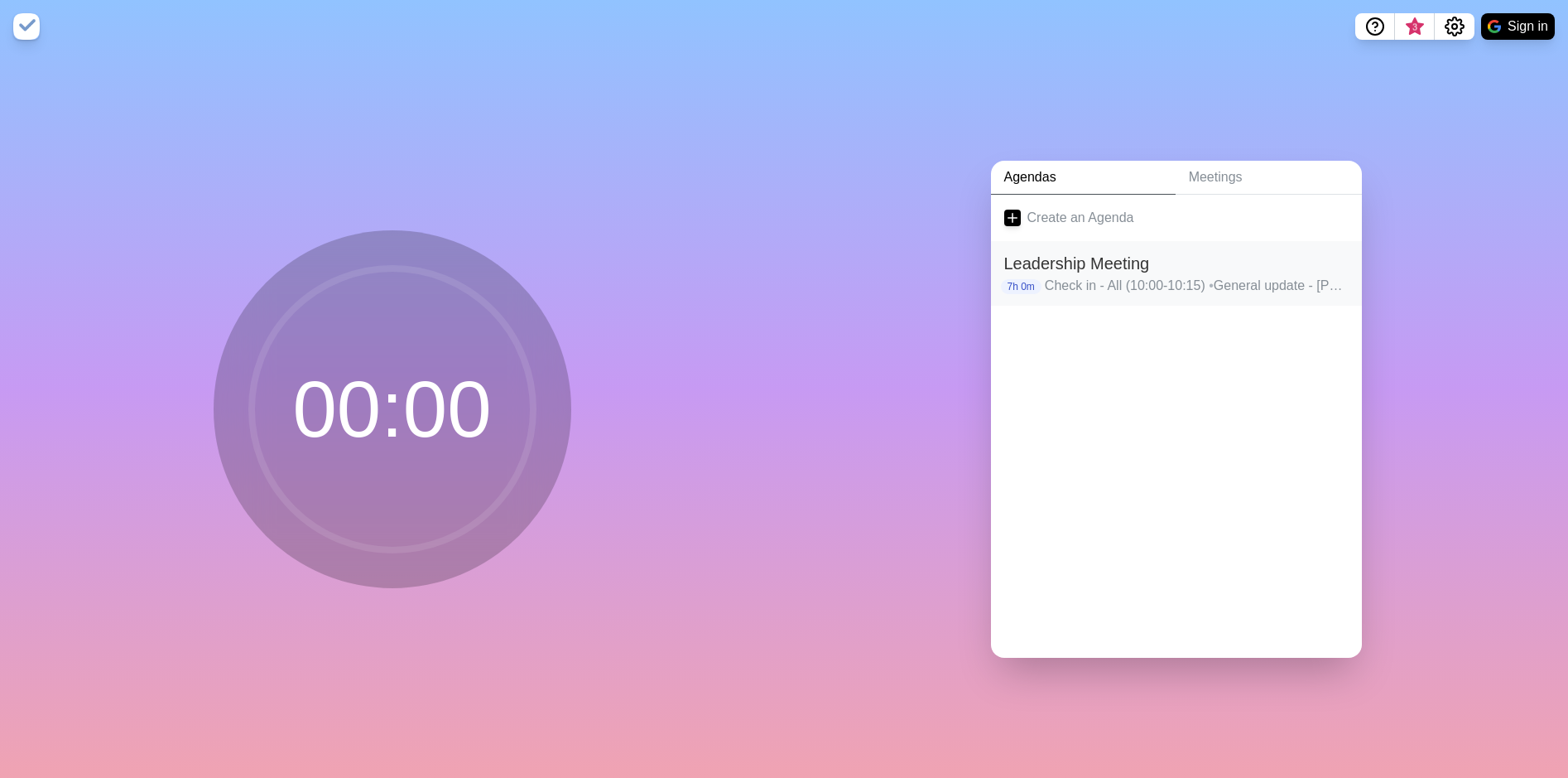
click at [1187, 253] on h2 "Leadership Meeting" at bounding box center [1176, 263] width 345 height 24
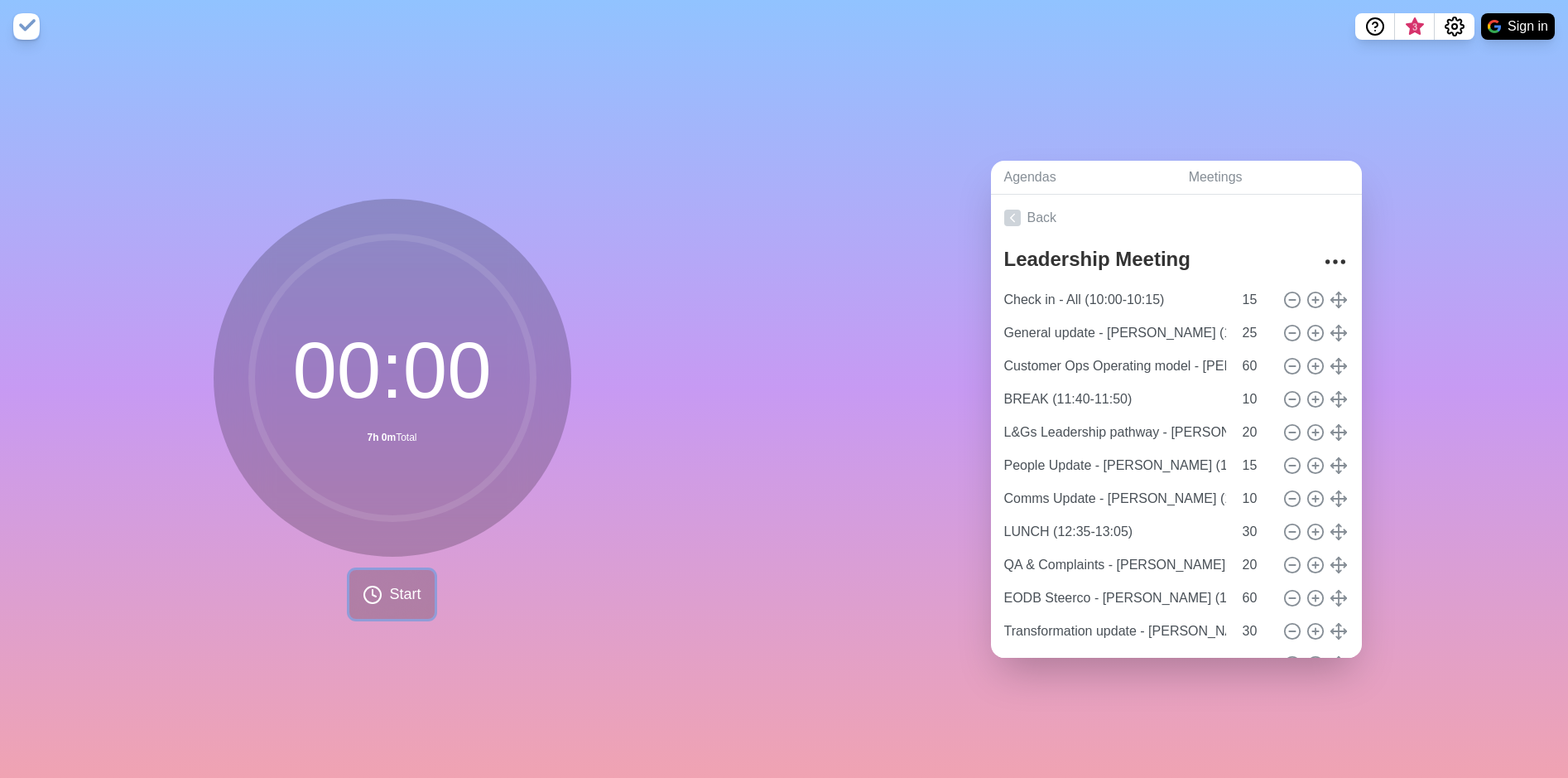
click at [378, 599] on button "Start" at bounding box center [392, 594] width 84 height 49
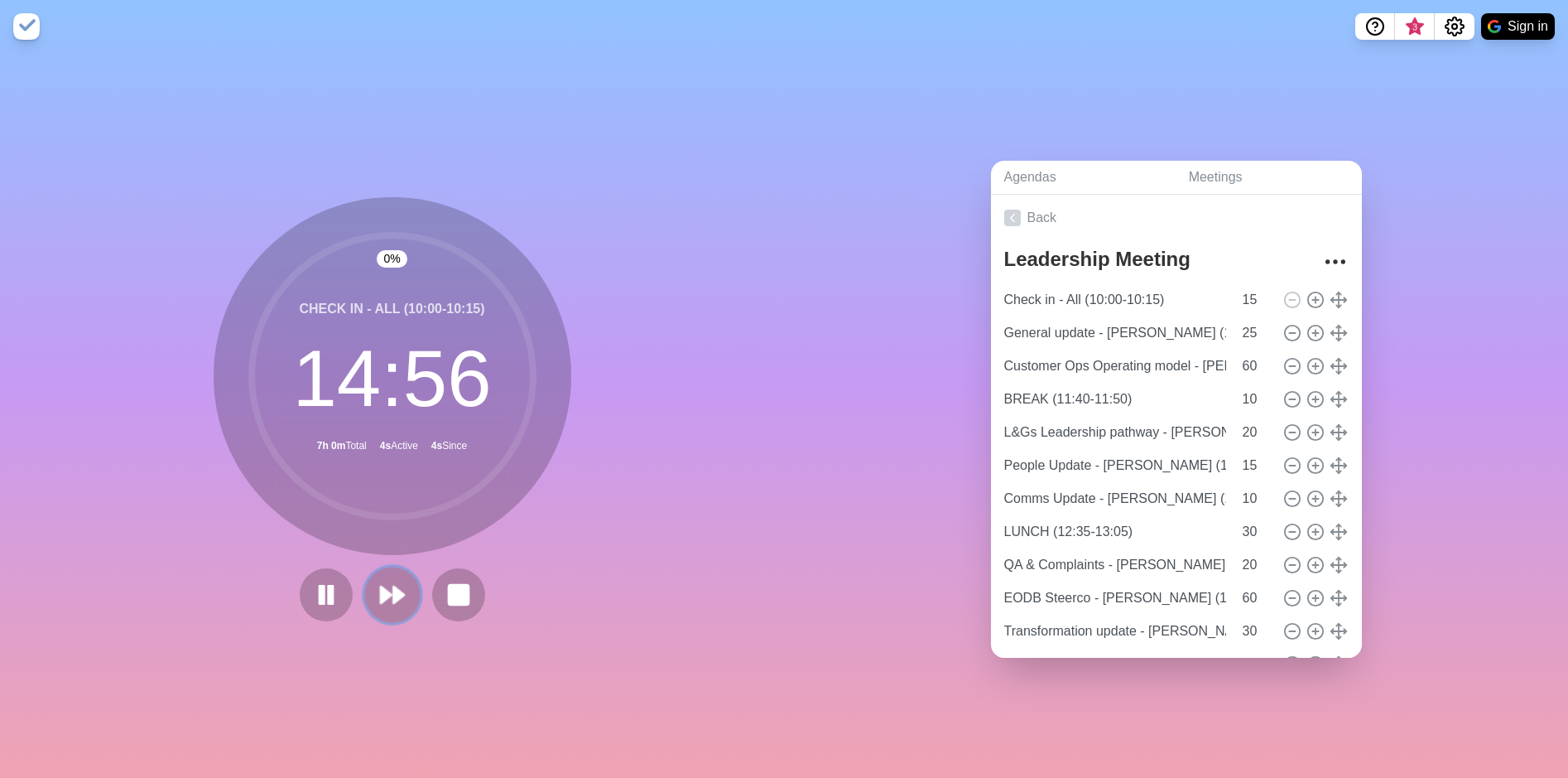
click at [401, 581] on button at bounding box center [392, 594] width 56 height 56
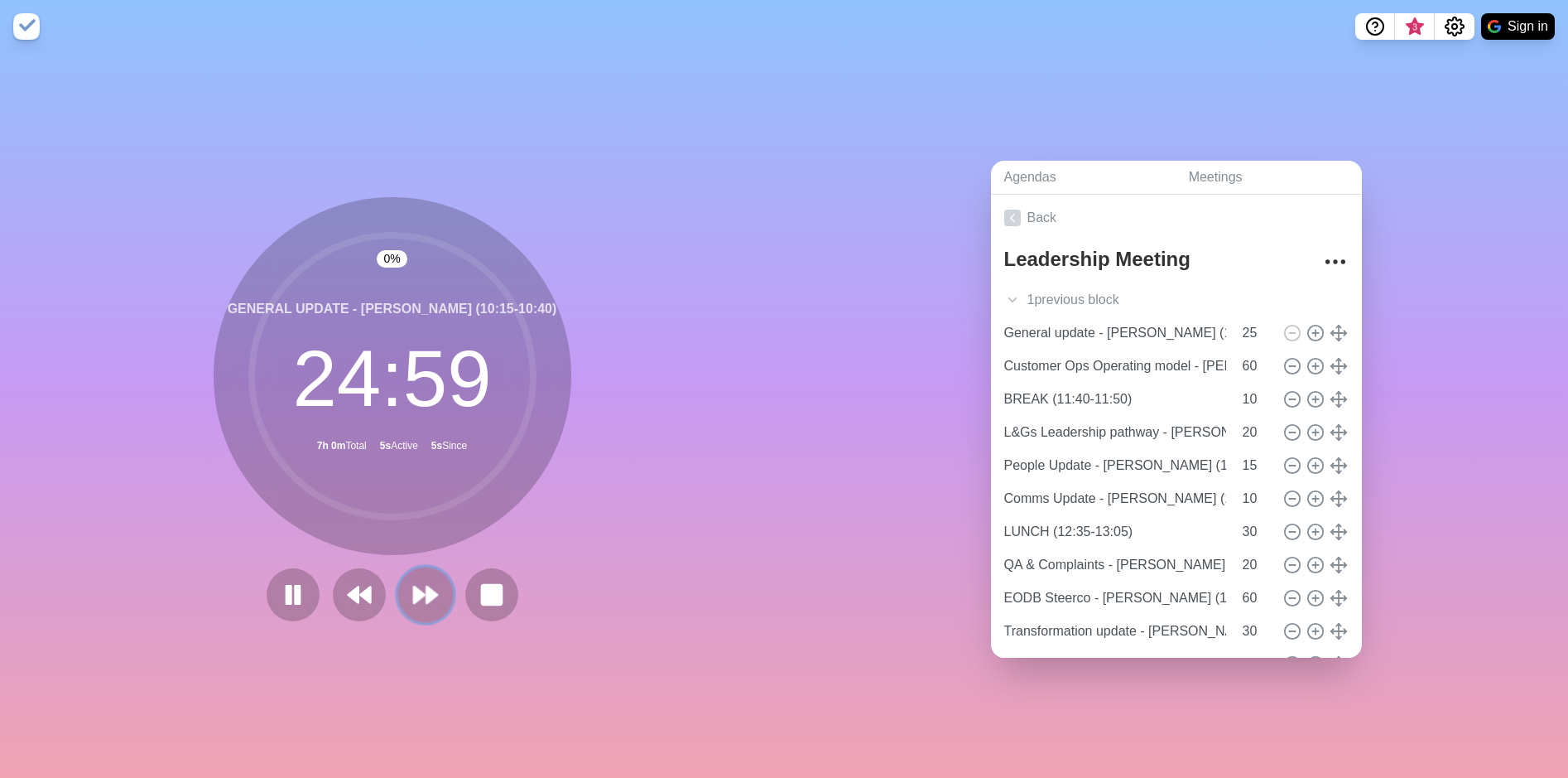
click at [401, 581] on button at bounding box center [425, 594] width 56 height 56
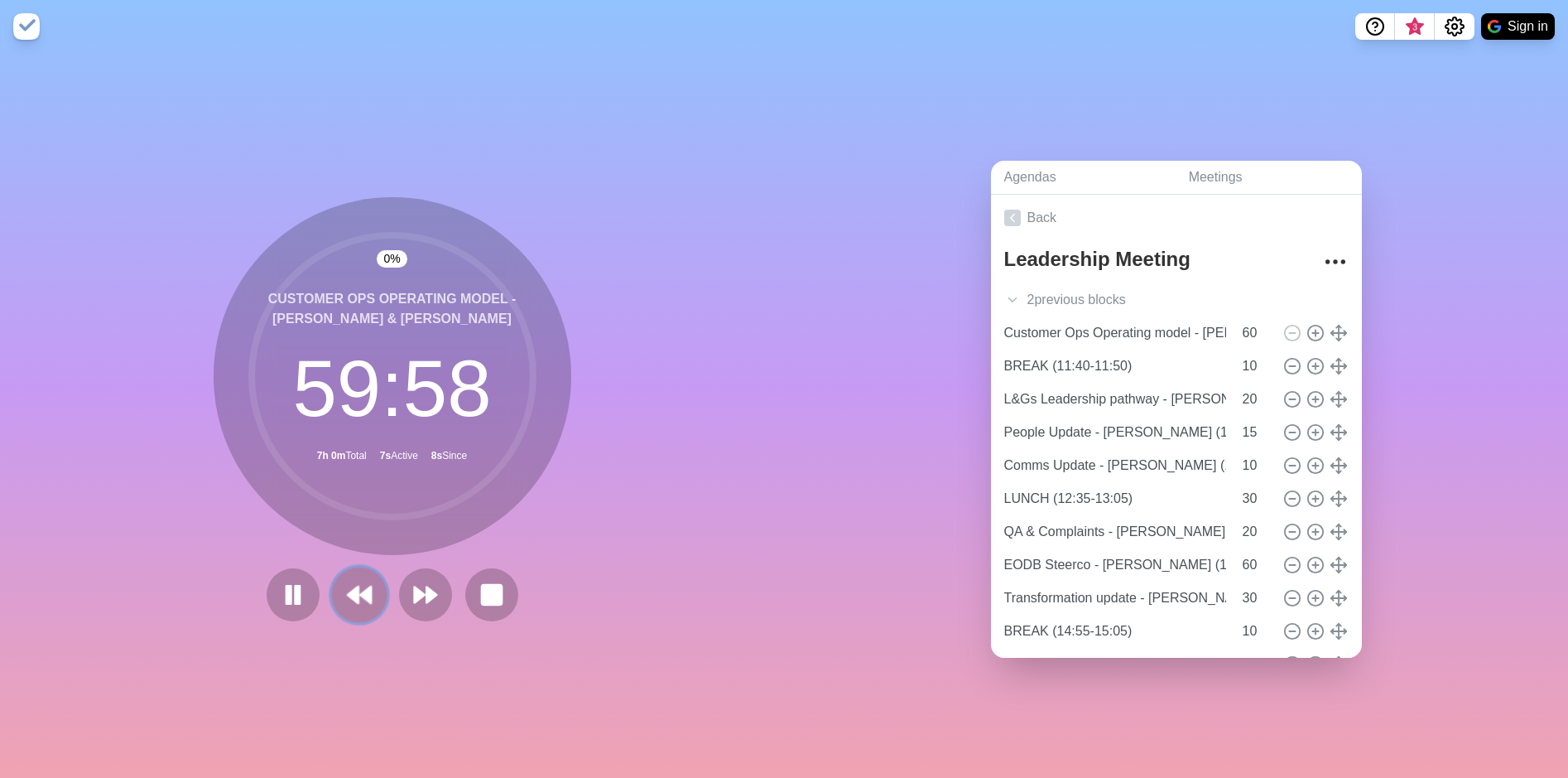
click at [360, 590] on polygon at bounding box center [365, 594] width 11 height 17
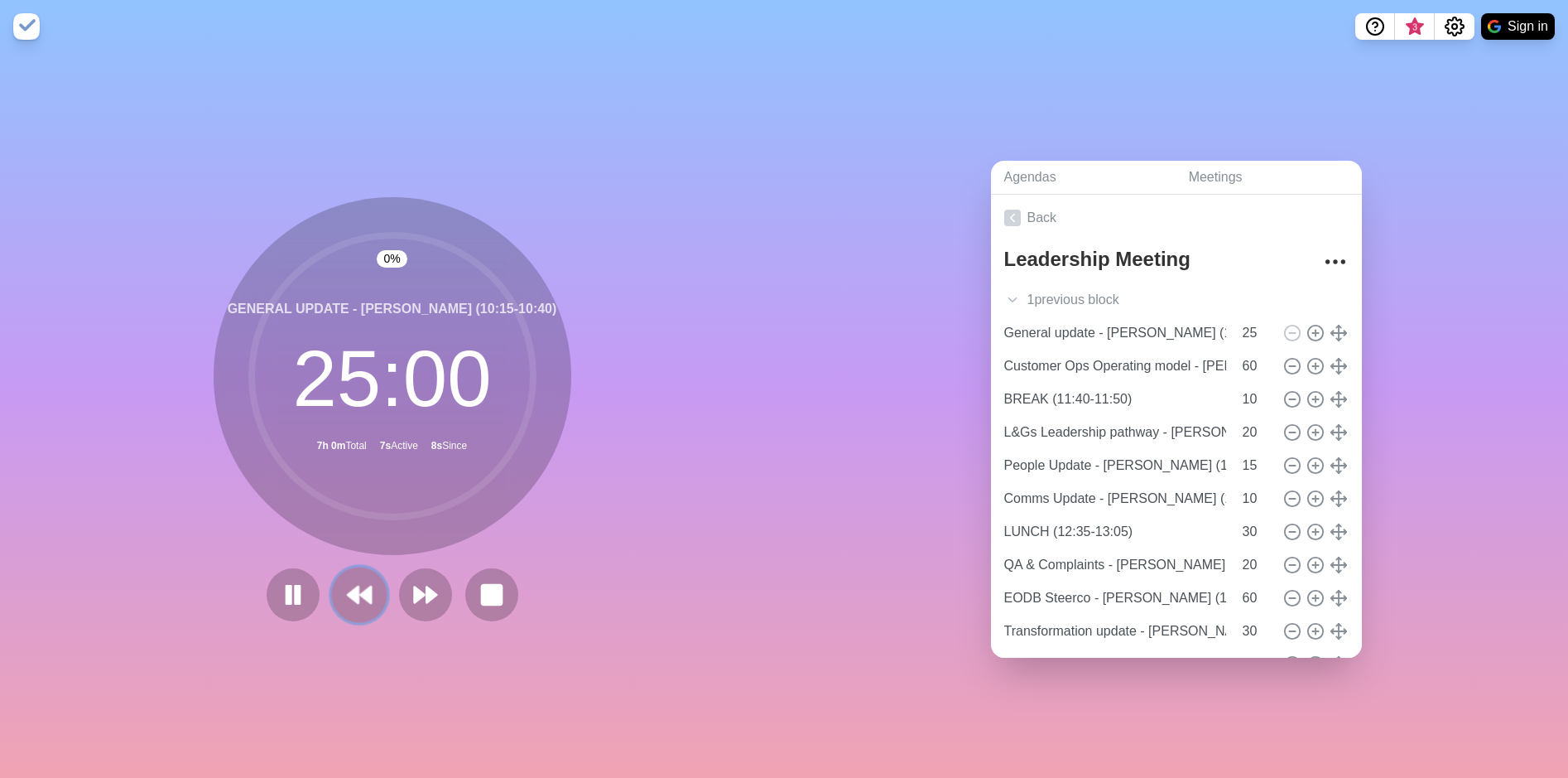
click at [360, 590] on polygon at bounding box center [365, 594] width 11 height 17
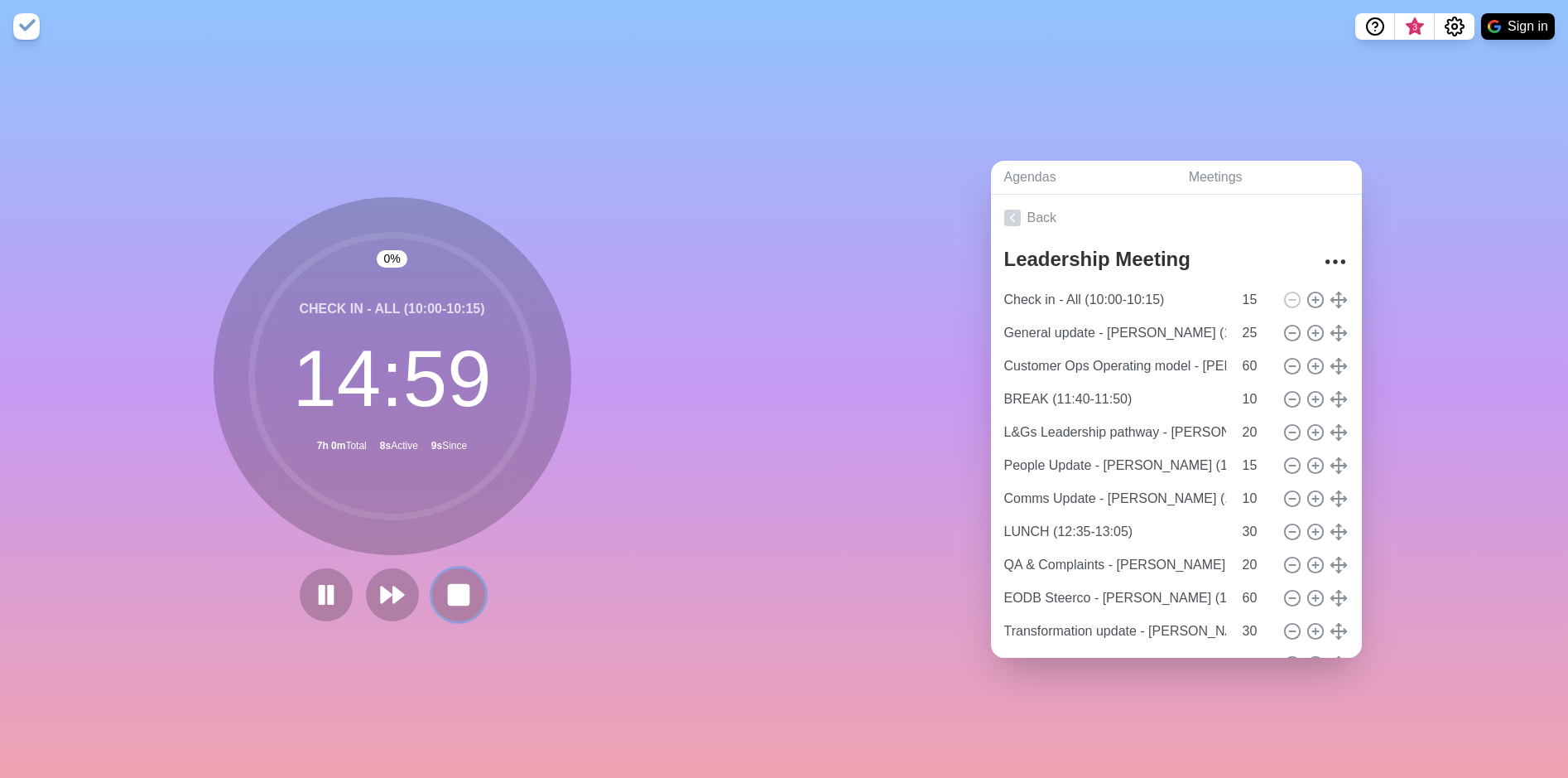
click at [451, 584] on rect at bounding box center [458, 594] width 20 height 20
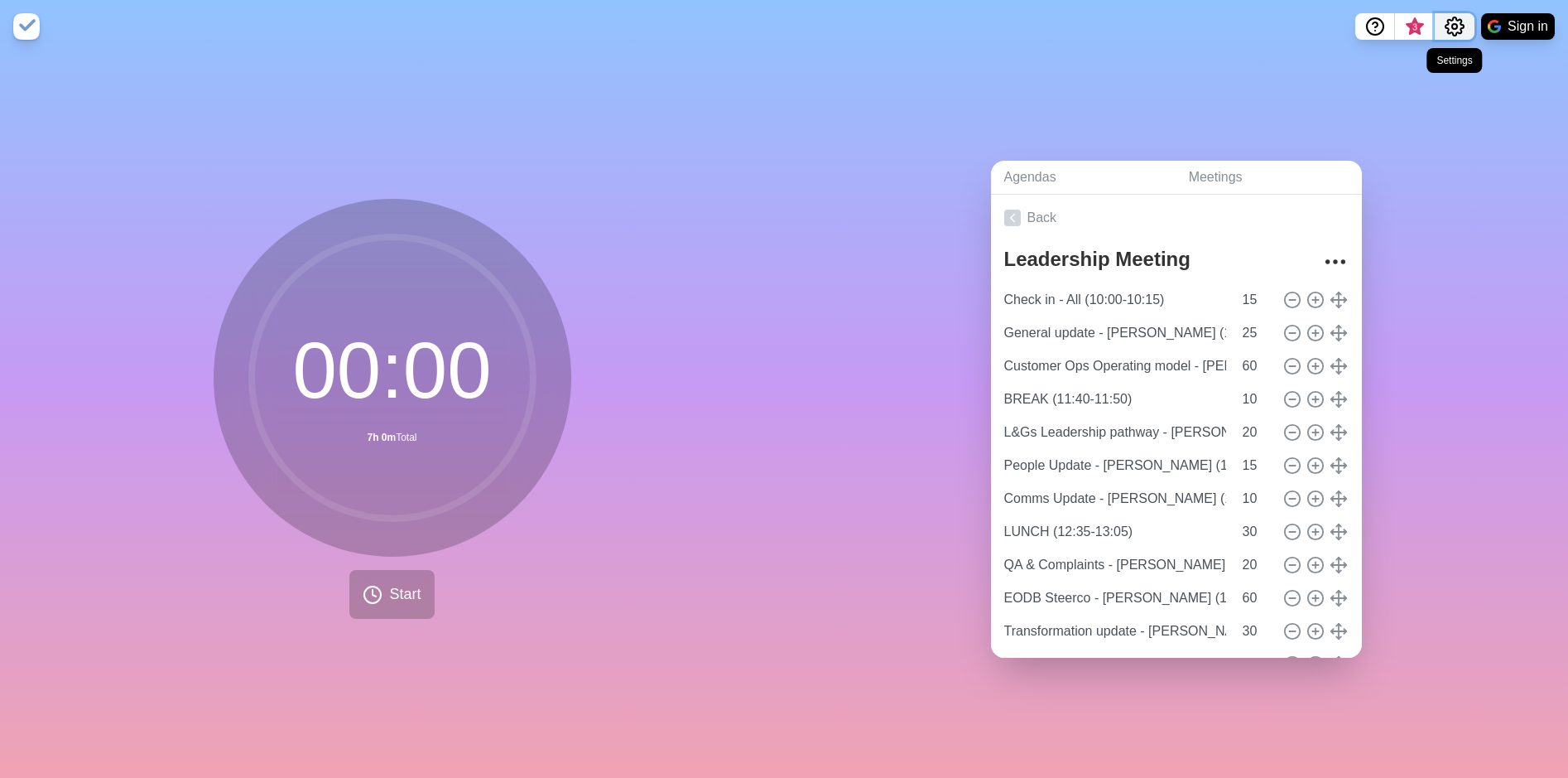
click at [1449, 31] on icon "Settings" at bounding box center [1455, 26] width 20 height 20
click at [17, 29] on img at bounding box center [26, 26] width 26 height 26
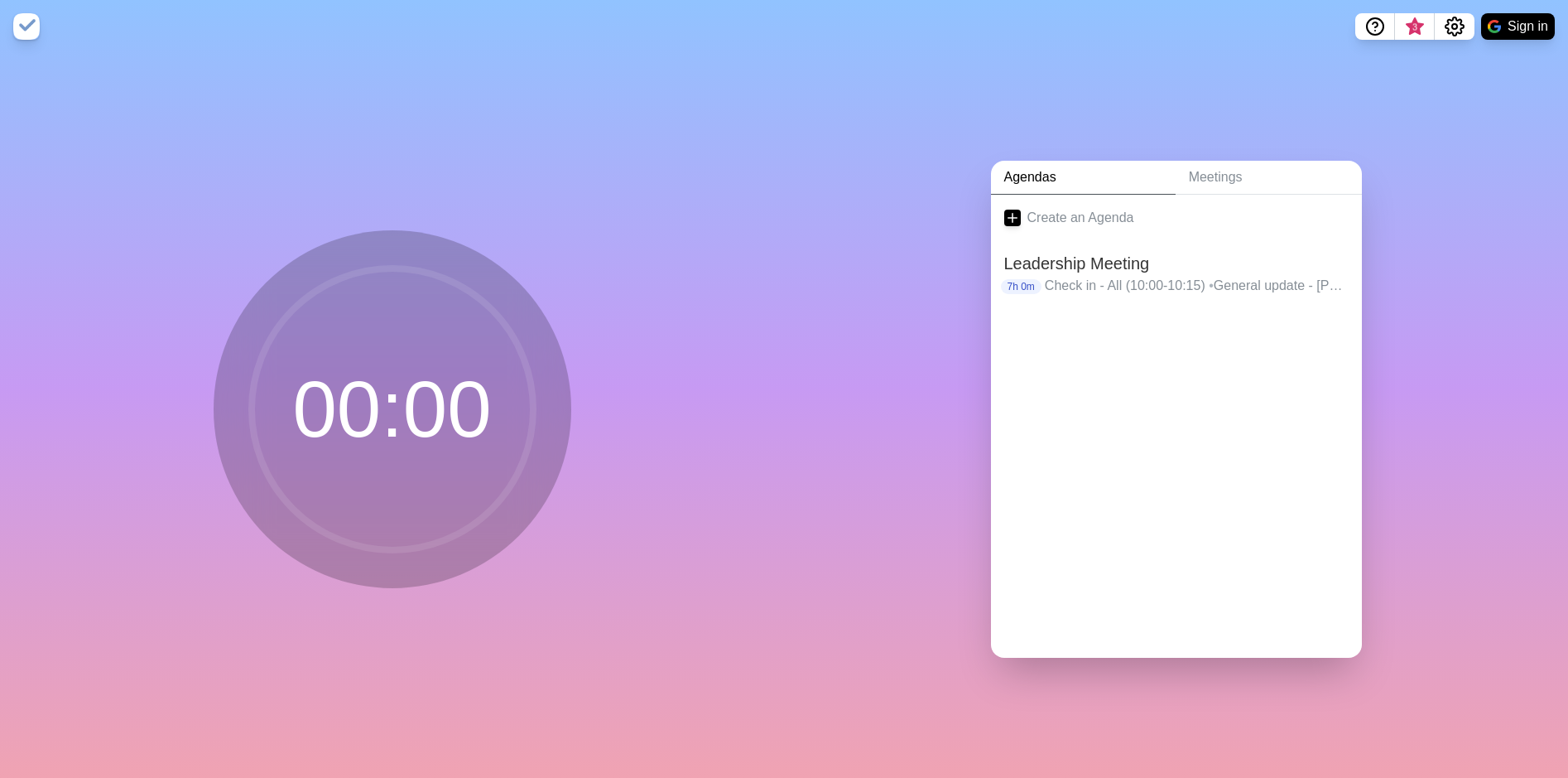
click at [17, 29] on img at bounding box center [26, 26] width 26 height 26
click at [1205, 258] on h2 "Leadership Meeting" at bounding box center [1176, 263] width 345 height 24
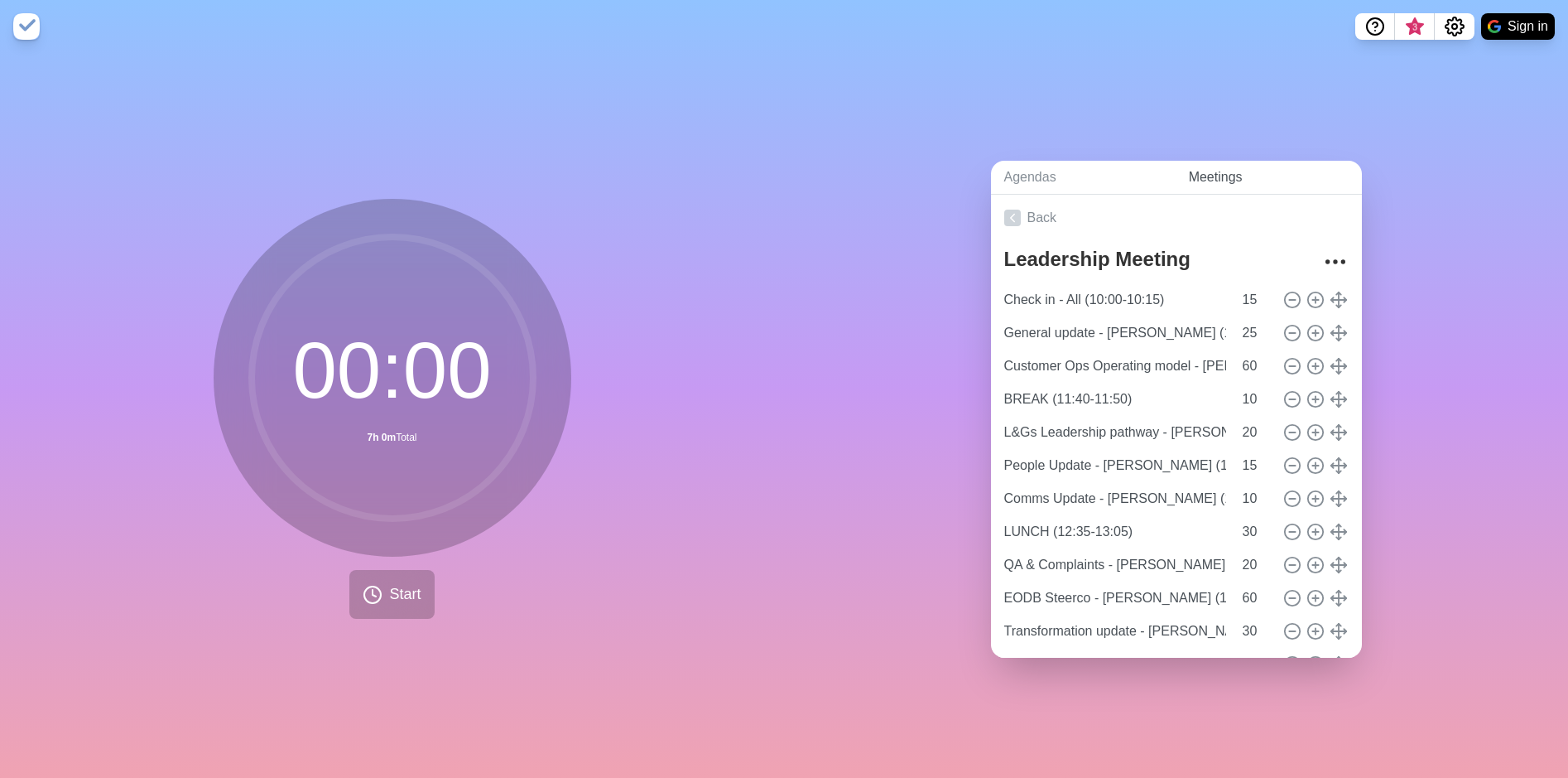
click at [1257, 169] on link "Meetings" at bounding box center [1269, 177] width 187 height 34
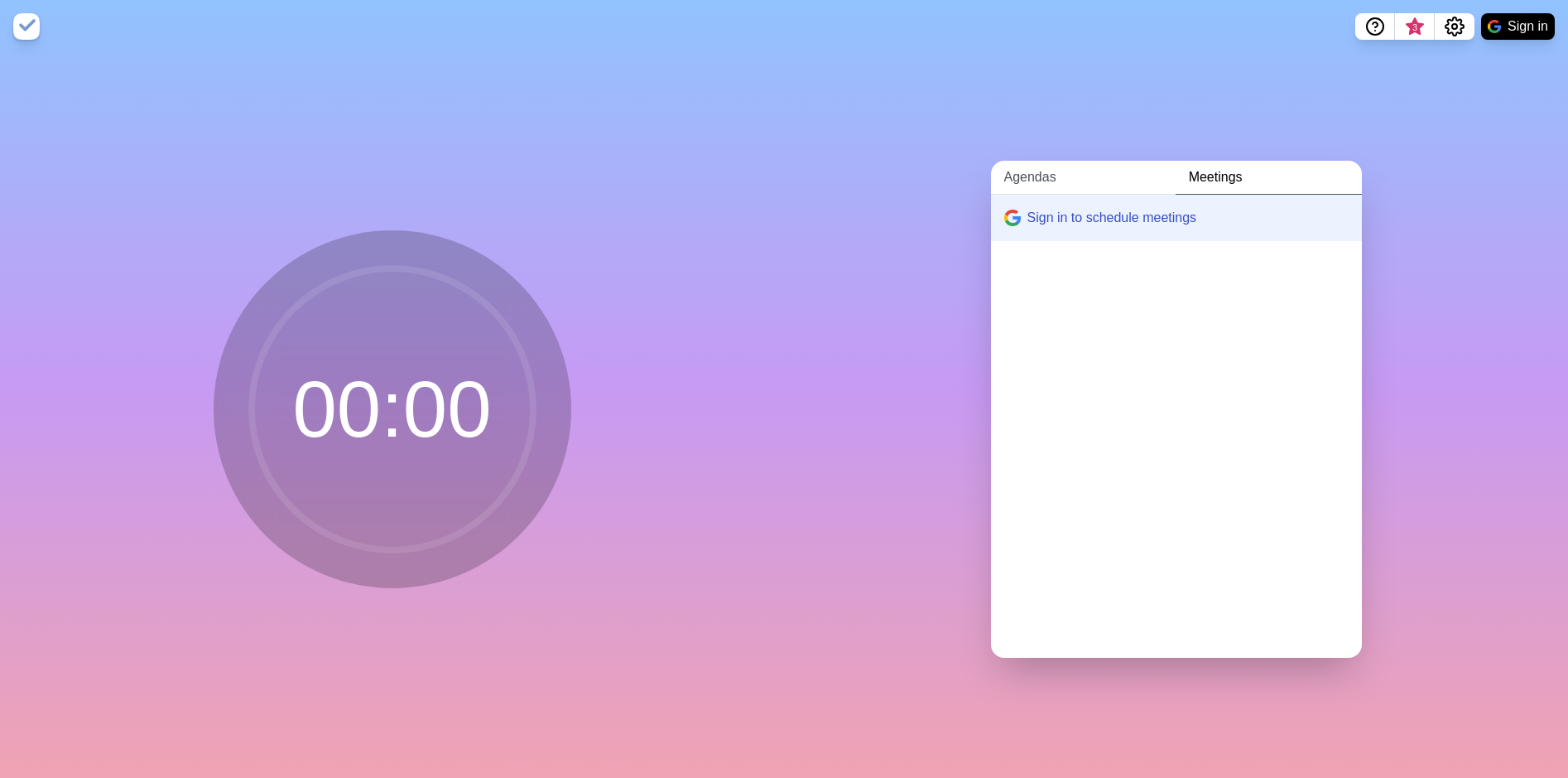
click at [1063, 171] on link "Agendas" at bounding box center [1083, 177] width 185 height 34
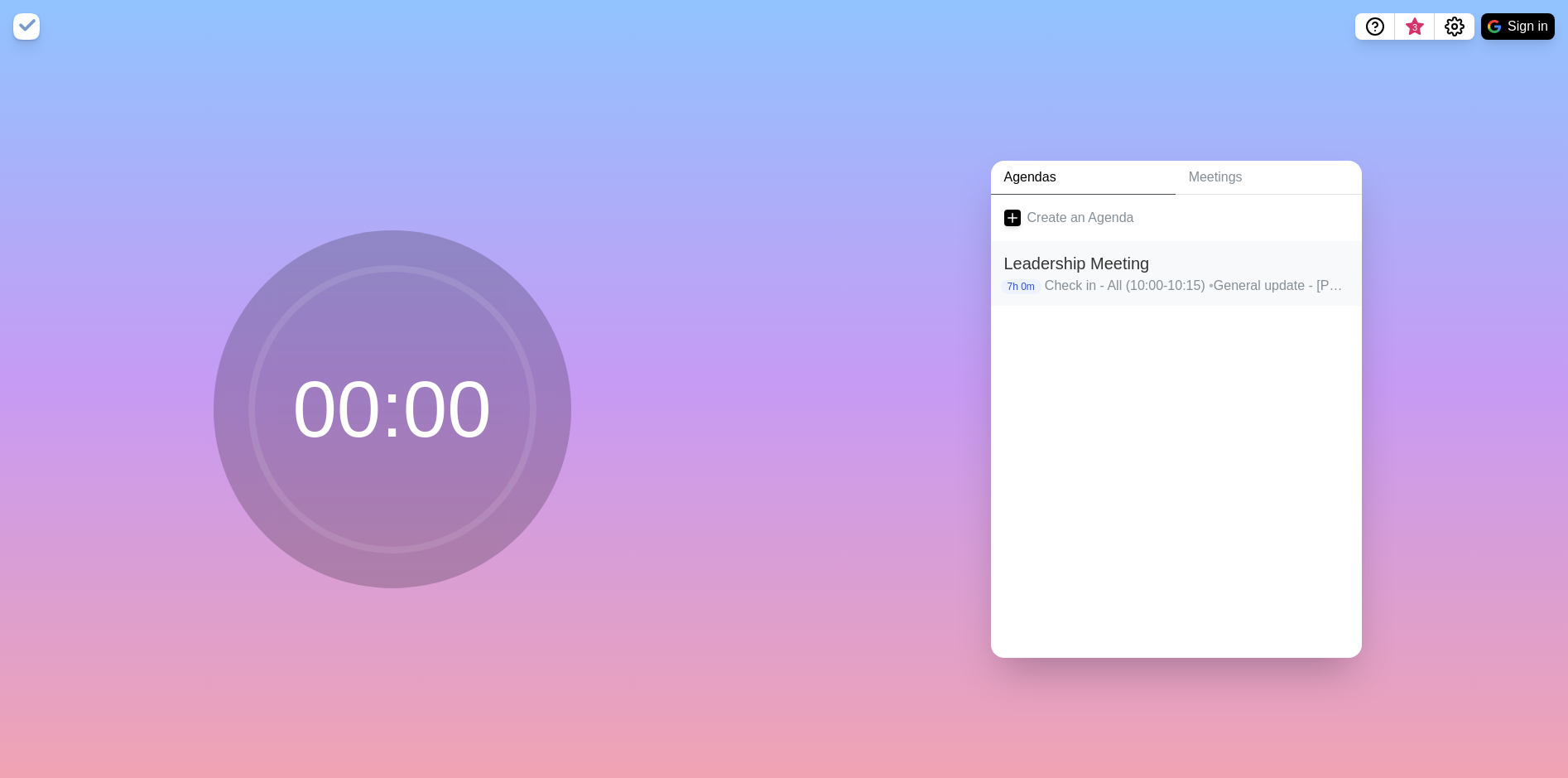
click at [1104, 263] on h2 "Leadership Meeting" at bounding box center [1176, 263] width 345 height 24
